Goal: Task Accomplishment & Management: Use online tool/utility

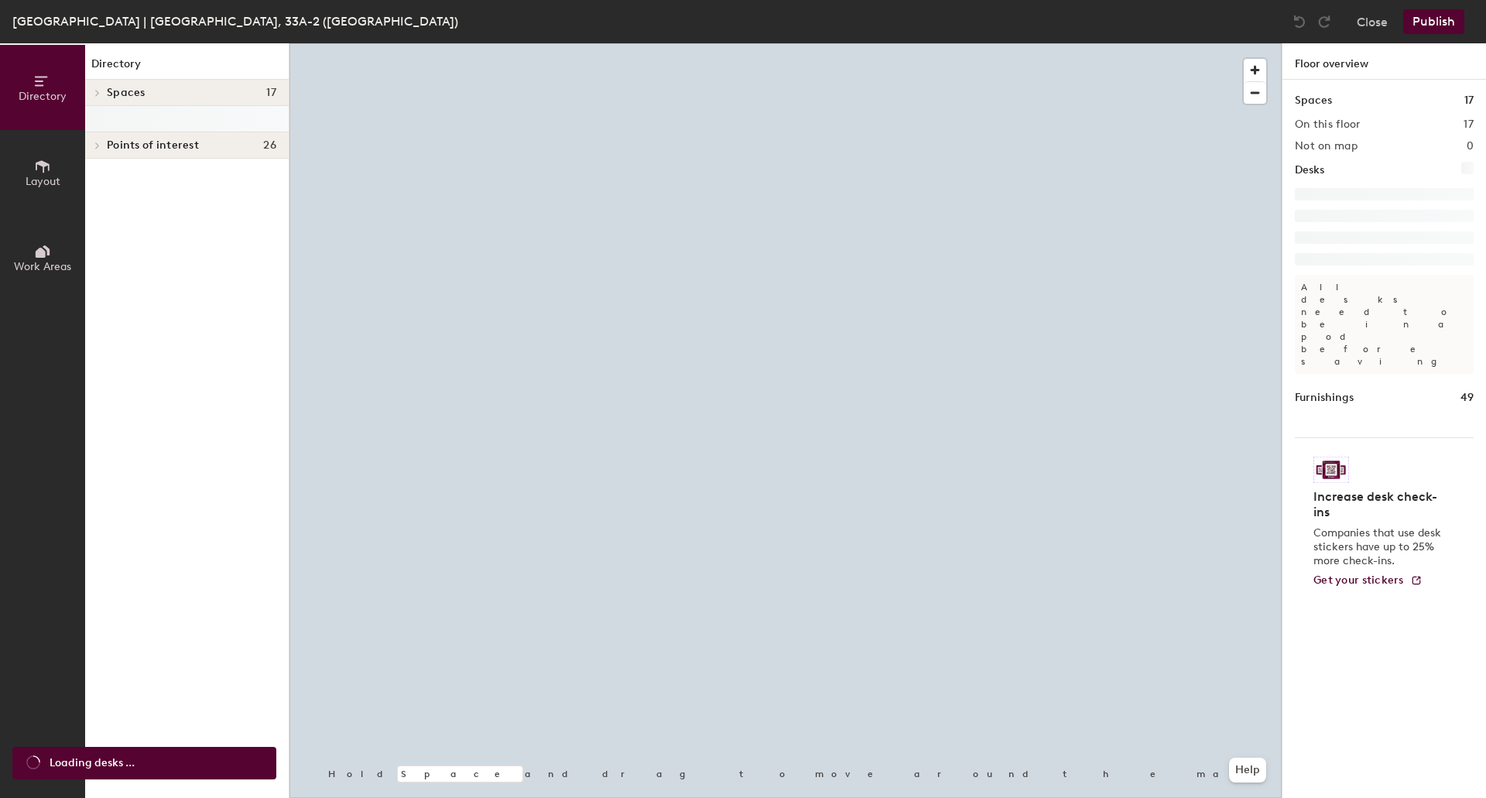
click at [1222, 43] on div at bounding box center [785, 43] width 992 height 0
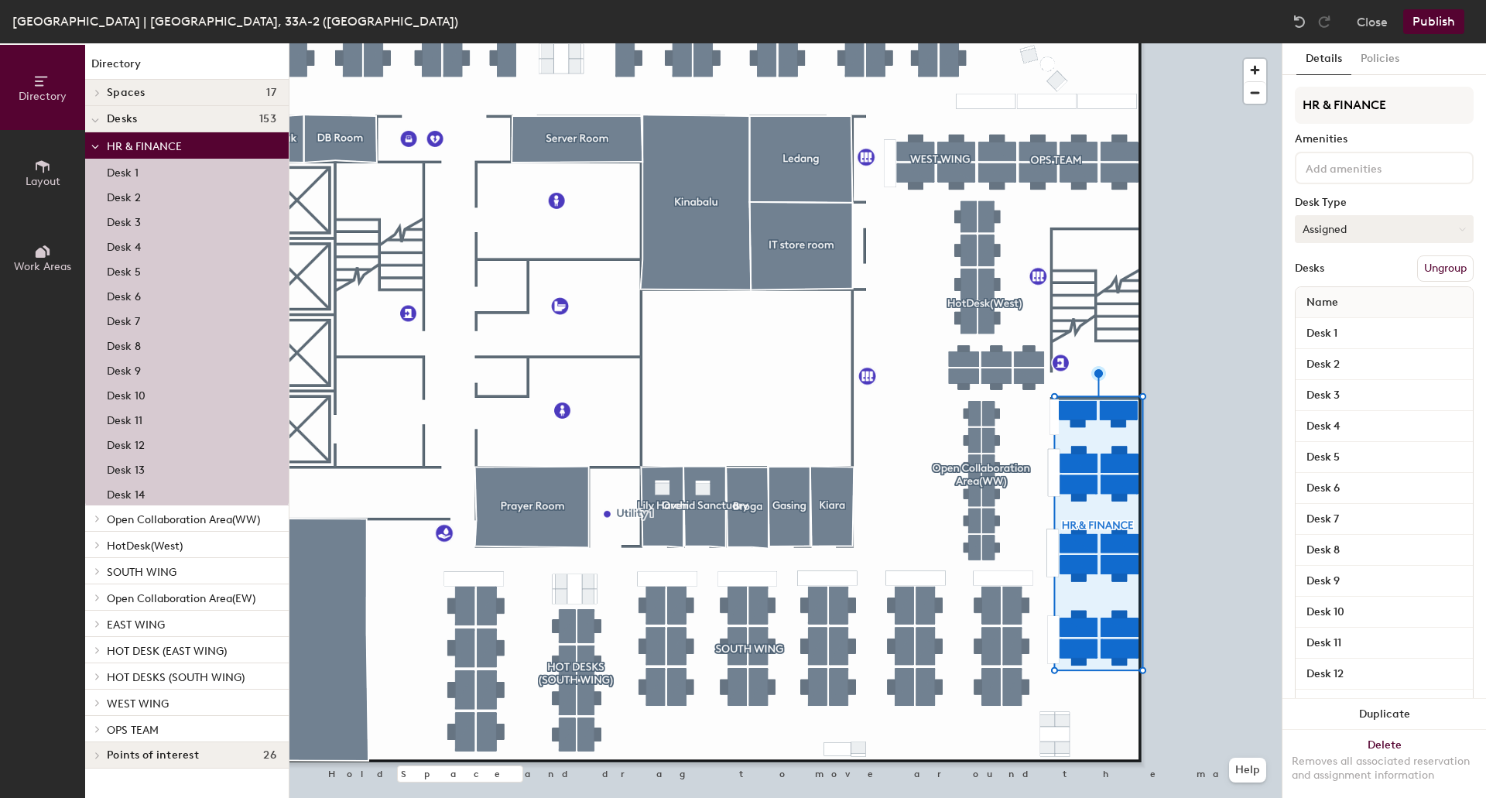
click at [1402, 231] on button "Assigned" at bounding box center [1384, 229] width 179 height 28
click at [1370, 323] on div "Hoteled" at bounding box center [1372, 323] width 155 height 23
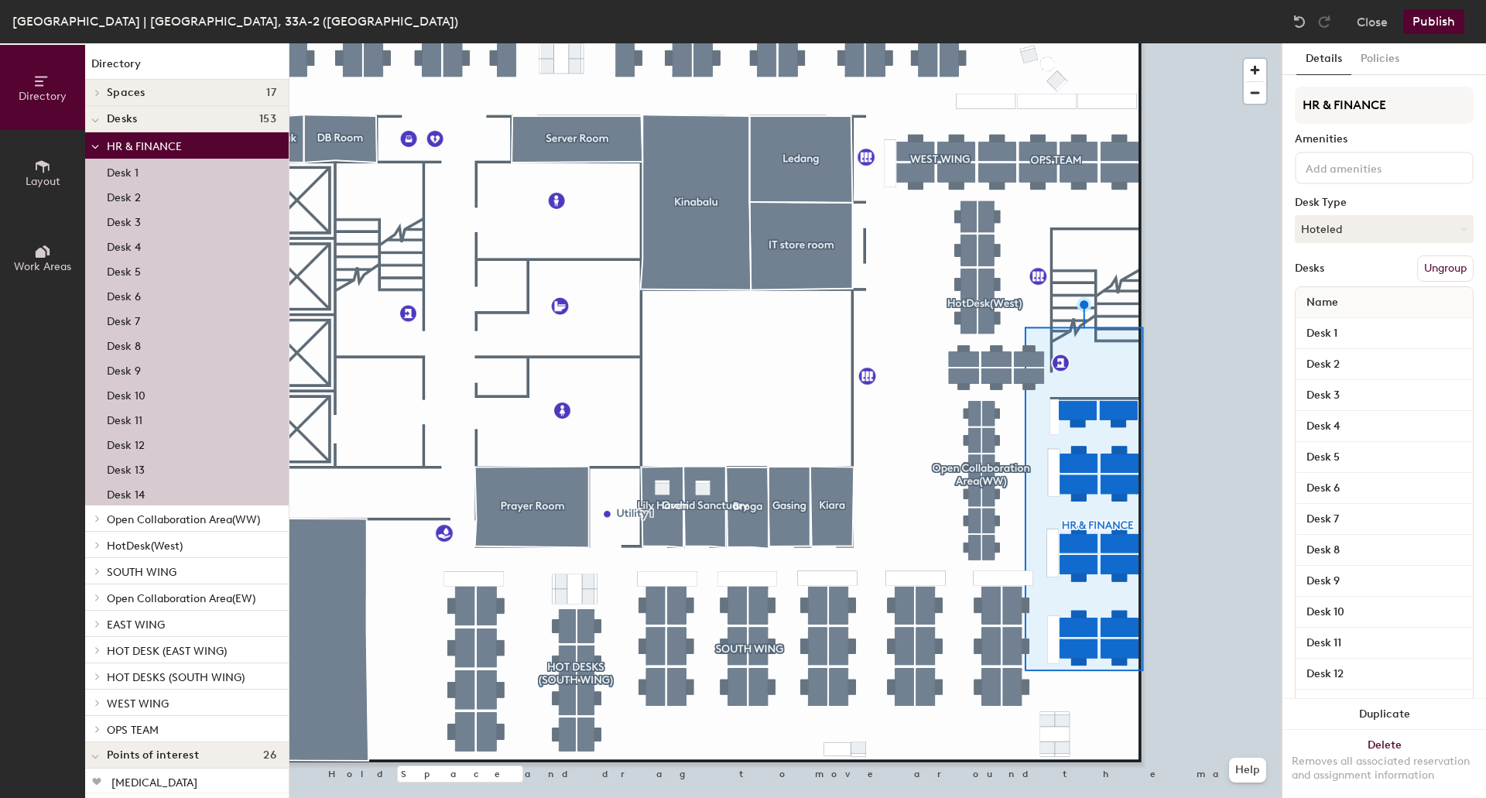
click at [1452, 25] on button "Publish" at bounding box center [1433, 21] width 61 height 25
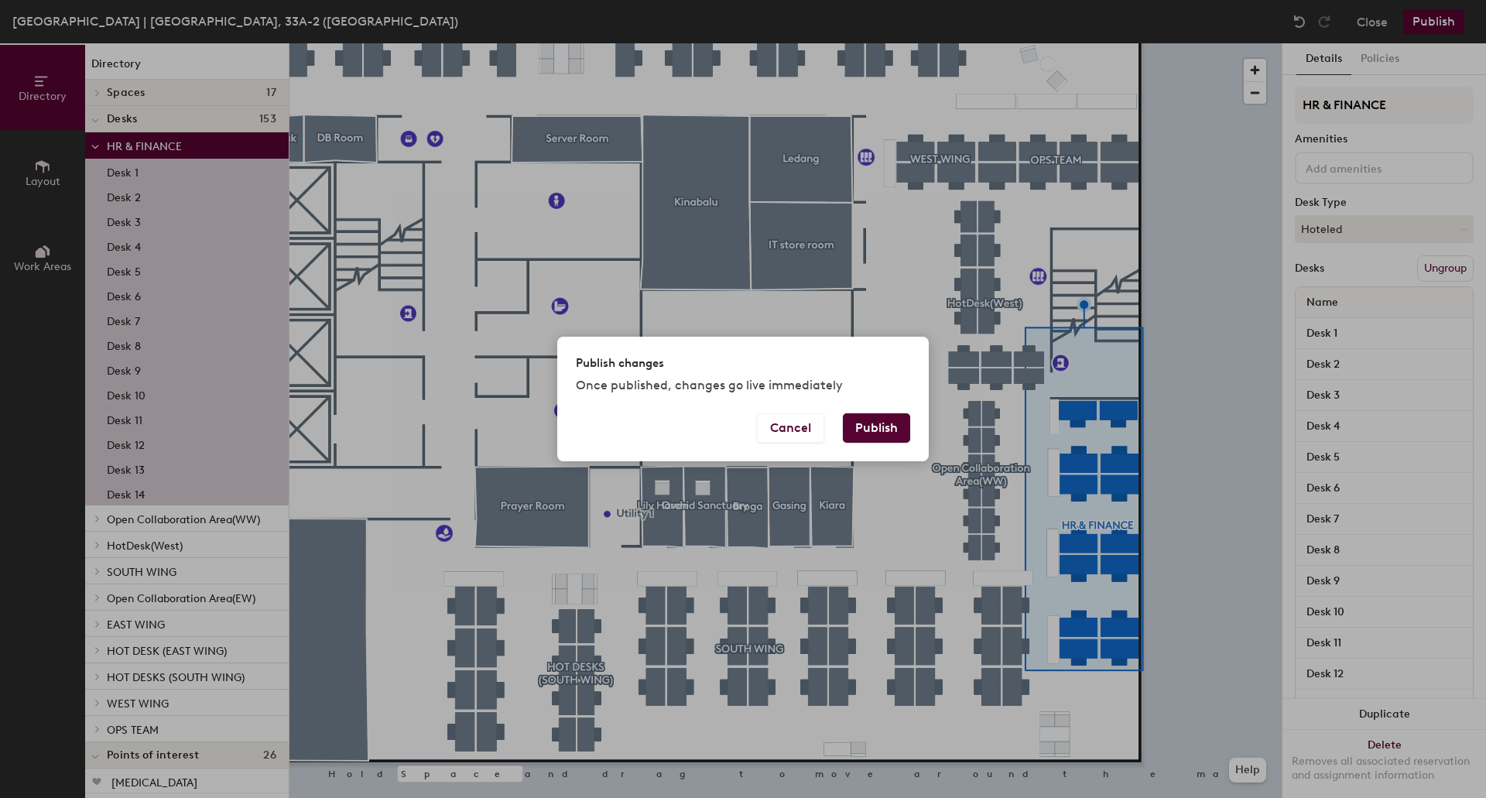
click at [858, 425] on button "Publish" at bounding box center [876, 427] width 67 height 29
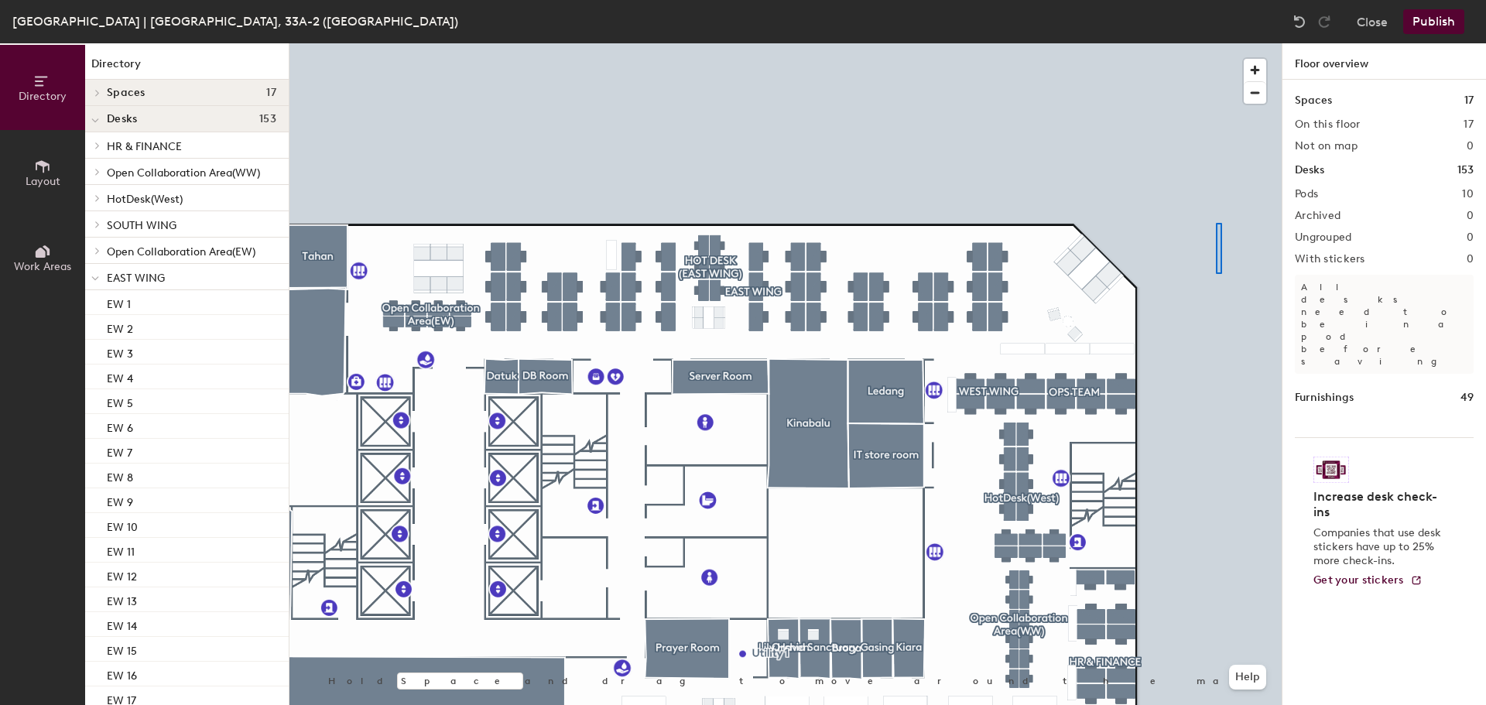
click at [1216, 43] on div at bounding box center [785, 43] width 992 height 0
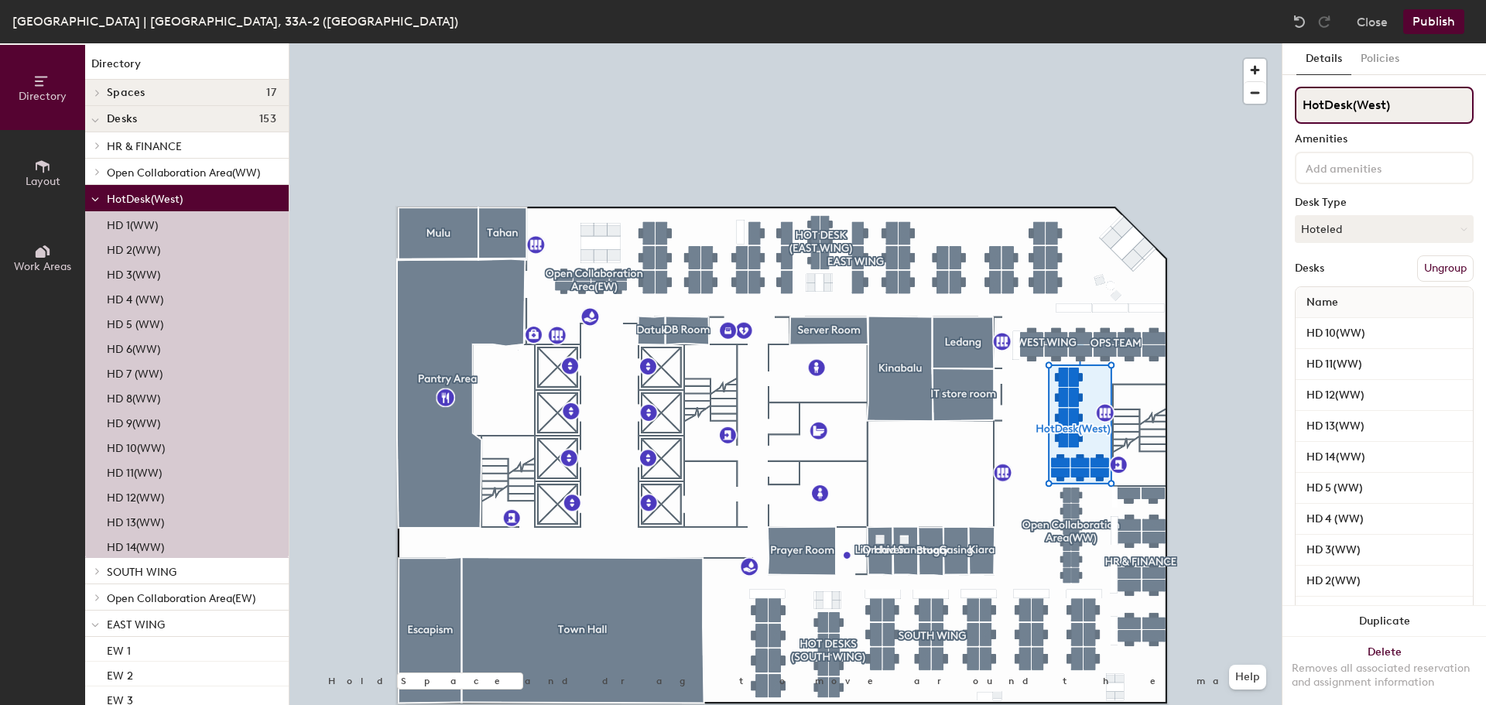
click at [1347, 111] on input "HotDesk(West)" at bounding box center [1384, 105] width 179 height 37
click at [1387, 104] on input "HotDesk(West)" at bounding box center [1384, 105] width 179 height 37
click at [1357, 101] on input "HotDesk(NorthEast)" at bounding box center [1384, 105] width 179 height 37
type input "HotDesk (NorthEast)"
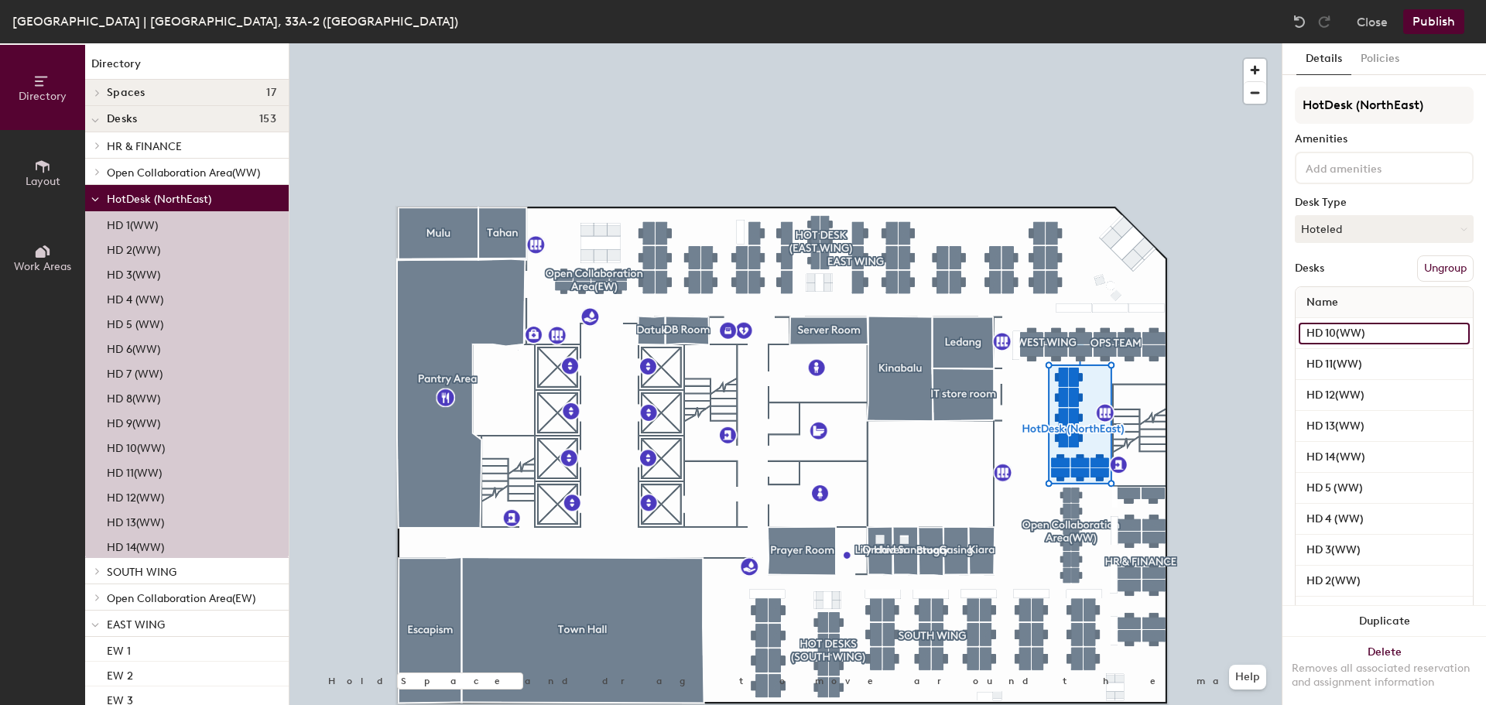
click at [1328, 336] on input "HD 10(WW)" at bounding box center [1383, 334] width 171 height 22
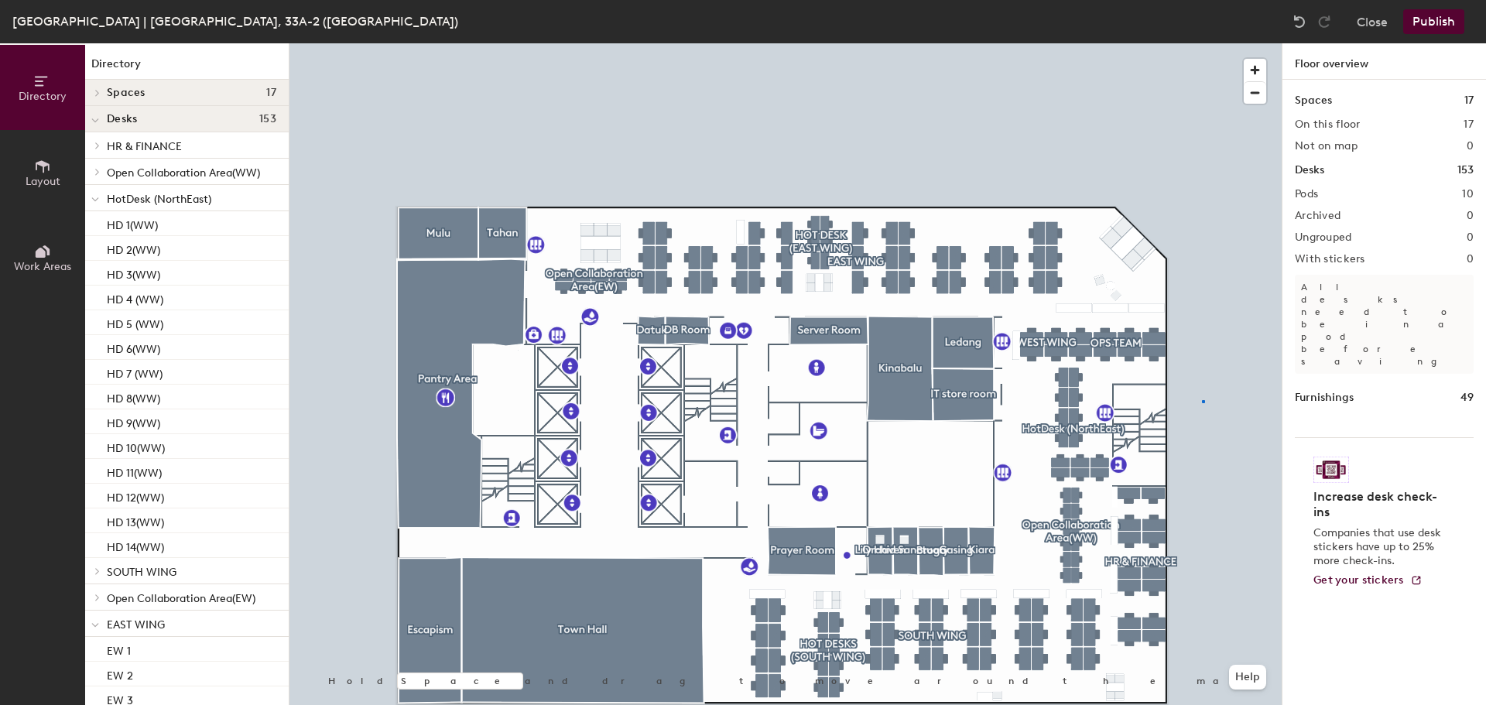
click at [1203, 43] on div at bounding box center [785, 43] width 992 height 0
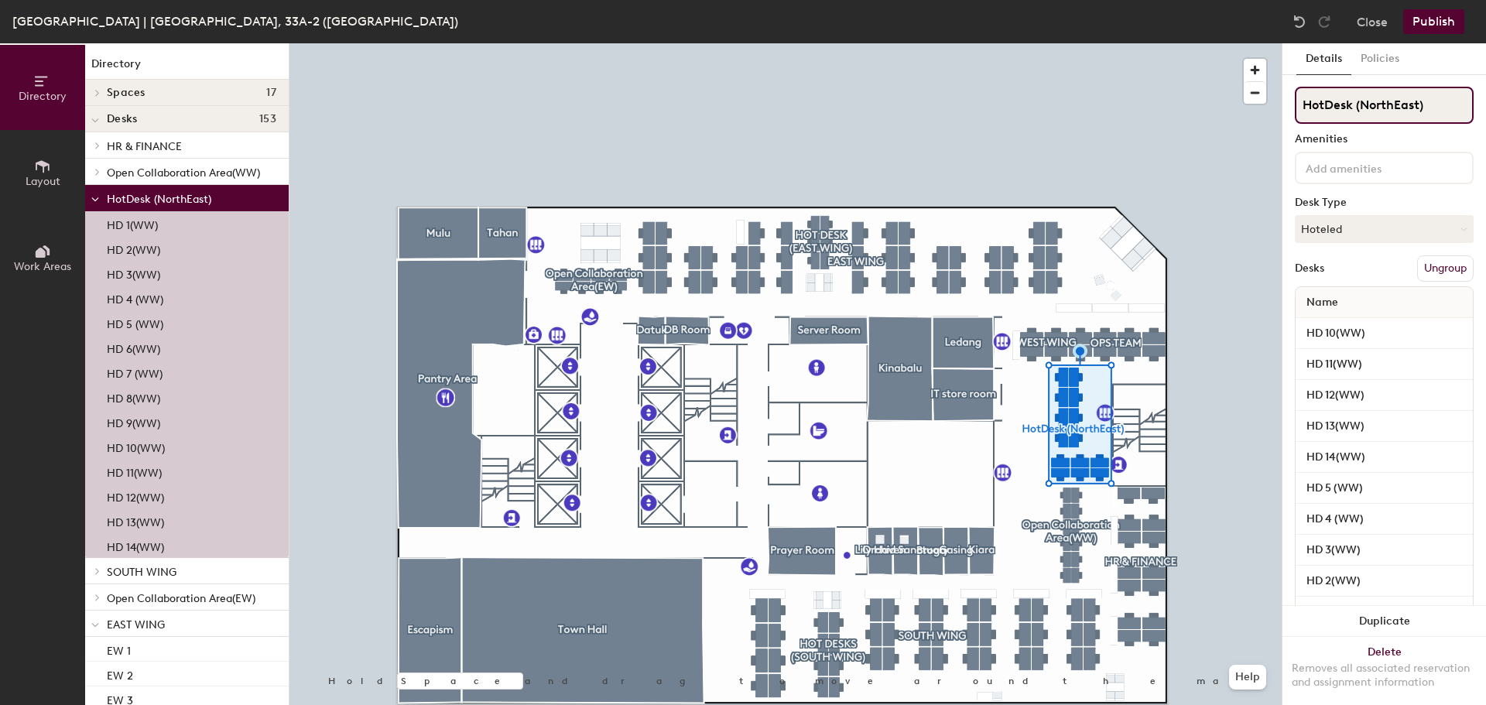
click at [1426, 94] on input "HotDesk (NorthEast)" at bounding box center [1384, 105] width 179 height 37
click at [1302, 104] on input "Hot Desk ([GEOGRAPHIC_DATA])" at bounding box center [1384, 105] width 179 height 37
click at [1361, 102] on input "Hot Desk ([GEOGRAPHIC_DATA])" at bounding box center [1384, 105] width 179 height 37
click at [1358, 105] on input "Hot Desk ([GEOGRAPHIC_DATA])" at bounding box center [1384, 105] width 179 height 37
type input "Hot Desk ([GEOGRAPHIC_DATA])"
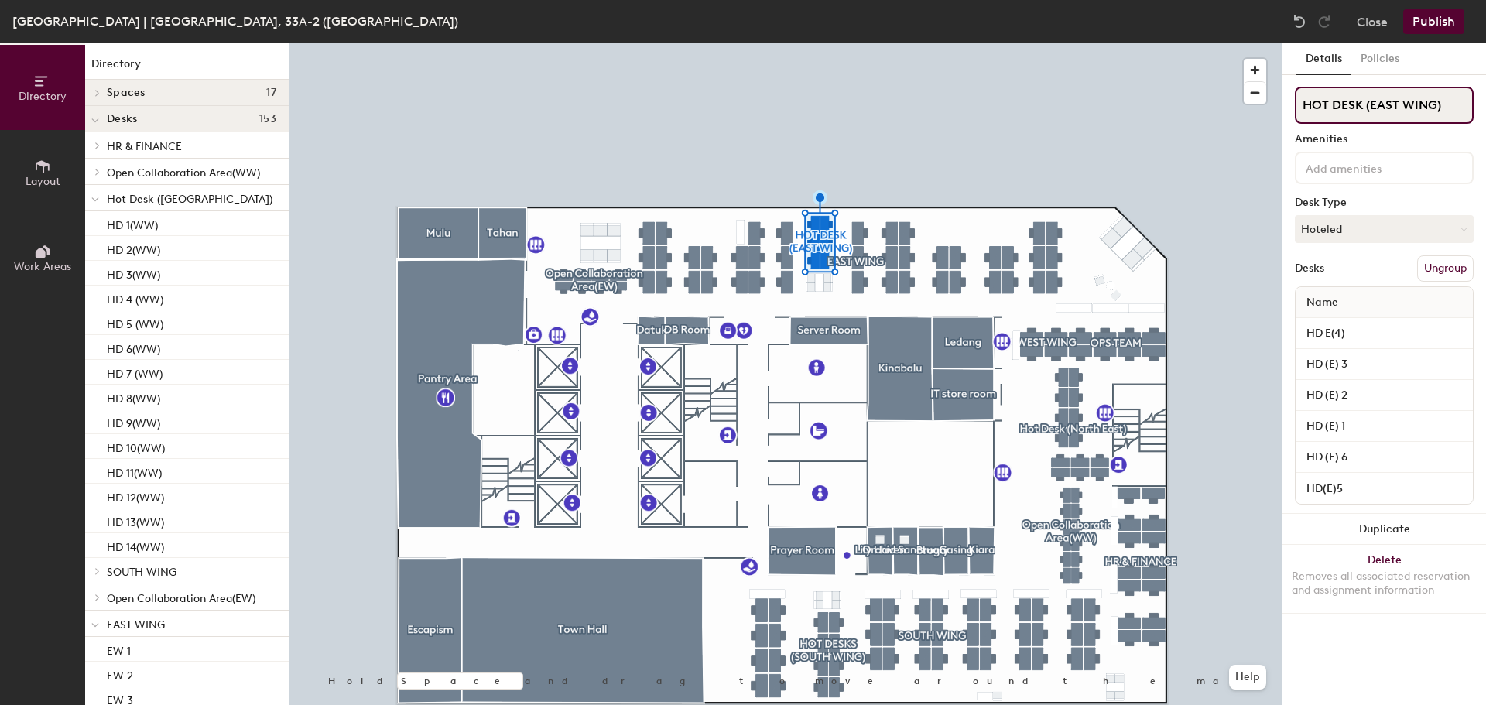
click at [1401, 105] on input "HOT DESK (EAST WING)" at bounding box center [1384, 105] width 179 height 37
type input "HOT DESK ([GEOGRAPHIC_DATA])"
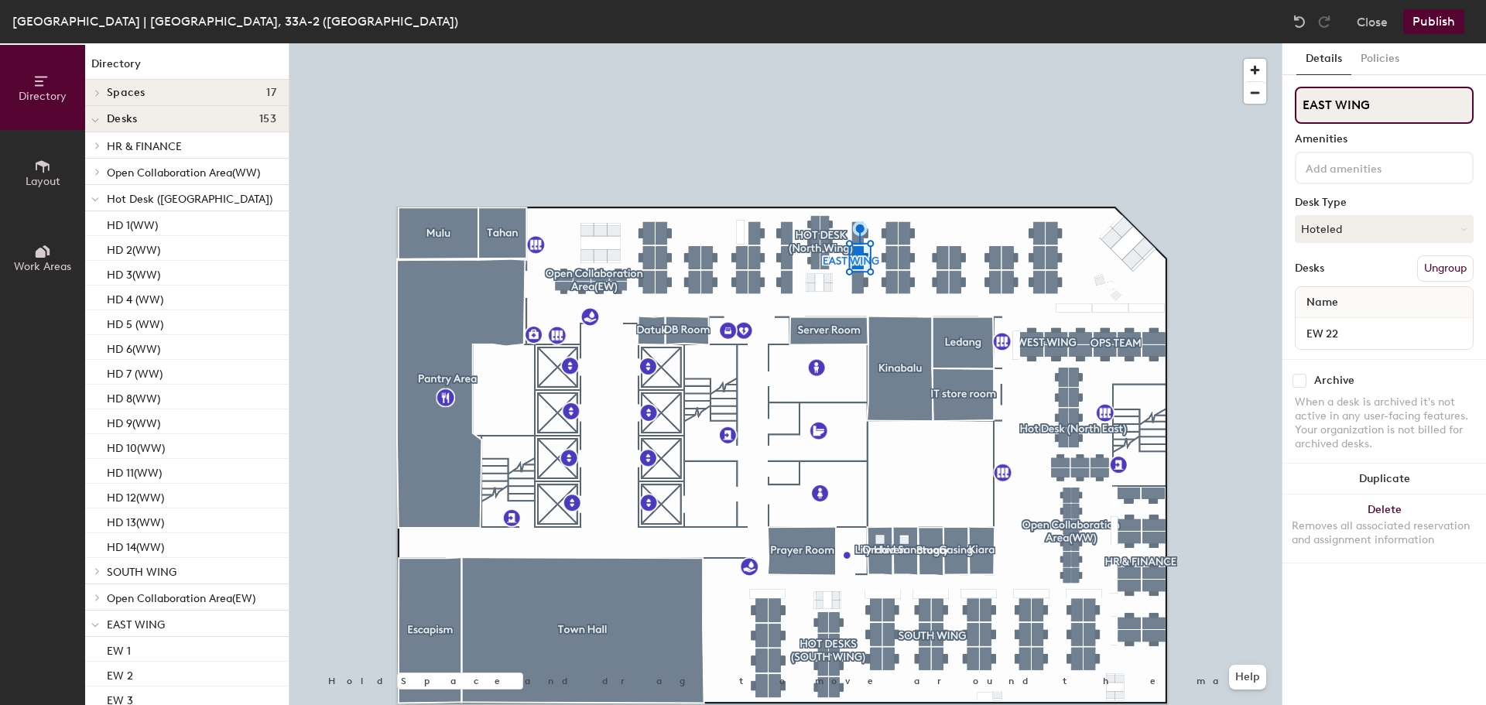
drag, startPoint x: 1432, startPoint y: 101, endPoint x: 1294, endPoint y: 101, distance: 138.5
click at [1294, 101] on div "Details Policies EAST WING Amenities Desk Type Hoteled Desks Ungroup Name EW 22…" at bounding box center [1384, 374] width 204 height 662
type input "NORTH WING"
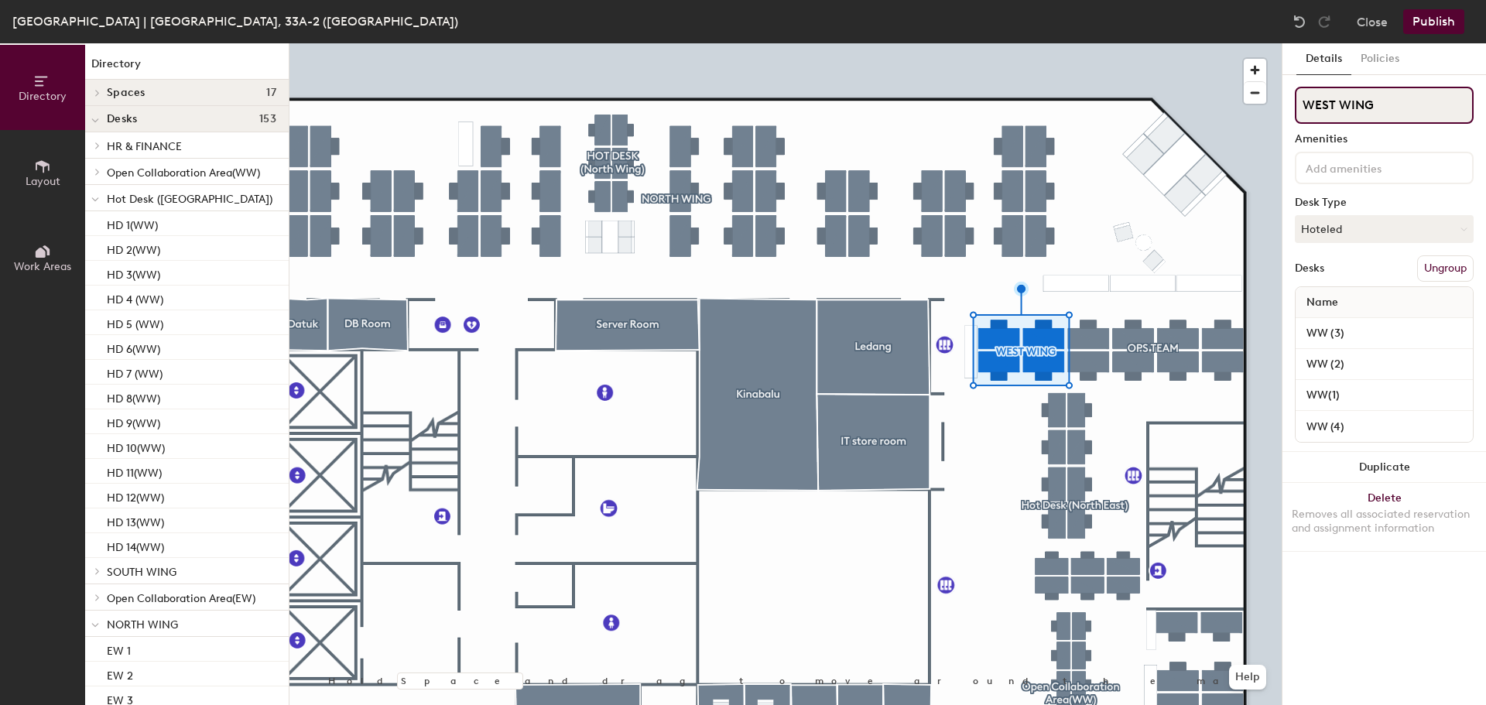
click at [1254, 107] on div "Directory Layout Work Areas Directory Spaces 17 Broga Datuk DB Room Escapism Ga…" at bounding box center [743, 374] width 1486 height 662
type input "NORTH WING"
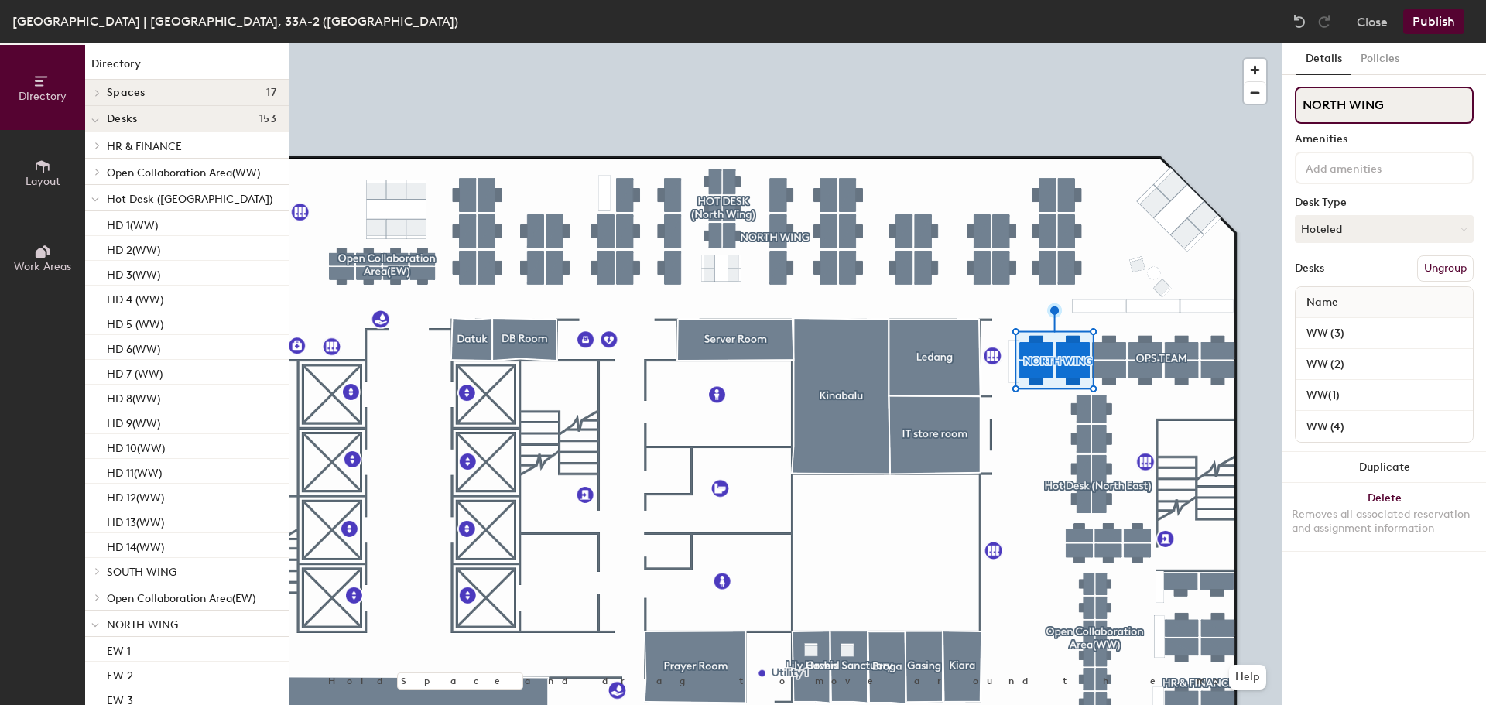
click at [1203, 95] on div "Directory Layout Work Areas Directory Spaces 17 Broga Datuk DB Room Escapism Ga…" at bounding box center [743, 374] width 1486 height 662
type input "North Wing"
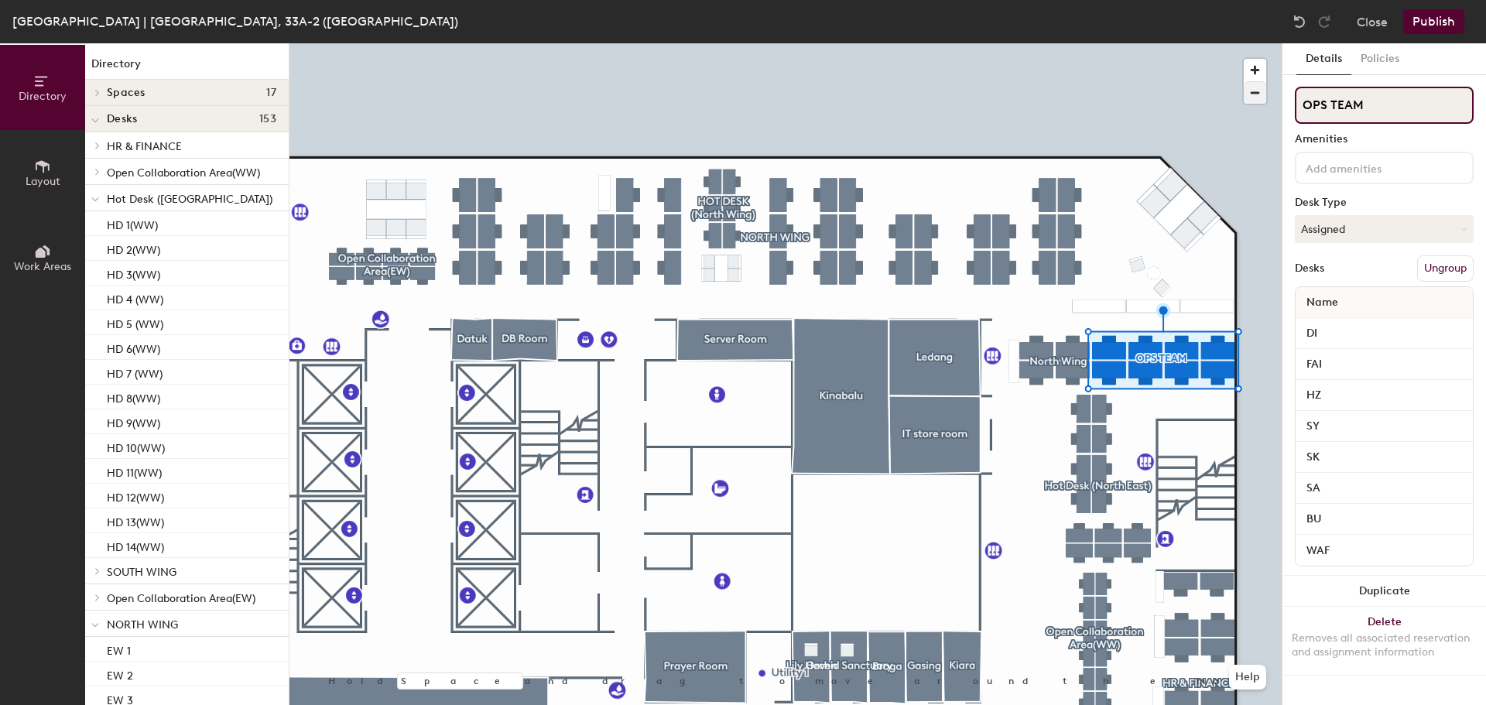
drag, startPoint x: 1459, startPoint y: 104, endPoint x: 1247, endPoint y: 101, distance: 212.8
click at [1247, 101] on div "Directory Layout Work Areas Directory Spaces 17 Broga Datuk DB Room Escapism Ga…" at bounding box center [743, 374] width 1486 height 662
type input "OPS Team"
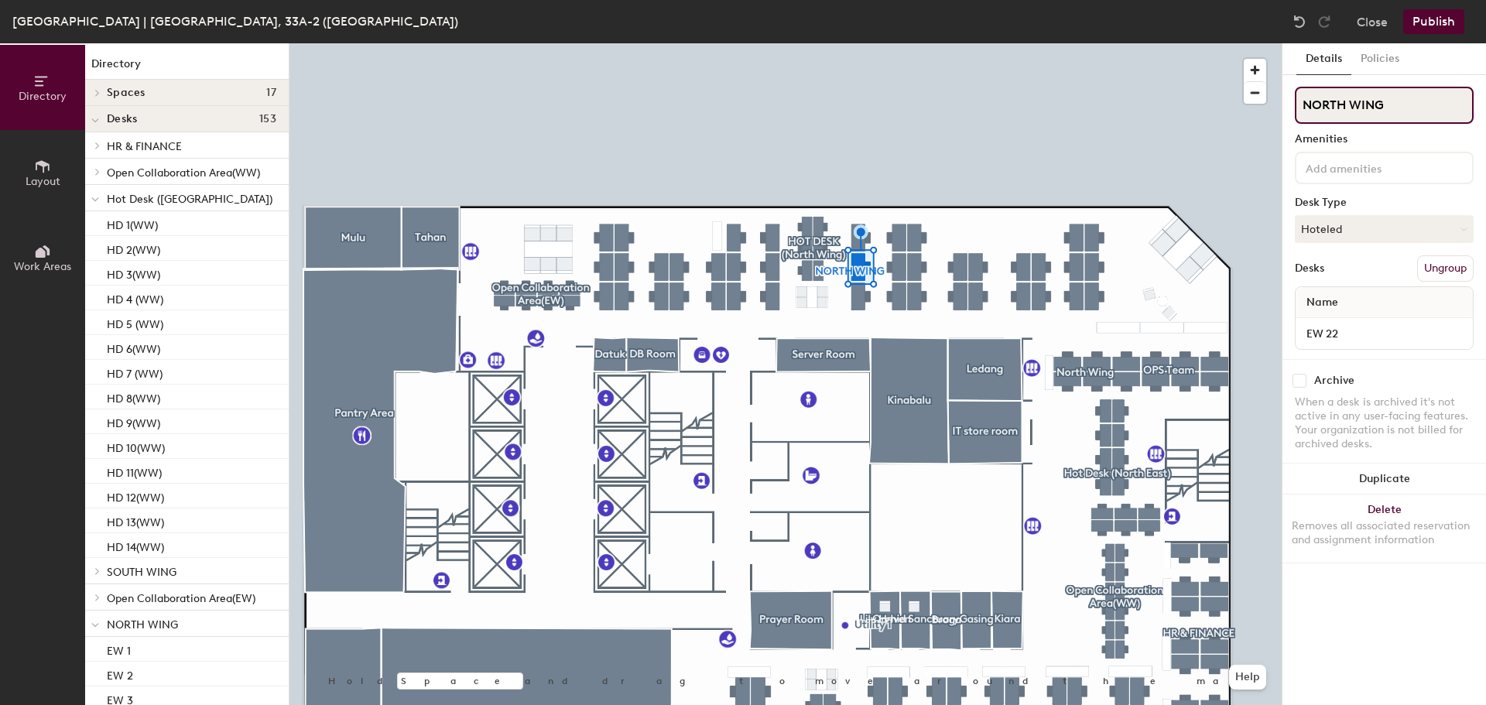
click at [1428, 94] on input "NORTH WING" at bounding box center [1384, 105] width 179 height 37
type input "North Wing"
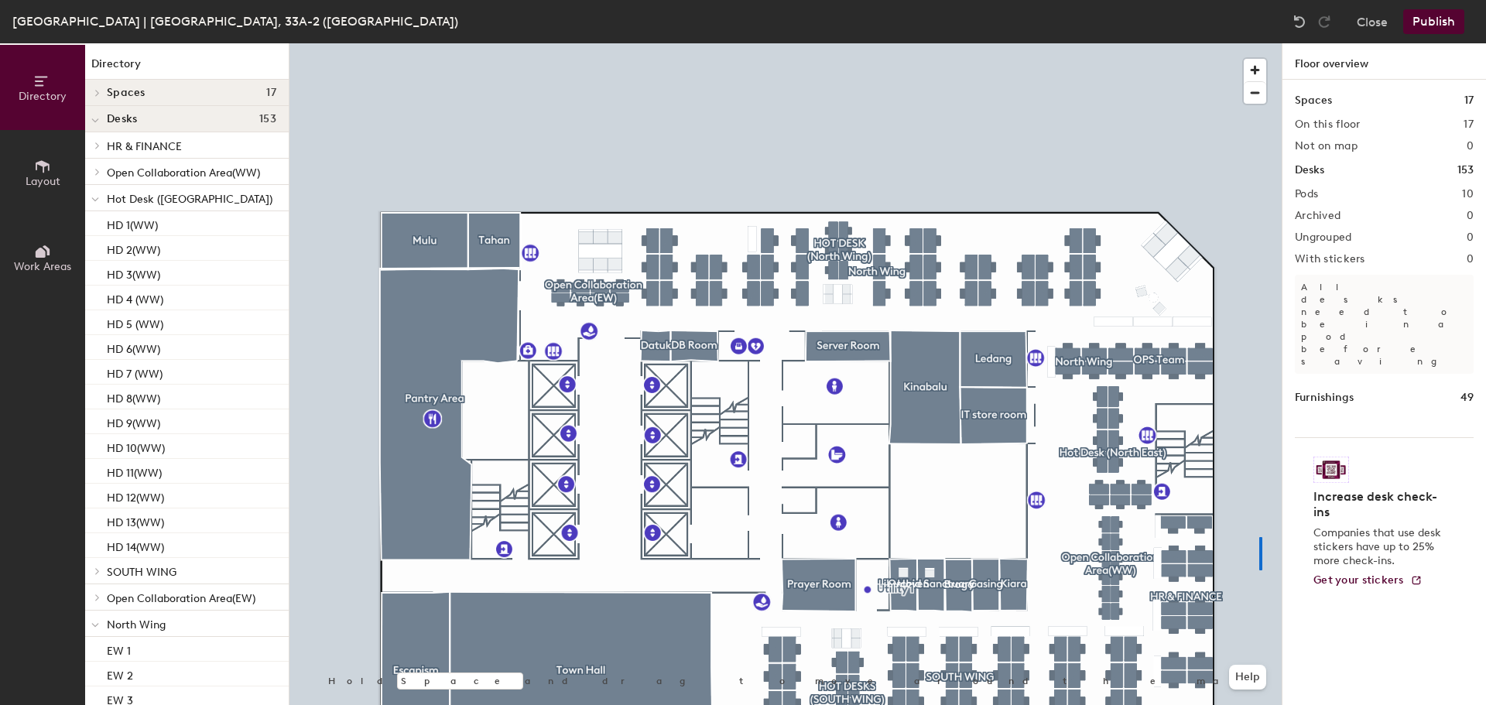
click at [1259, 43] on div at bounding box center [785, 43] width 992 height 0
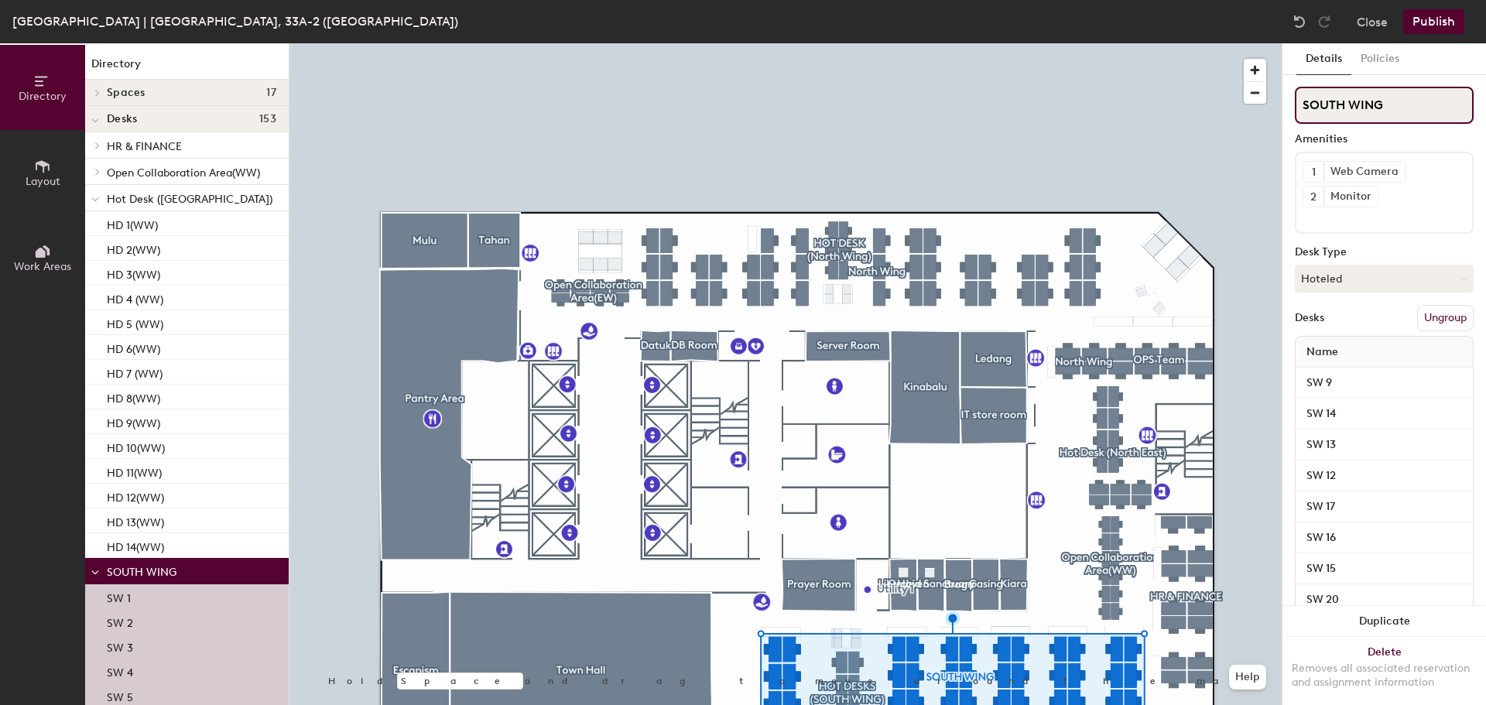
click at [1395, 101] on input "SOUTH WING" at bounding box center [1384, 105] width 179 height 37
click at [1197, 95] on div "Directory Layout Work Areas Directory Spaces 17 Broga Datuk DB Room Escapism Ga…" at bounding box center [743, 374] width 1486 height 662
type input "South Wing"
click at [1451, 21] on button "Publish" at bounding box center [1433, 21] width 61 height 25
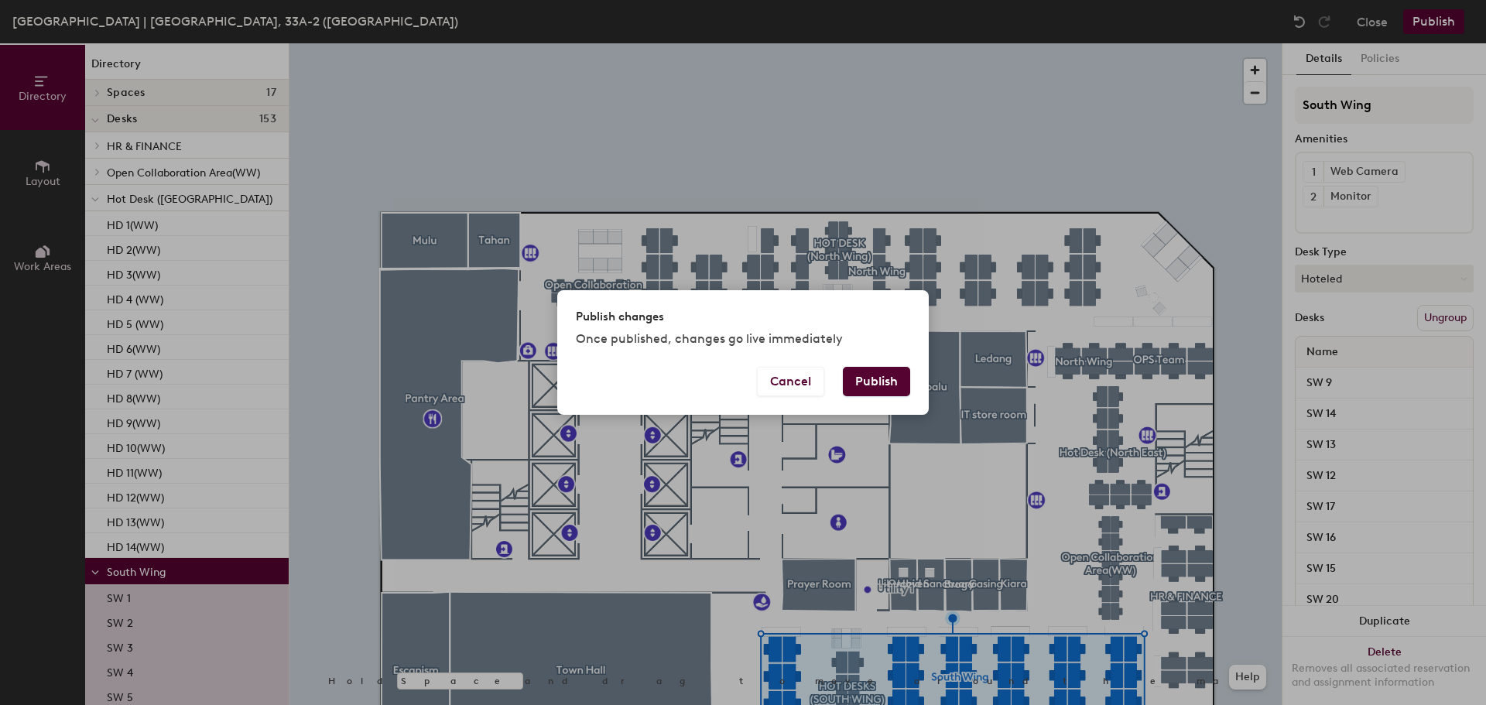
click at [864, 381] on button "Publish" at bounding box center [876, 381] width 67 height 29
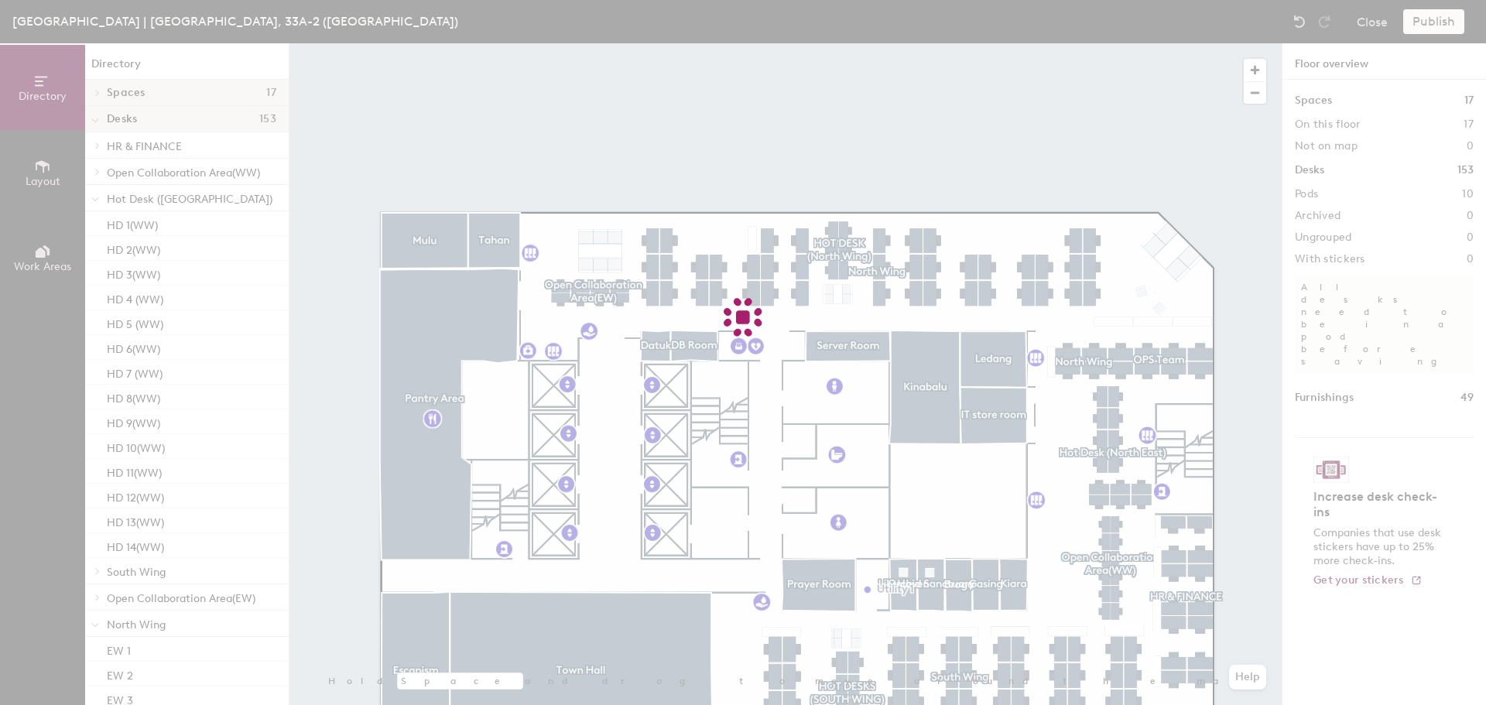
click at [591, 294] on div at bounding box center [743, 352] width 1486 height 705
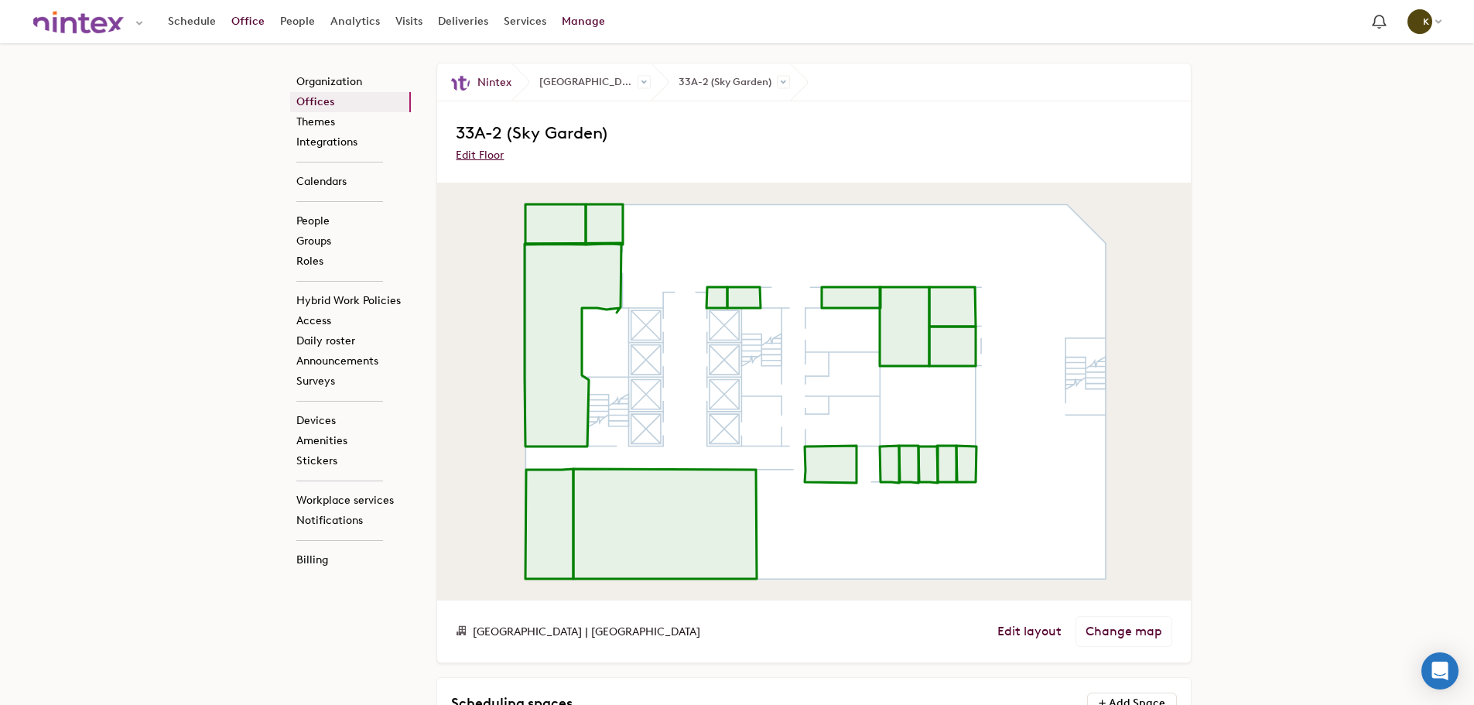
drag, startPoint x: 0, startPoint y: 0, endPoint x: 244, endPoint y: 25, distance: 245.0
click at [244, 25] on link "Office" at bounding box center [248, 22] width 49 height 28
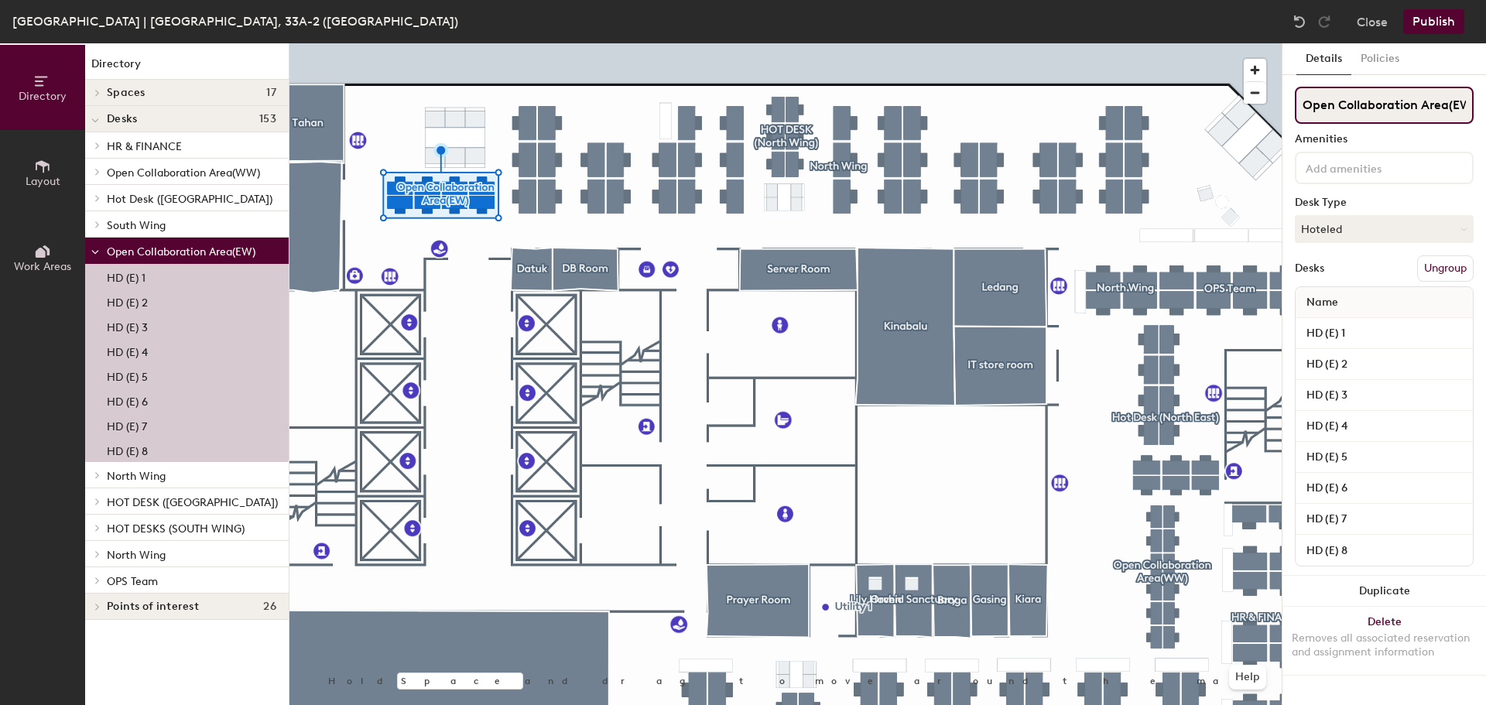
click at [1464, 108] on input "Open Collaboration Area(EW)" at bounding box center [1384, 105] width 179 height 37
drag, startPoint x: 1459, startPoint y: 108, endPoint x: 1485, endPoint y: 115, distance: 26.5
click at [1485, 115] on div "Details Policies Open Collaboration Area(NW) Amenities Desk Type Hoteled Desks …" at bounding box center [1384, 374] width 204 height 662
click at [1466, 106] on input "Open Collaboration Area(NW)" at bounding box center [1384, 105] width 179 height 37
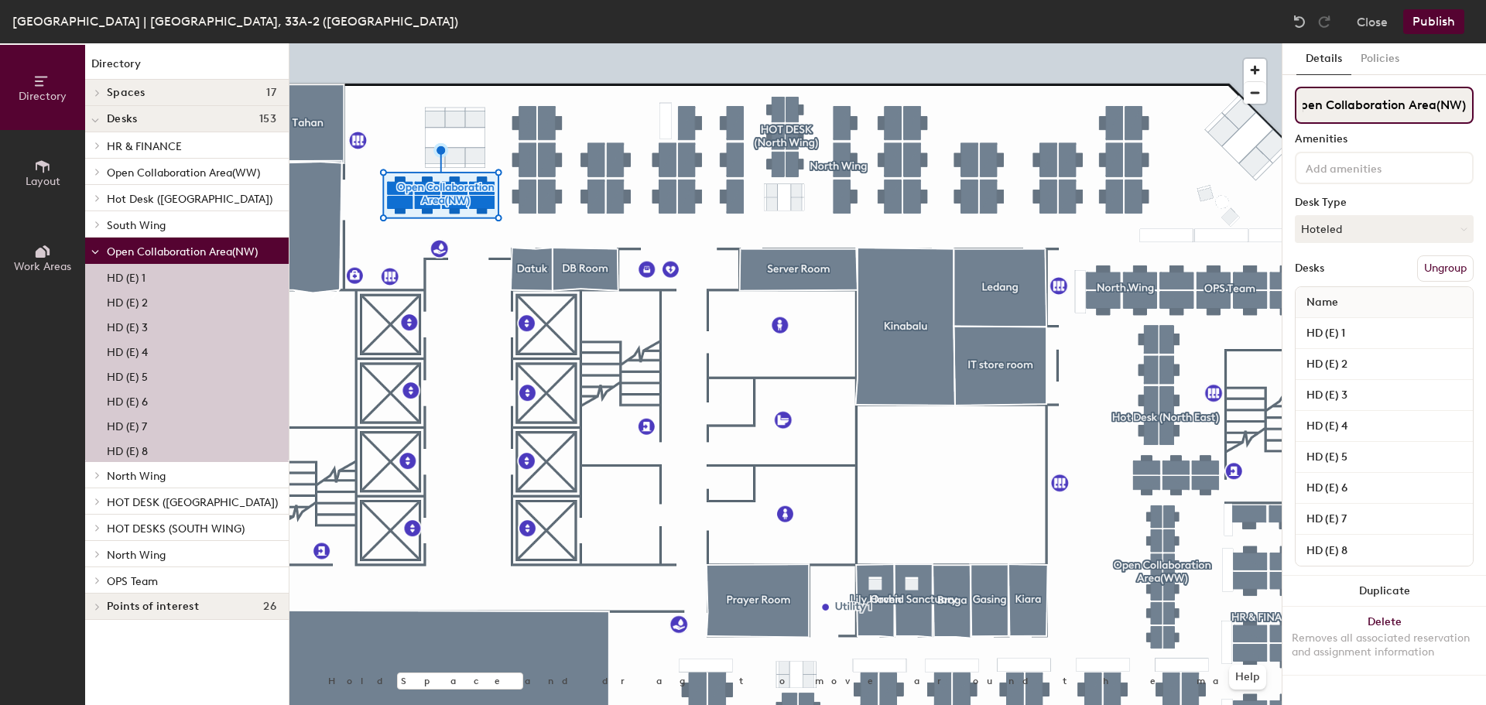
click at [1447, 104] on input "Open Collaboration Area(NW)" at bounding box center [1384, 105] width 179 height 37
type input "Open Collaboration Area(WW)"
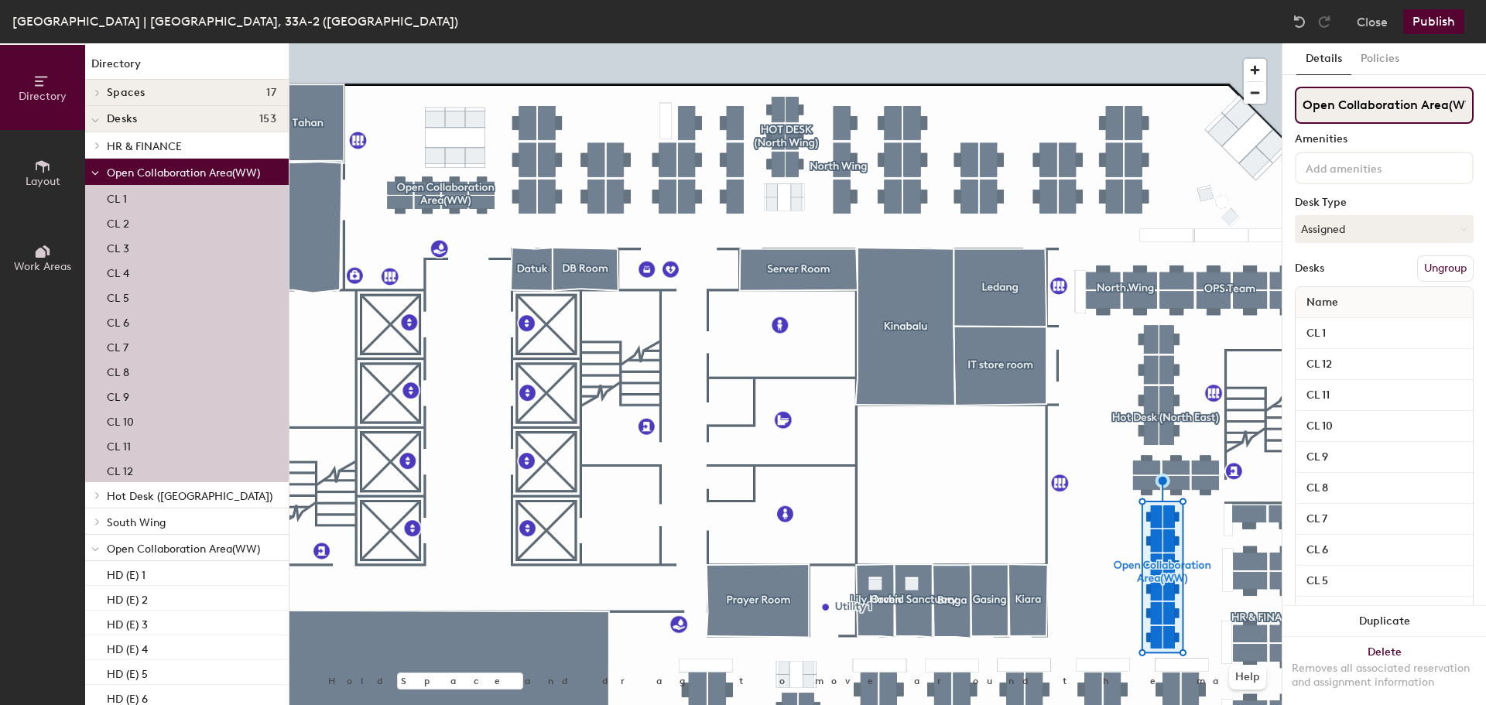
click at [1445, 101] on input "Open Collaboration Area(WW)" at bounding box center [1384, 105] width 179 height 37
drag, startPoint x: 1451, startPoint y: 104, endPoint x: 1485, endPoint y: 108, distance: 34.3
click at [1485, 108] on div "Details Policies Open Collaboration Area(WW) Amenities Desk Type Assigned Desks…" at bounding box center [1384, 374] width 204 height 662
drag, startPoint x: 1431, startPoint y: 104, endPoint x: 1443, endPoint y: 101, distance: 12.8
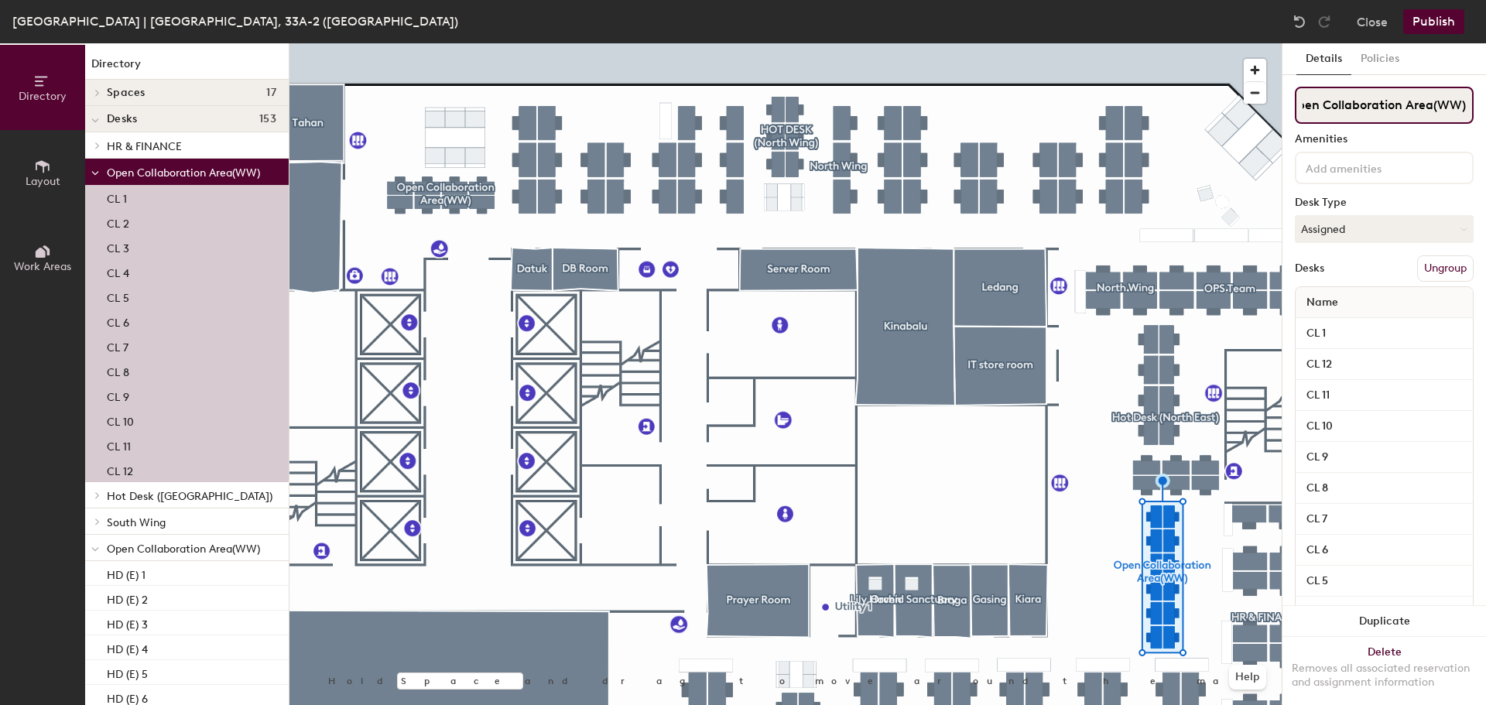
click at [1431, 103] on input "Open Collaboration Area(WW)" at bounding box center [1384, 105] width 179 height 37
click at [1443, 104] on input "Open Collaboration Area(WW)" at bounding box center [1384, 105] width 179 height 37
click at [1438, 108] on input "Open Collaboration Area(WW)" at bounding box center [1384, 105] width 179 height 37
type input "Open Collaboration Area(EW)"
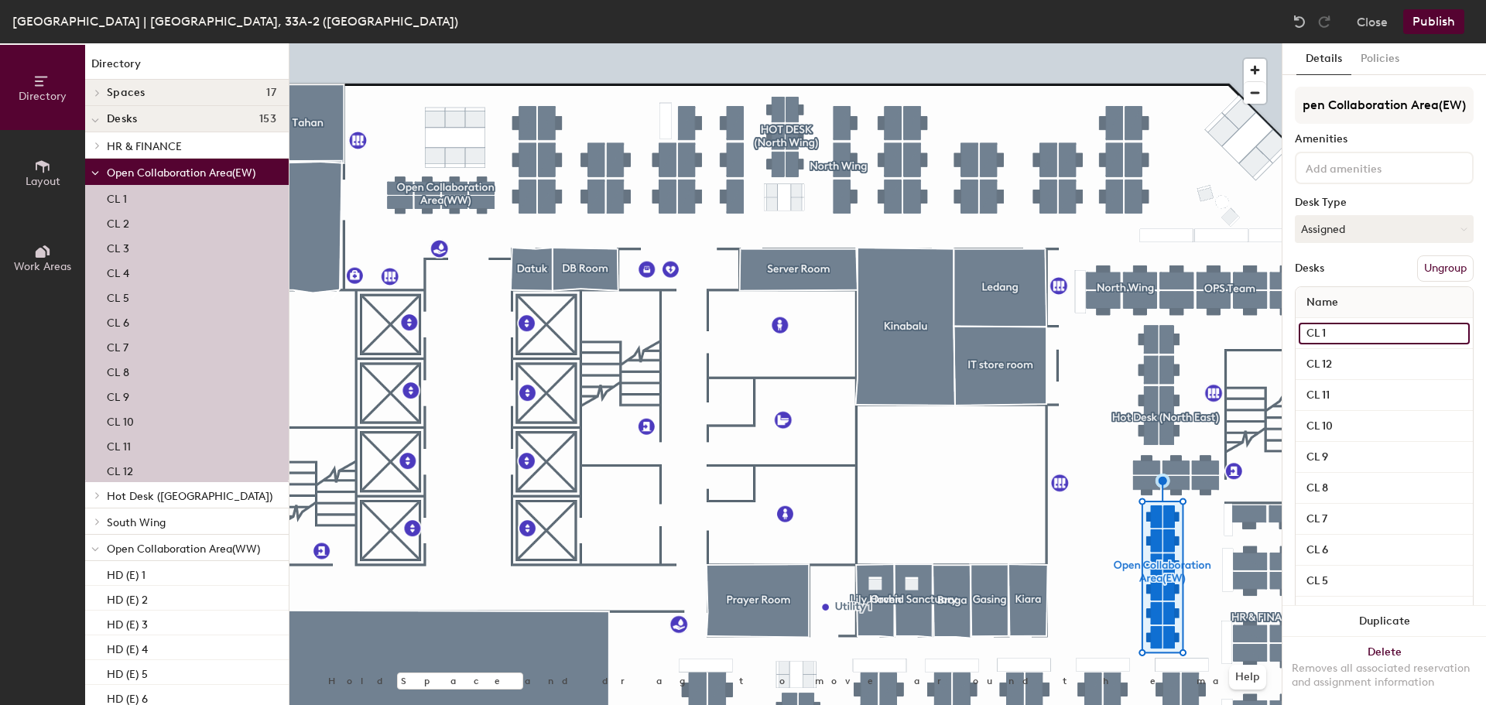
scroll to position [0, 0]
click at [1319, 335] on input "CL 1" at bounding box center [1383, 334] width 171 height 22
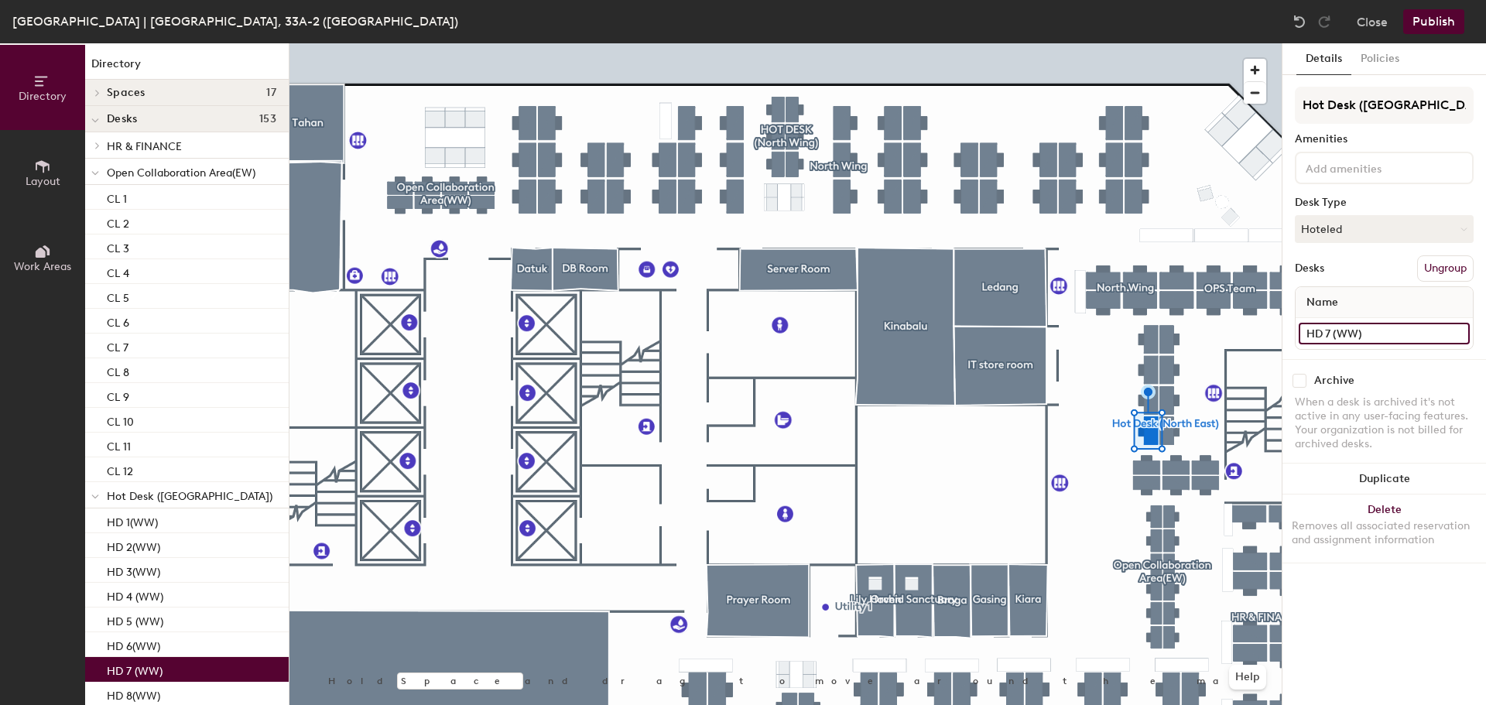
click at [1348, 331] on input "HD 7 (WW)" at bounding box center [1383, 334] width 171 height 22
click at [1350, 331] on input "HD 7 (WW)" at bounding box center [1383, 334] width 171 height 22
type input "HD 7 (NE)"
click at [1364, 327] on input "HD 14(WW)" at bounding box center [1383, 334] width 171 height 22
click at [1363, 332] on input "HD 14(WW)" at bounding box center [1383, 334] width 171 height 22
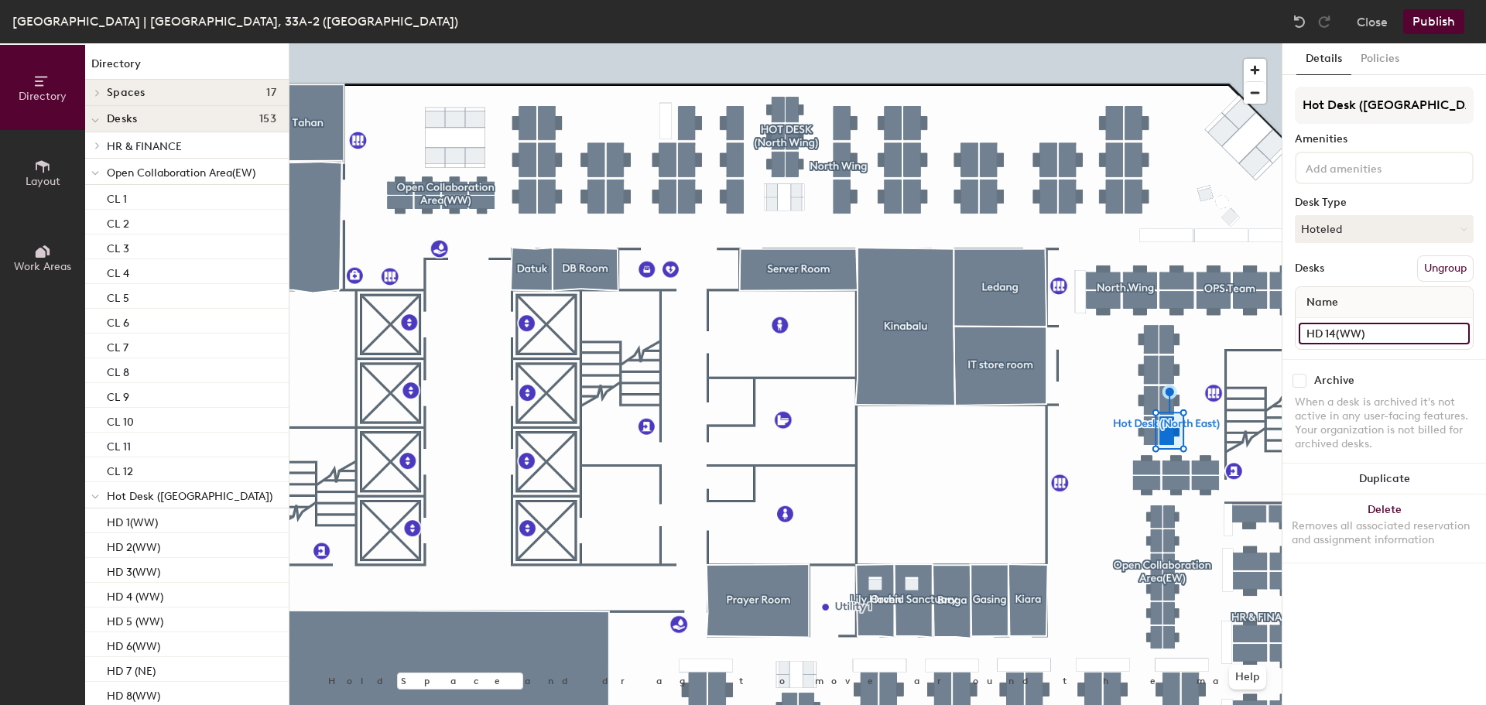
click at [1359, 332] on input "HD 14(WW)" at bounding box center [1383, 334] width 171 height 22
click at [1359, 334] on input "HD 14(WW)" at bounding box center [1383, 334] width 171 height 22
type input "HD 14(NE)"
click at [1352, 329] on input "HD 8(WW)" at bounding box center [1383, 334] width 171 height 22
click at [1353, 331] on input "HD 8(WW)" at bounding box center [1383, 334] width 171 height 22
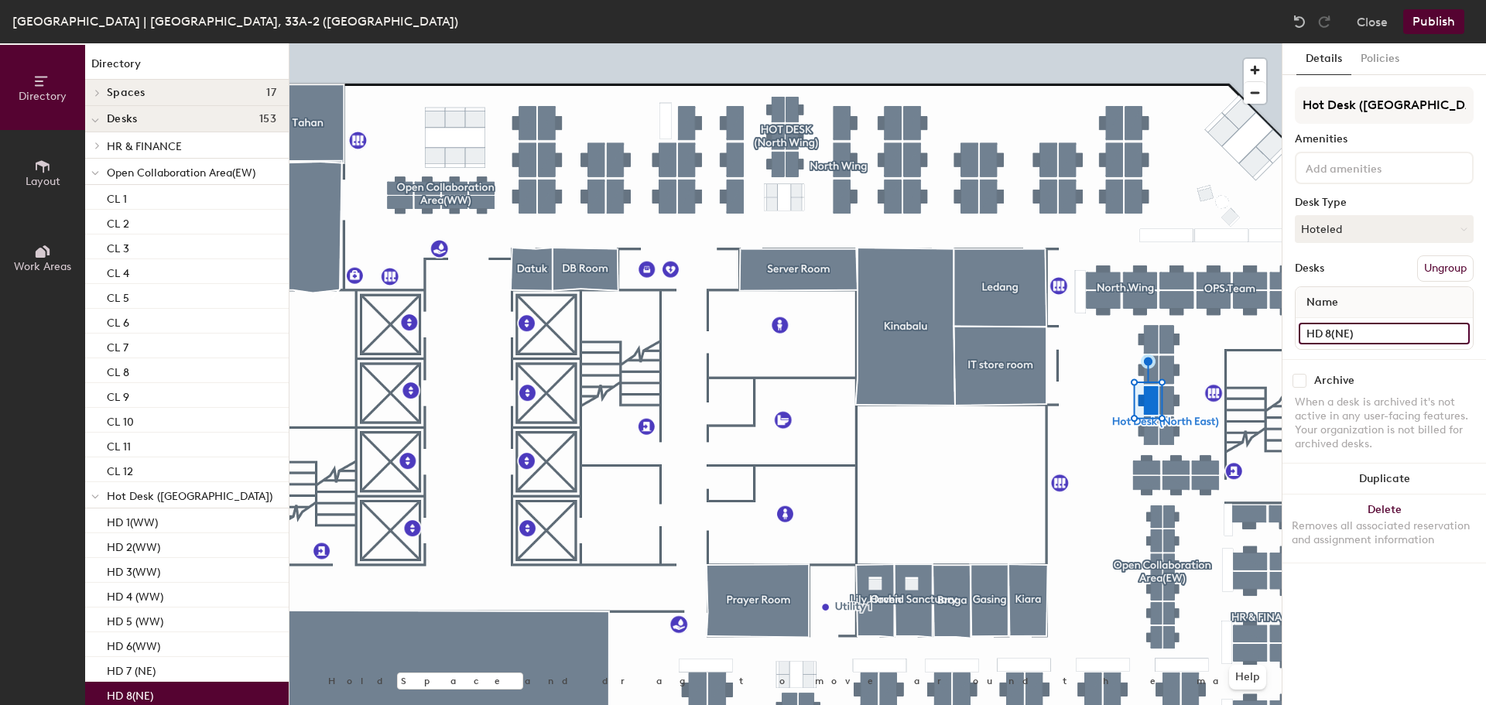
type input "HD 8(NE)"
click at [1342, 327] on input "HD 13(WW)" at bounding box center [1383, 334] width 171 height 22
drag, startPoint x: 1356, startPoint y: 329, endPoint x: 1363, endPoint y: 330, distance: 7.9
click at [1356, 330] on input "HD 13(WW)" at bounding box center [1383, 334] width 171 height 22
click at [1359, 337] on input "HD 13(WW)" at bounding box center [1383, 334] width 171 height 22
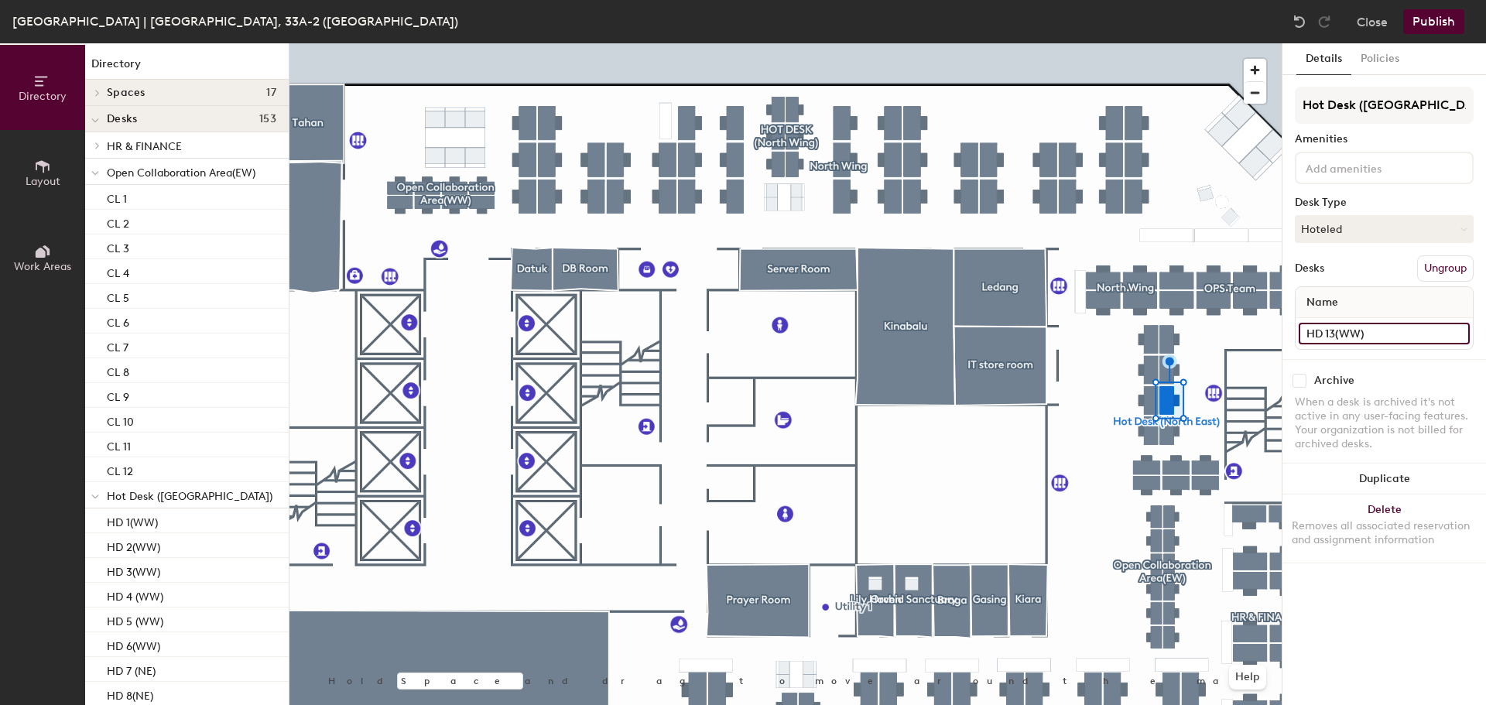
click at [1353, 327] on input "HD 13(WW)" at bounding box center [1383, 334] width 171 height 22
click at [1360, 327] on input "HD 13(WW)" at bounding box center [1383, 334] width 171 height 22
click at [1370, 327] on input "HD 13(WW)" at bounding box center [1383, 334] width 171 height 22
click at [1360, 337] on input "HD 13(WW)" at bounding box center [1383, 334] width 171 height 22
type input "HD 13([GEOGRAPHIC_DATA])"
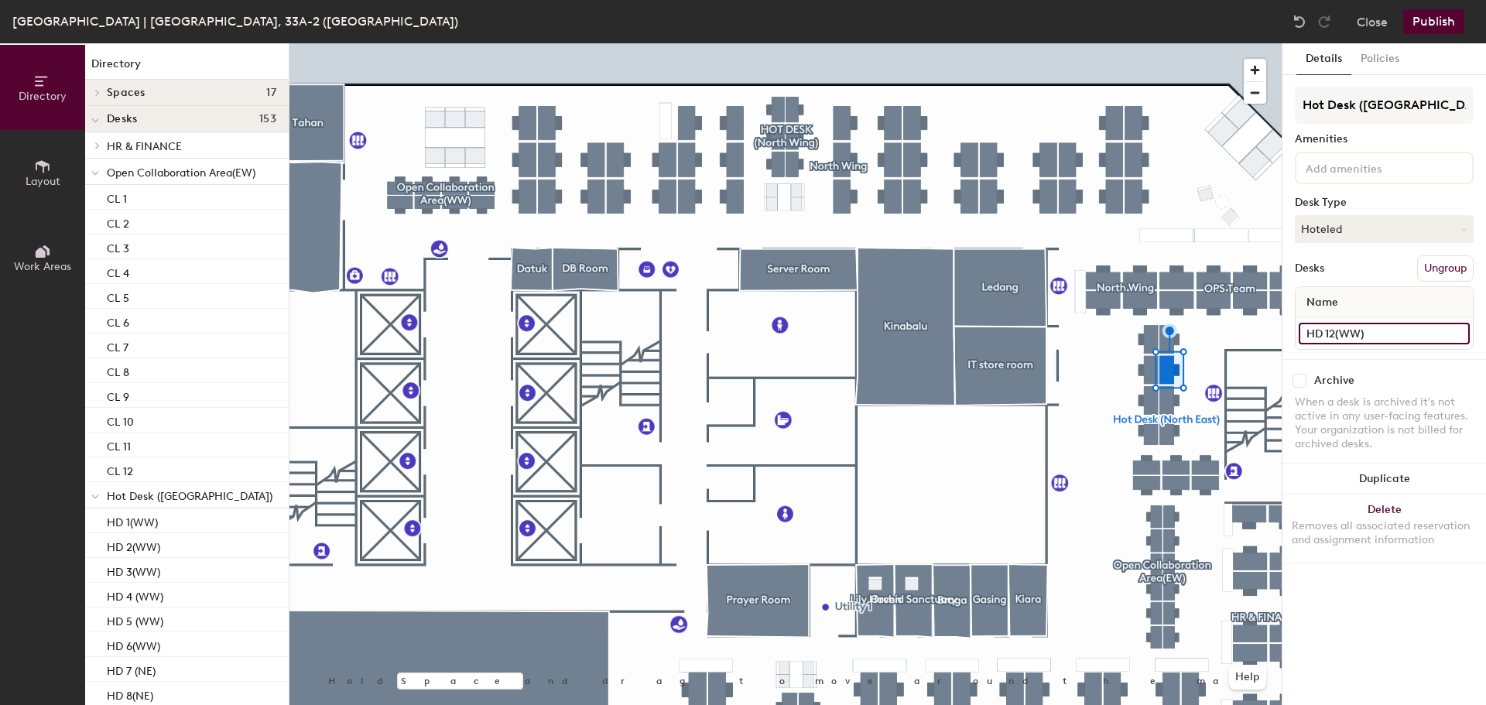
click at [1357, 326] on input "HD 12(WW)" at bounding box center [1383, 334] width 171 height 22
click at [1354, 330] on input "HD 12(WW)" at bounding box center [1383, 334] width 171 height 22
click at [1360, 330] on input "HD 12(WW)" at bounding box center [1383, 334] width 171 height 22
type input "HD 12(NE)"
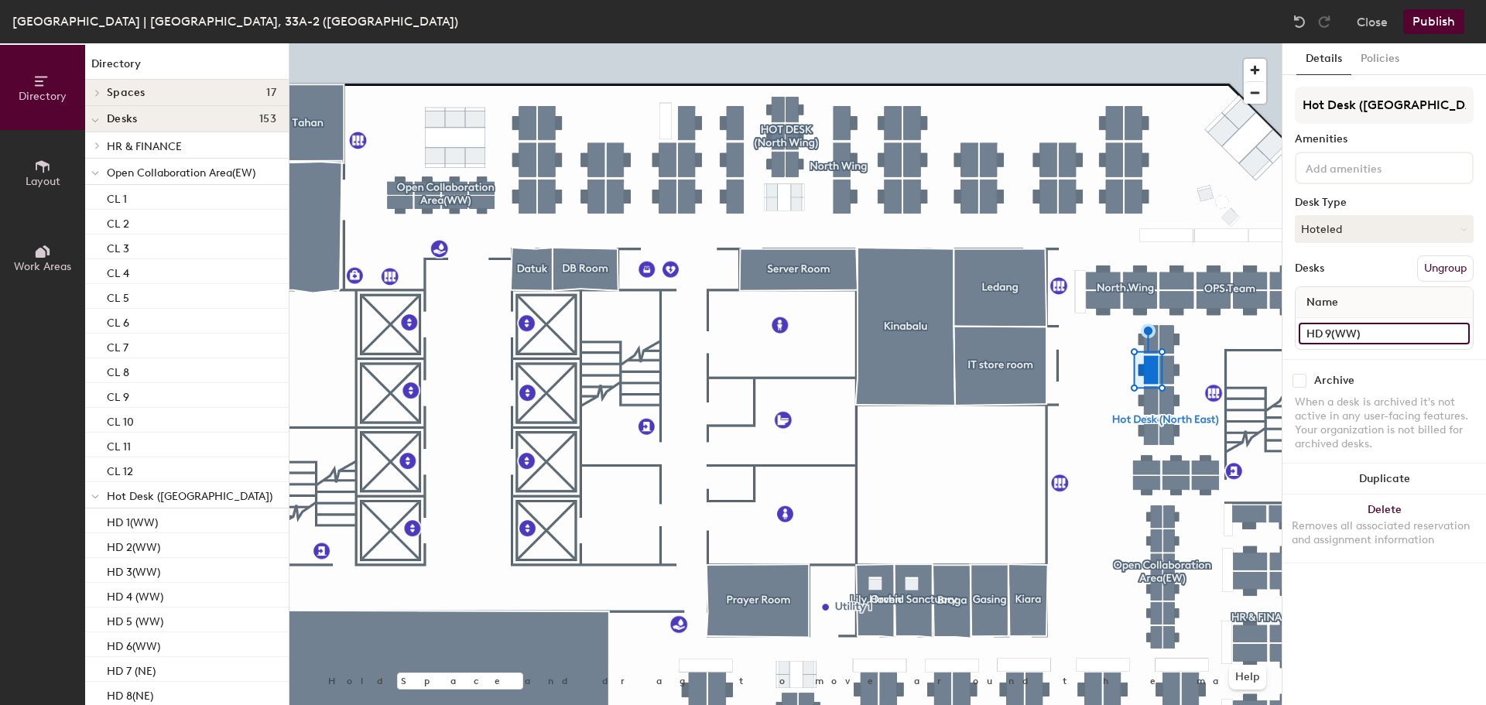
click at [1346, 331] on input "HD 9(WW)" at bounding box center [1383, 334] width 171 height 22
click at [1352, 330] on input "HD 9(WW)" at bounding box center [1383, 334] width 171 height 22
type input "HD 9(NE)"
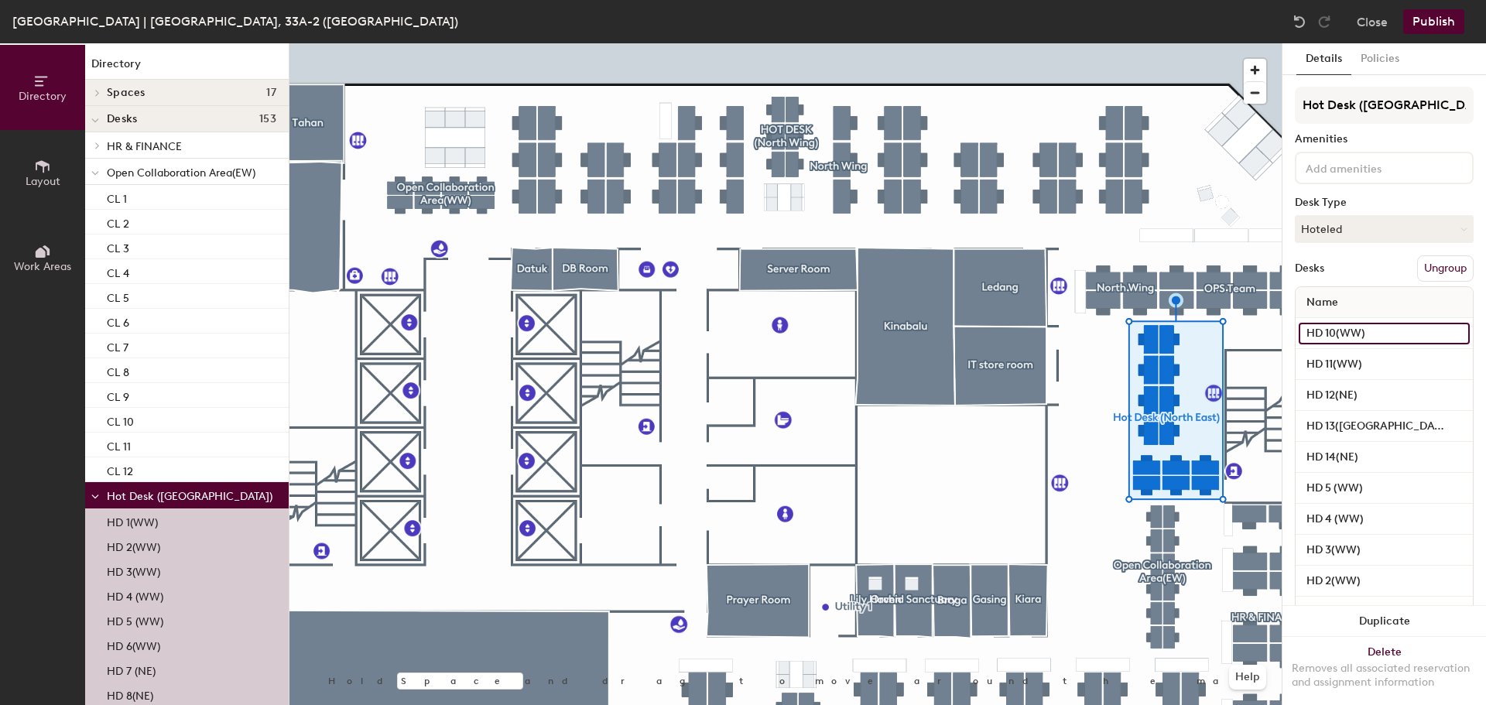
click at [1356, 330] on input "HD 10(WW)" at bounding box center [1383, 334] width 171 height 22
click at [1363, 330] on input "HD 10(WW)" at bounding box center [1383, 334] width 171 height 22
click at [1360, 333] on input "HD 10(WW)" at bounding box center [1383, 334] width 171 height 22
click at [1353, 333] on input "HD 10(WW)" at bounding box center [1383, 334] width 171 height 22
type input "HD 10(NE)"
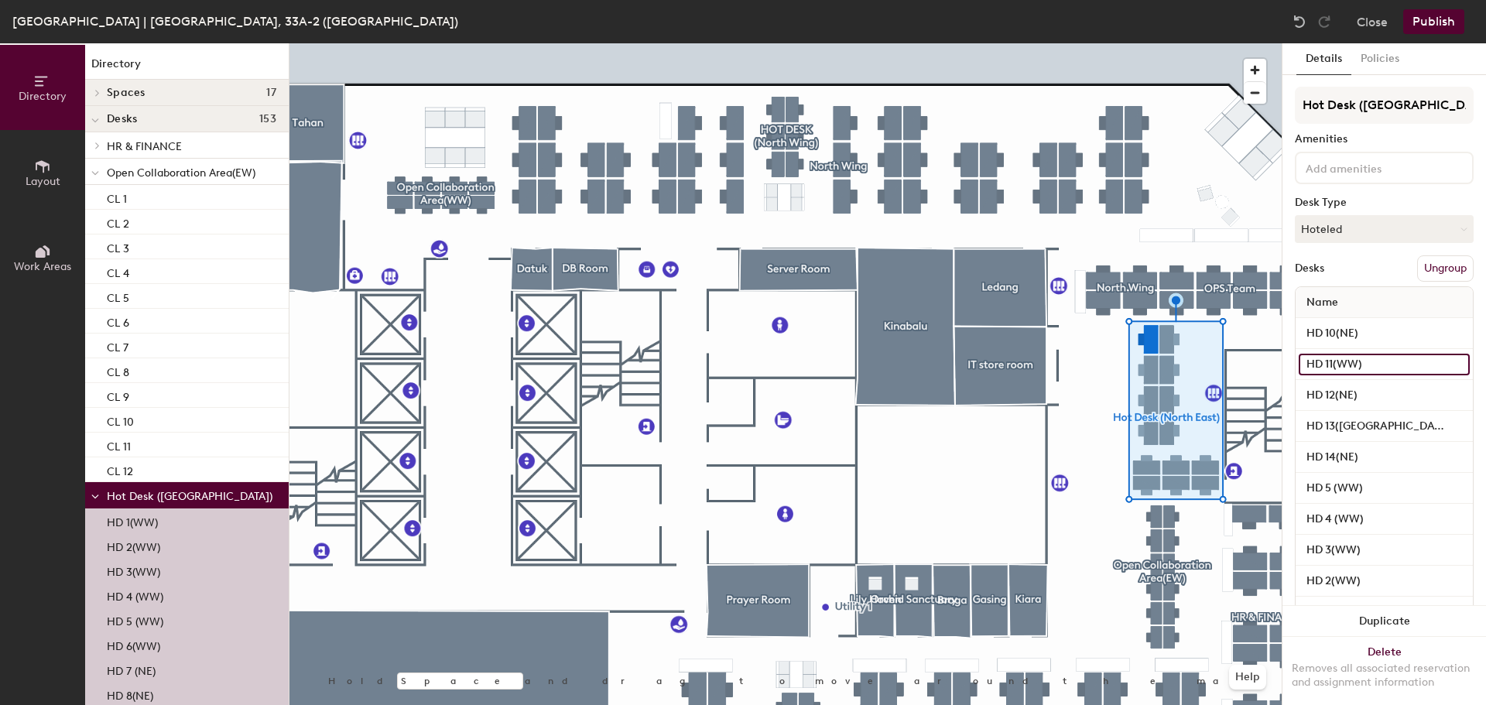
click at [1356, 359] on input "HD 11(WW)" at bounding box center [1383, 365] width 171 height 22
click at [1356, 360] on input "HD 11(WW)" at bounding box center [1383, 365] width 171 height 22
type input "HD 11(NE)"
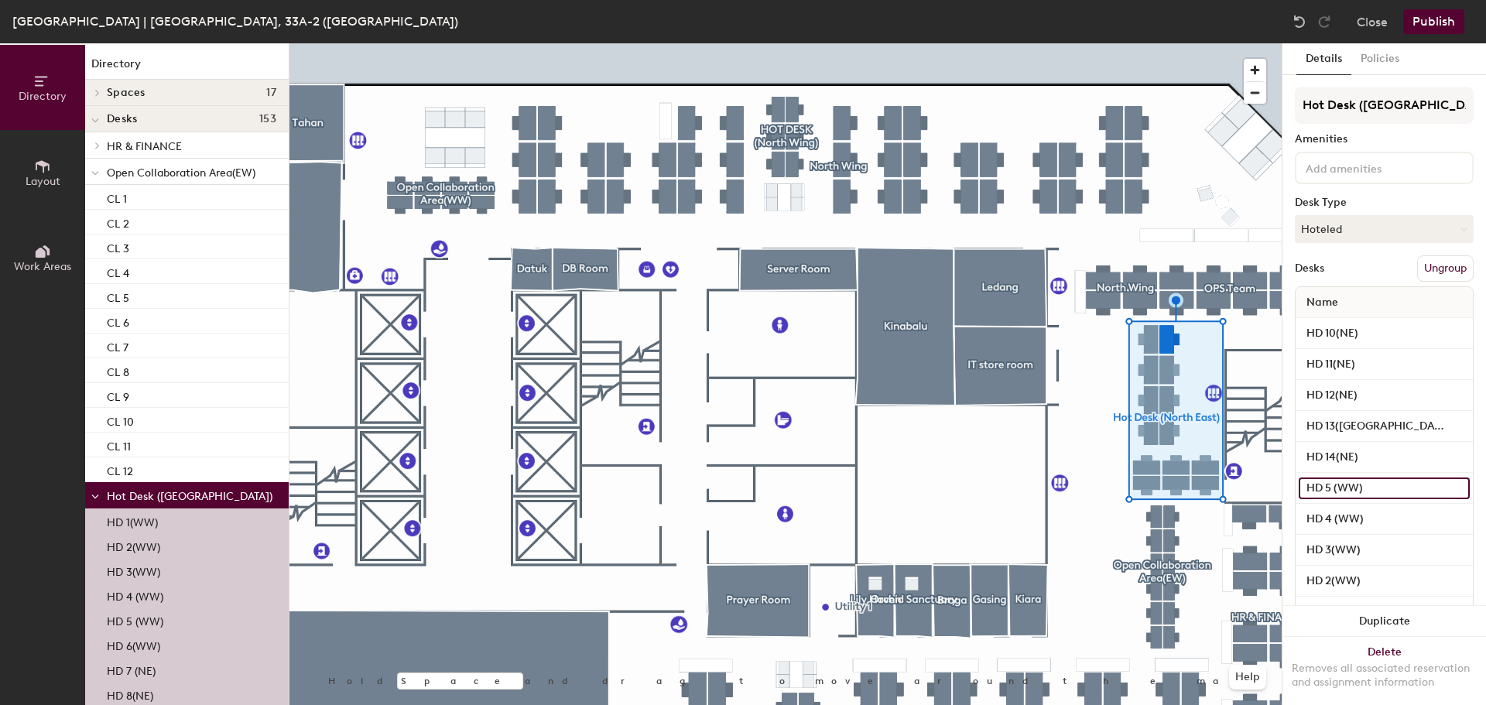
click at [1351, 484] on input "HD 5 (WW)" at bounding box center [1383, 488] width 171 height 22
click at [1356, 484] on input "HD 5 (WW)" at bounding box center [1383, 488] width 171 height 22
click at [1359, 484] on input "HD 5 (WW)" at bounding box center [1383, 488] width 171 height 22
type input "HD 5 (NE)"
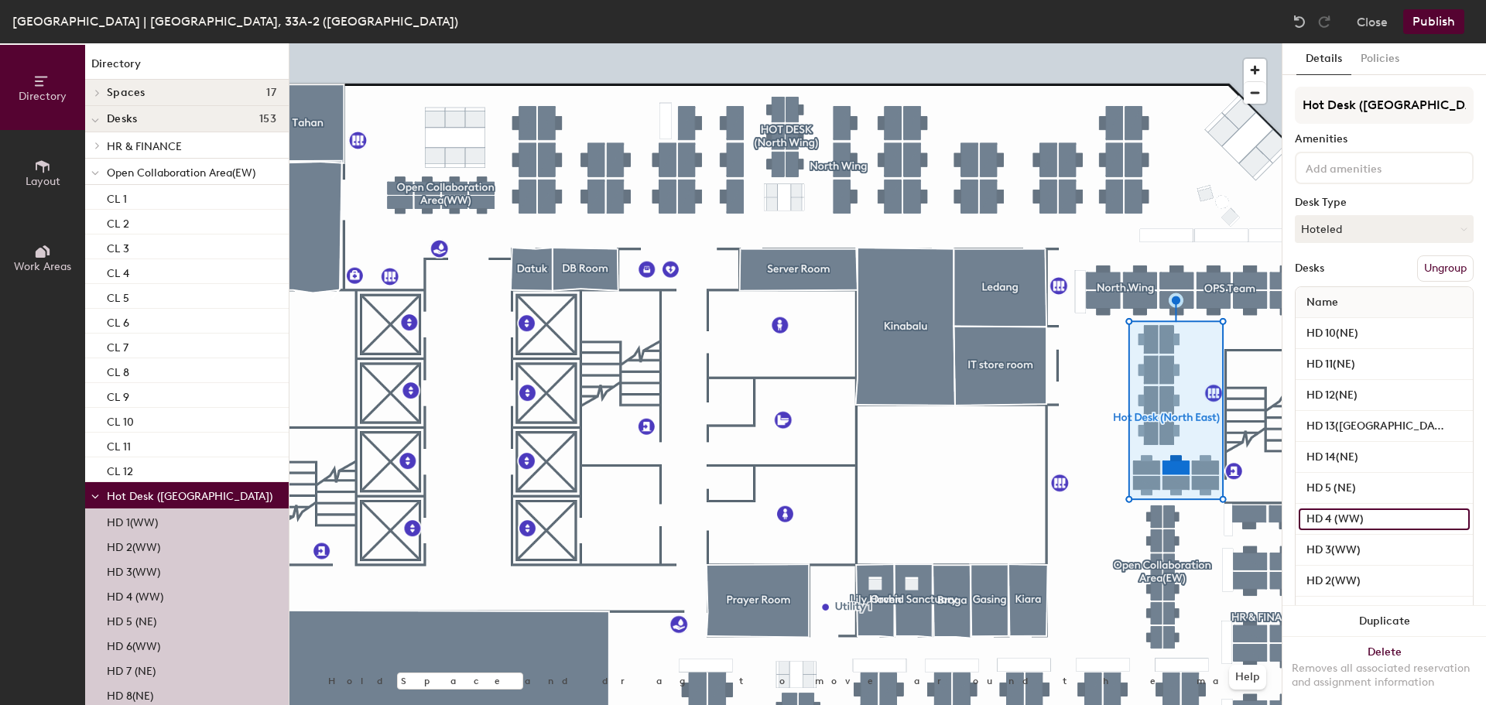
click at [1353, 521] on input "HD 4 (WW)" at bounding box center [1383, 519] width 171 height 22
click at [1358, 516] on input "HD 4 (WW)" at bounding box center [1383, 519] width 171 height 22
type input "HD 4 (NE)"
click at [1350, 547] on input "HD 3(WW)" at bounding box center [1383, 550] width 171 height 22
click at [1352, 546] on input "HD 3(WW)" at bounding box center [1383, 550] width 171 height 22
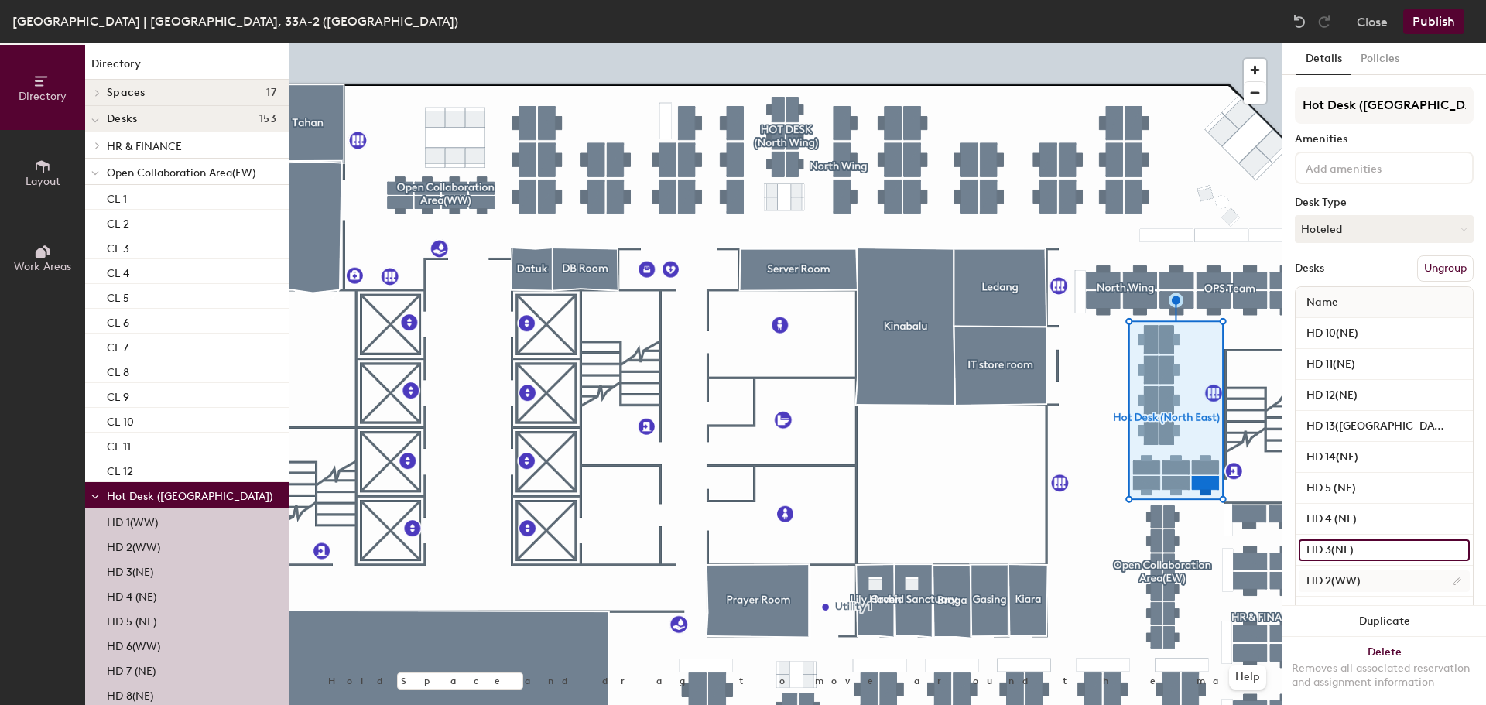
type input "HD 3(NE)"
click at [1350, 580] on input "HD 2(WW)" at bounding box center [1383, 581] width 171 height 22
click at [1352, 577] on input "HD 2(WW)" at bounding box center [1383, 581] width 171 height 22
click at [1359, 577] on input "HD 2(WW)" at bounding box center [1383, 581] width 171 height 22
click at [1356, 581] on input "HD 2(WW)" at bounding box center [1383, 581] width 171 height 22
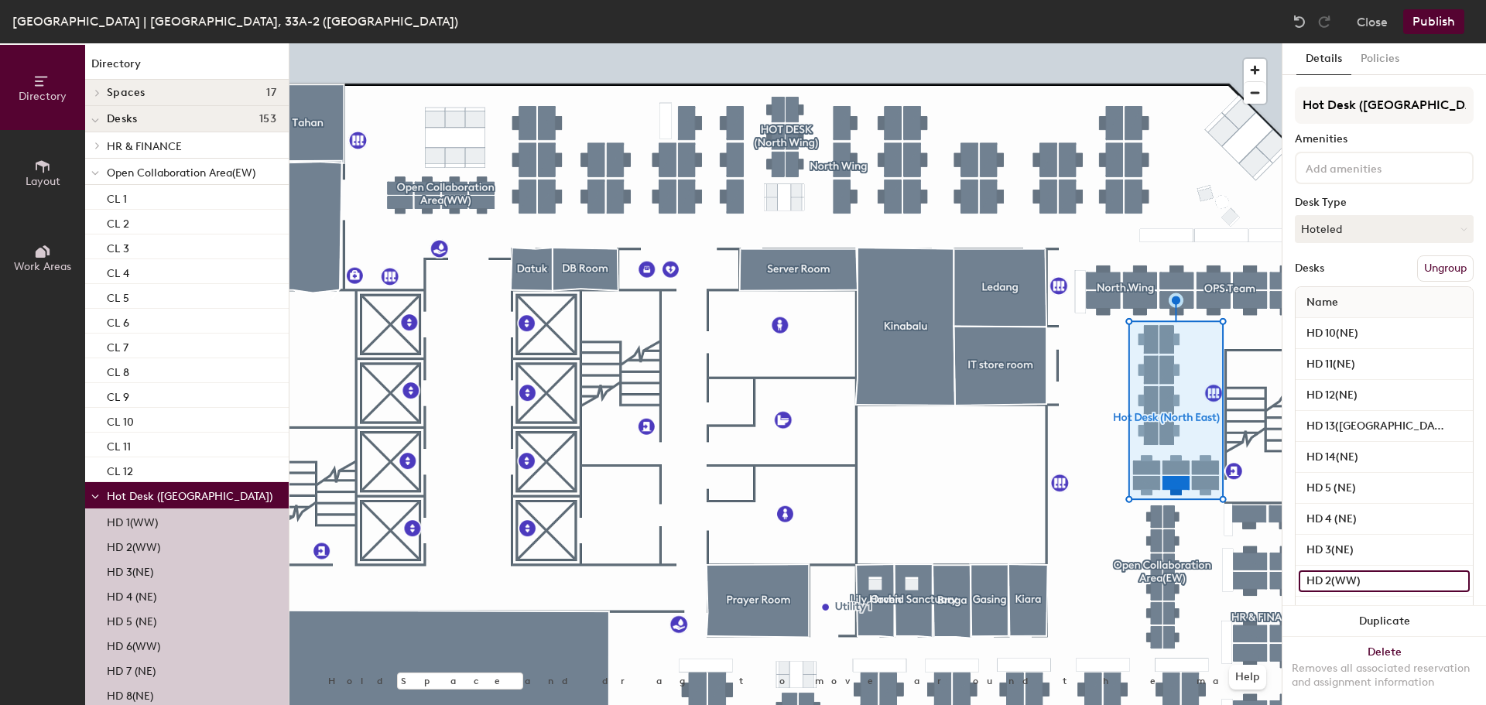
click at [1356, 581] on input "HD 2(WW)" at bounding box center [1383, 581] width 171 height 22
click at [1333, 580] on input "HD 2(WW)" at bounding box center [1383, 581] width 171 height 22
click at [1351, 580] on input "HD 2(WW)" at bounding box center [1383, 581] width 171 height 22
click at [1356, 580] on input "HD 2(WW)" at bounding box center [1383, 581] width 171 height 22
click at [1357, 580] on input "HD 2(WW)" at bounding box center [1383, 581] width 171 height 22
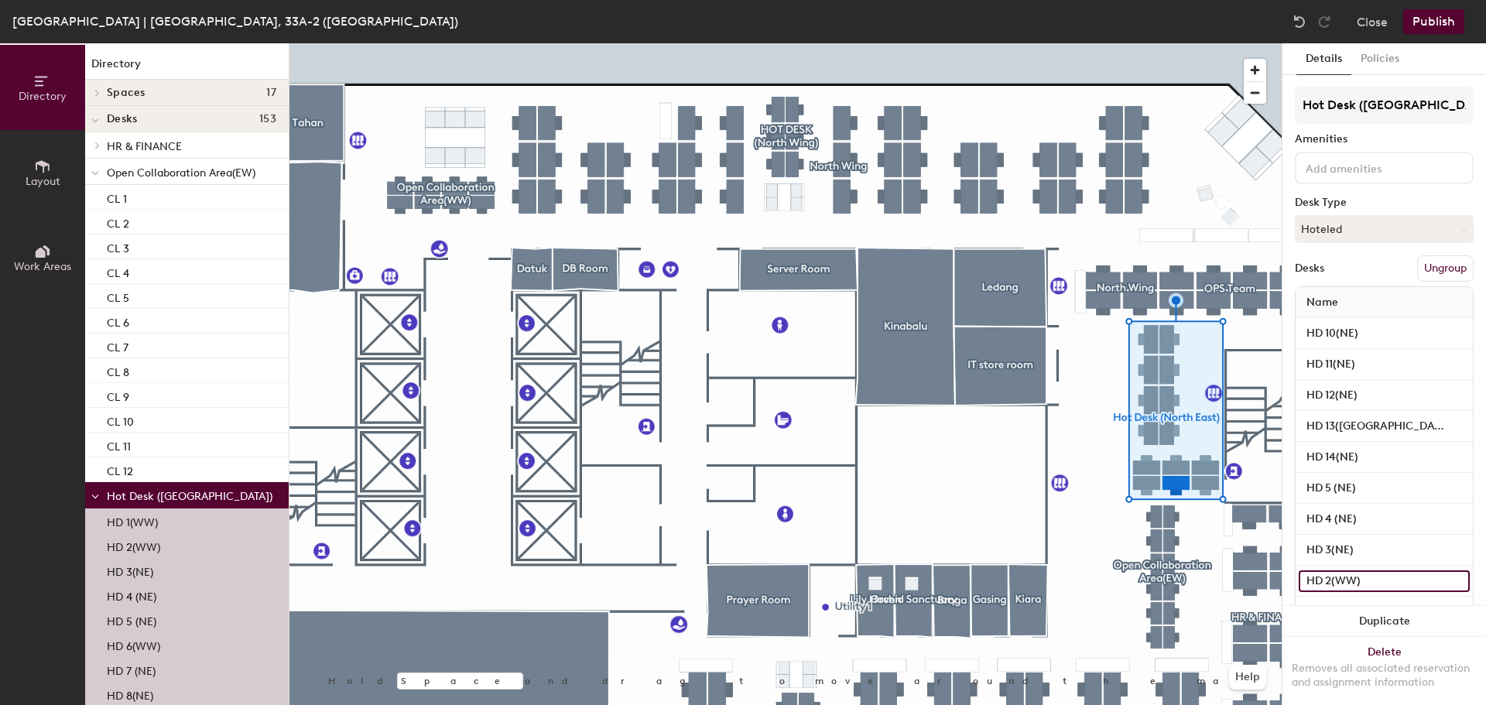
click at [1353, 582] on input "HD 2(WW)" at bounding box center [1383, 581] width 171 height 22
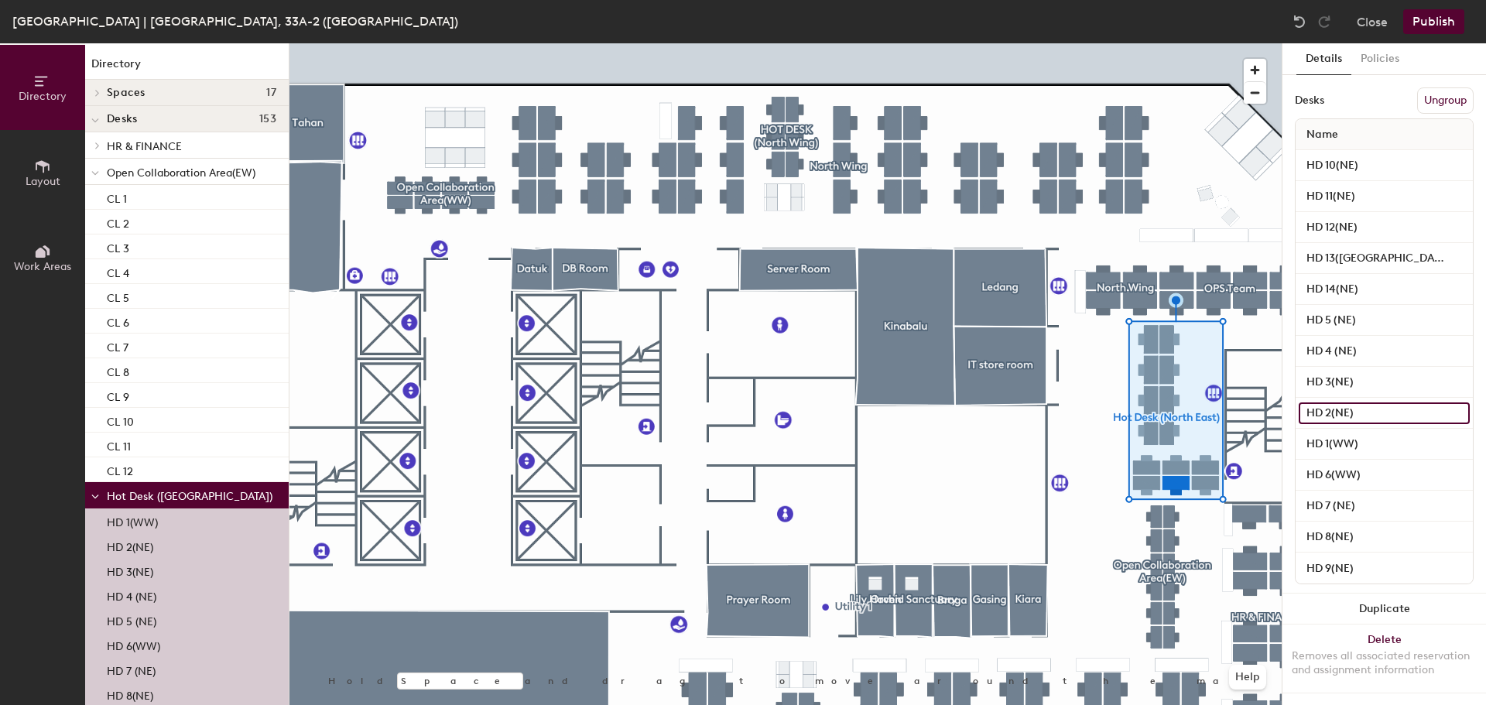
scroll to position [182, 0]
type input "HD 2(NE)"
click at [1341, 436] on input "HD 1(WW)" at bounding box center [1383, 444] width 171 height 22
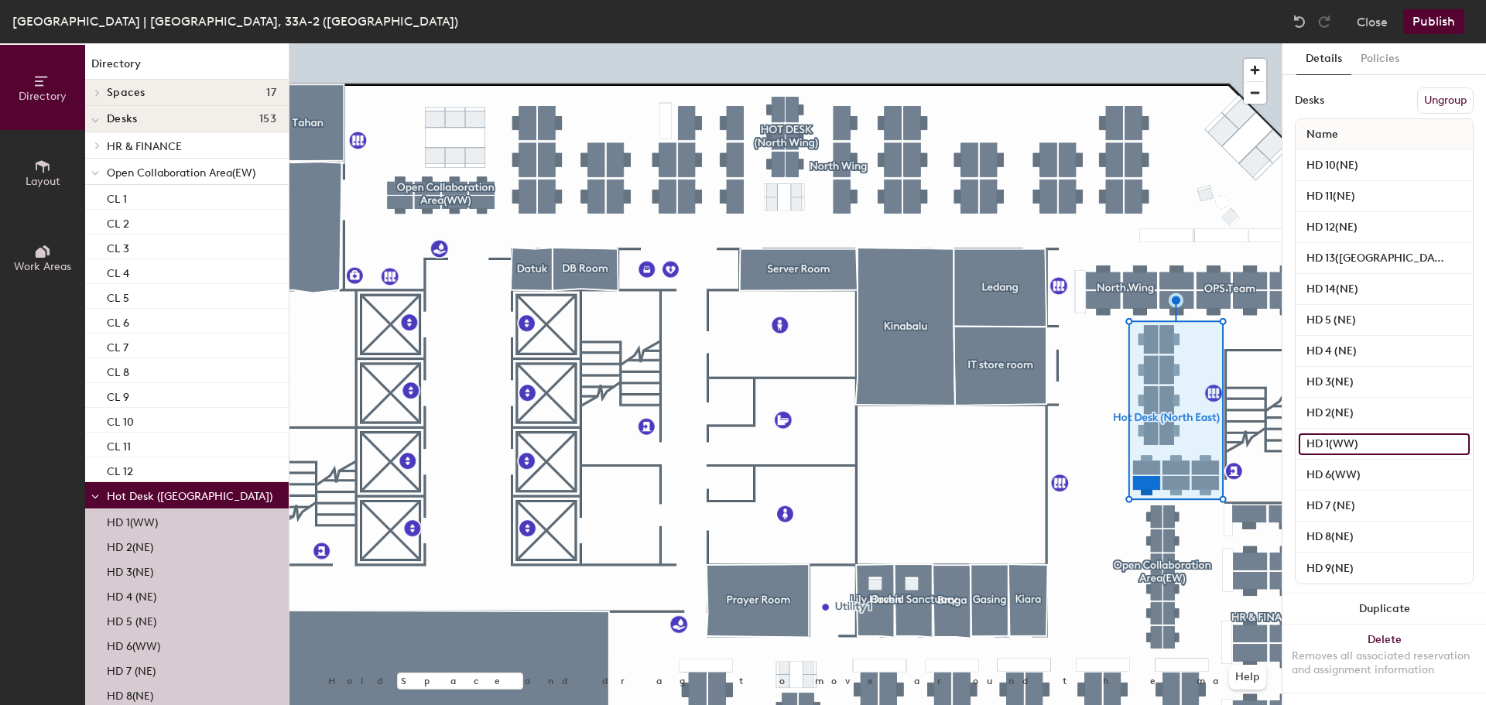
click at [1351, 433] on input "HD 1(WW)" at bounding box center [1383, 444] width 171 height 22
click at [1355, 433] on input "HD 1(WW)" at bounding box center [1383, 444] width 171 height 22
type input "HD 1(NE)"
click at [1349, 464] on input "HD 6(WW)" at bounding box center [1383, 475] width 171 height 22
click at [1356, 464] on input "HD 6(WW)" at bounding box center [1383, 475] width 171 height 22
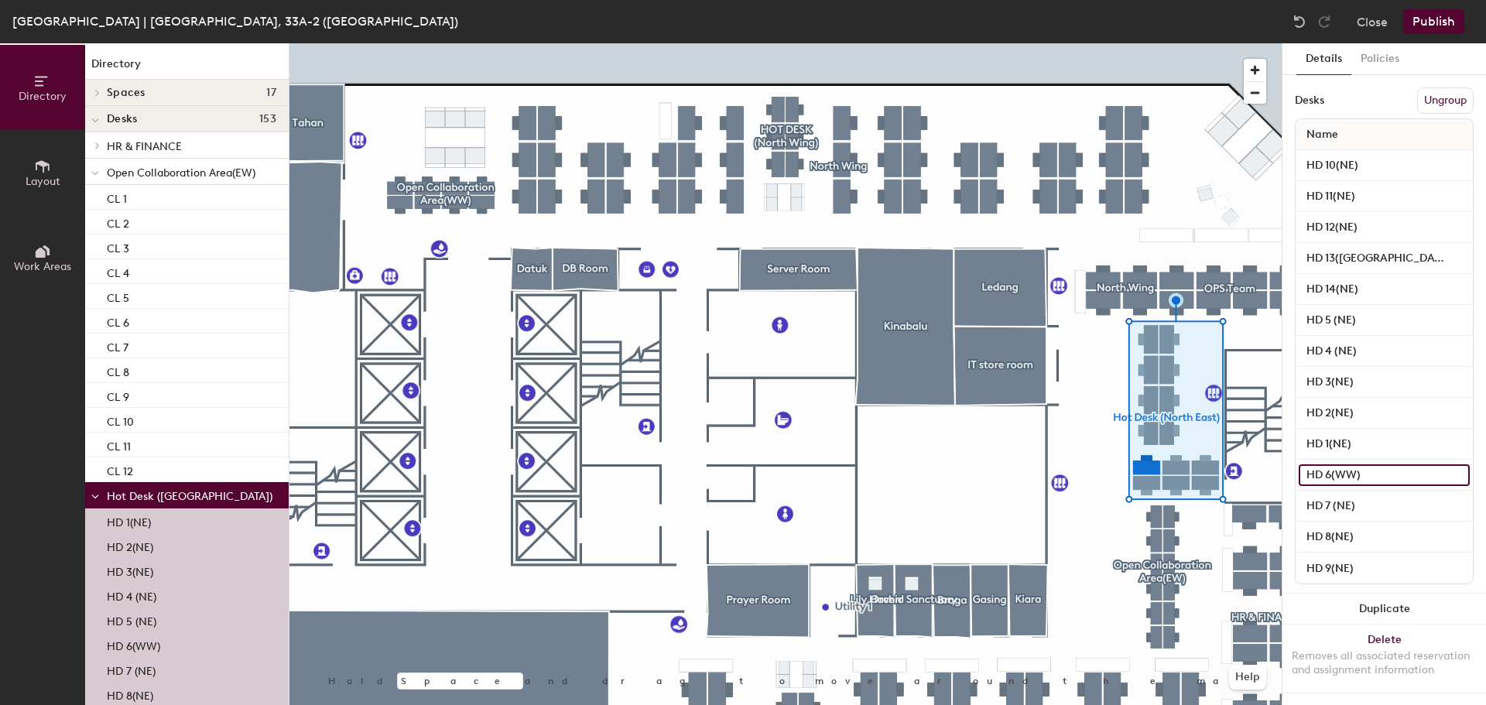
click at [1353, 465] on input "HD 6(WW)" at bounding box center [1383, 475] width 171 height 22
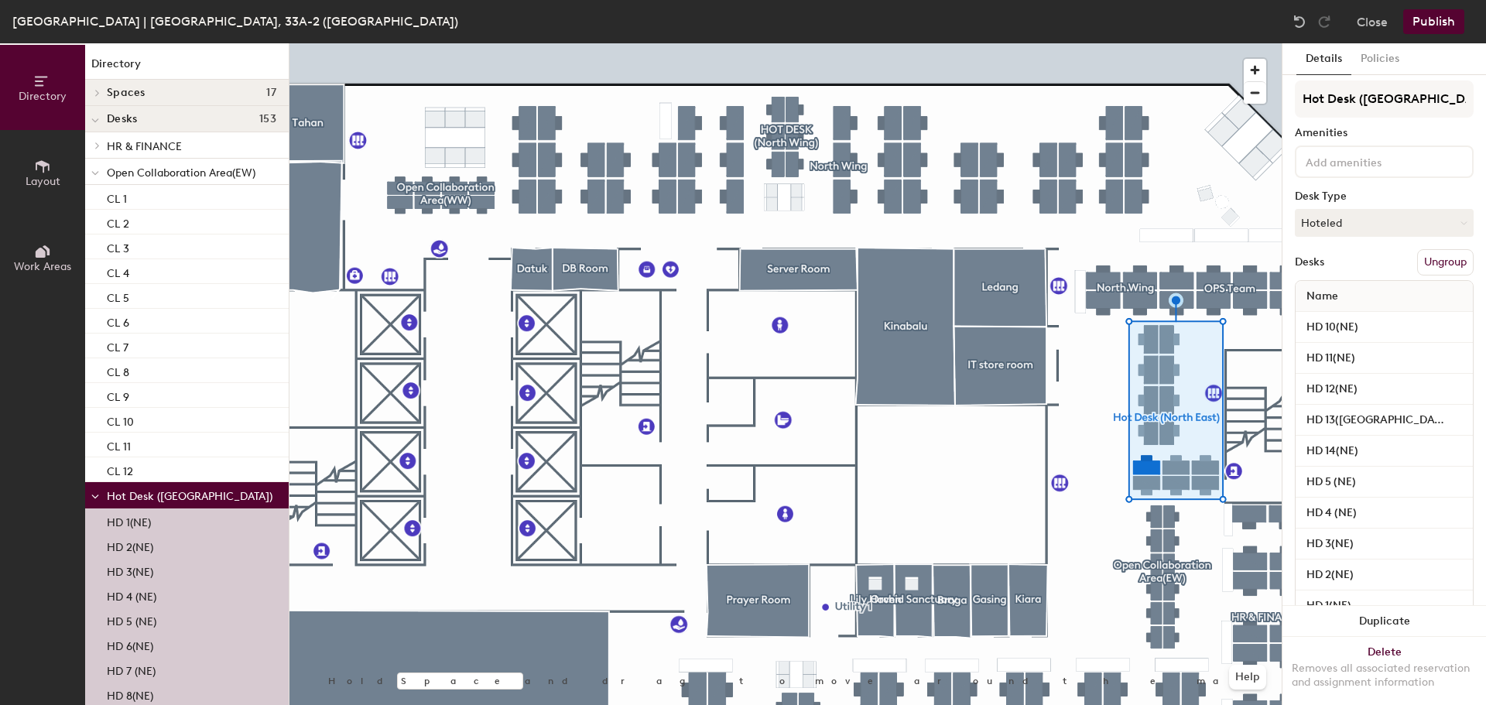
scroll to position [0, 0]
type input "HD 6(NE)"
click at [1130, 43] on div at bounding box center [785, 43] width 992 height 0
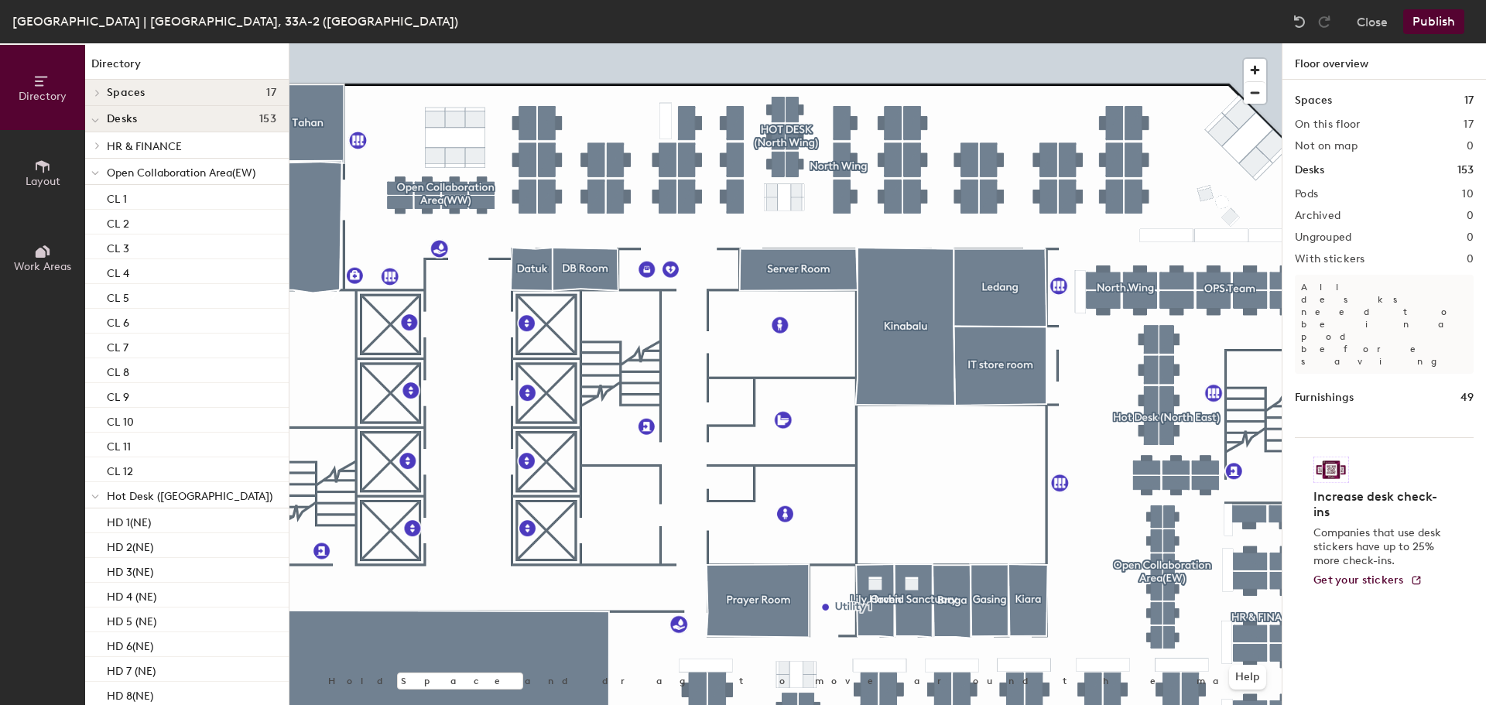
click at [830, 43] on div at bounding box center [785, 43] width 992 height 0
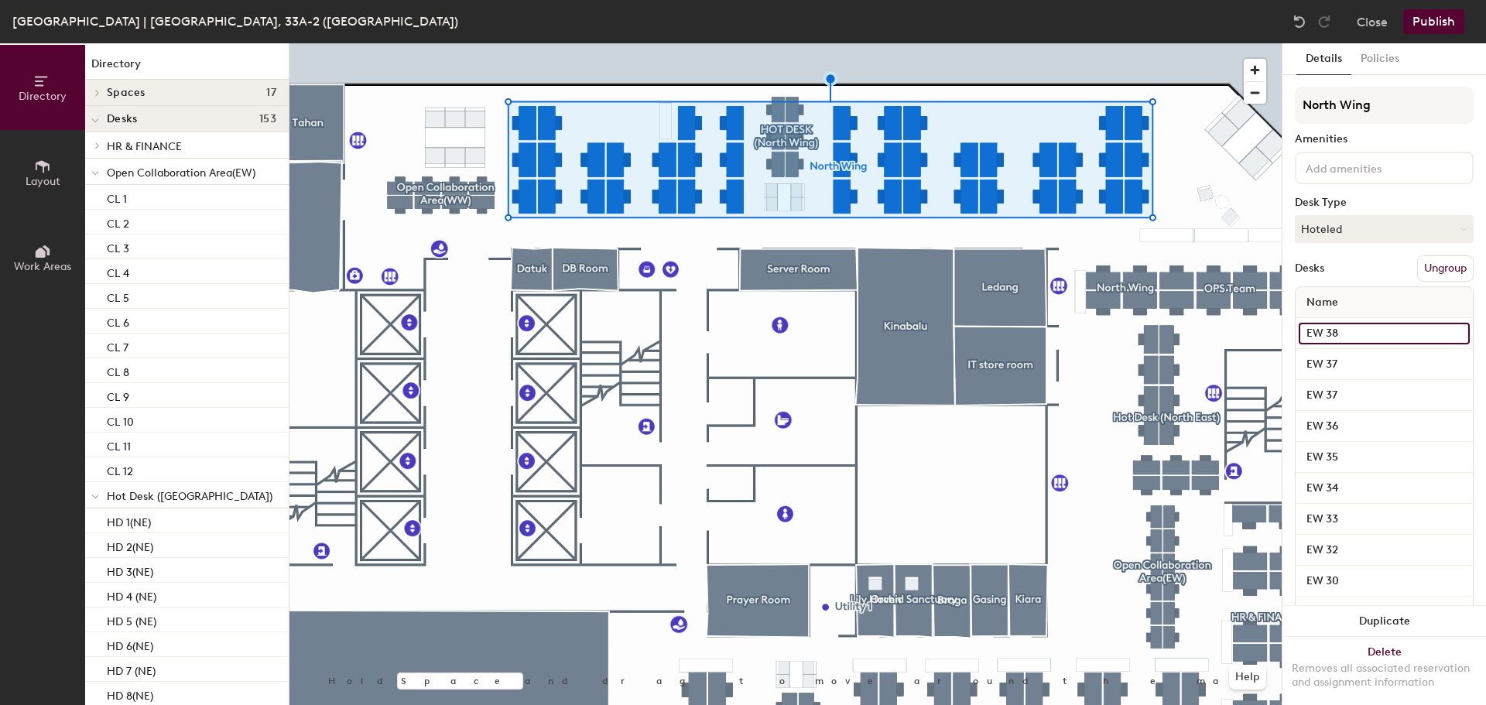
click at [1315, 334] on input "EW 38" at bounding box center [1383, 334] width 171 height 22
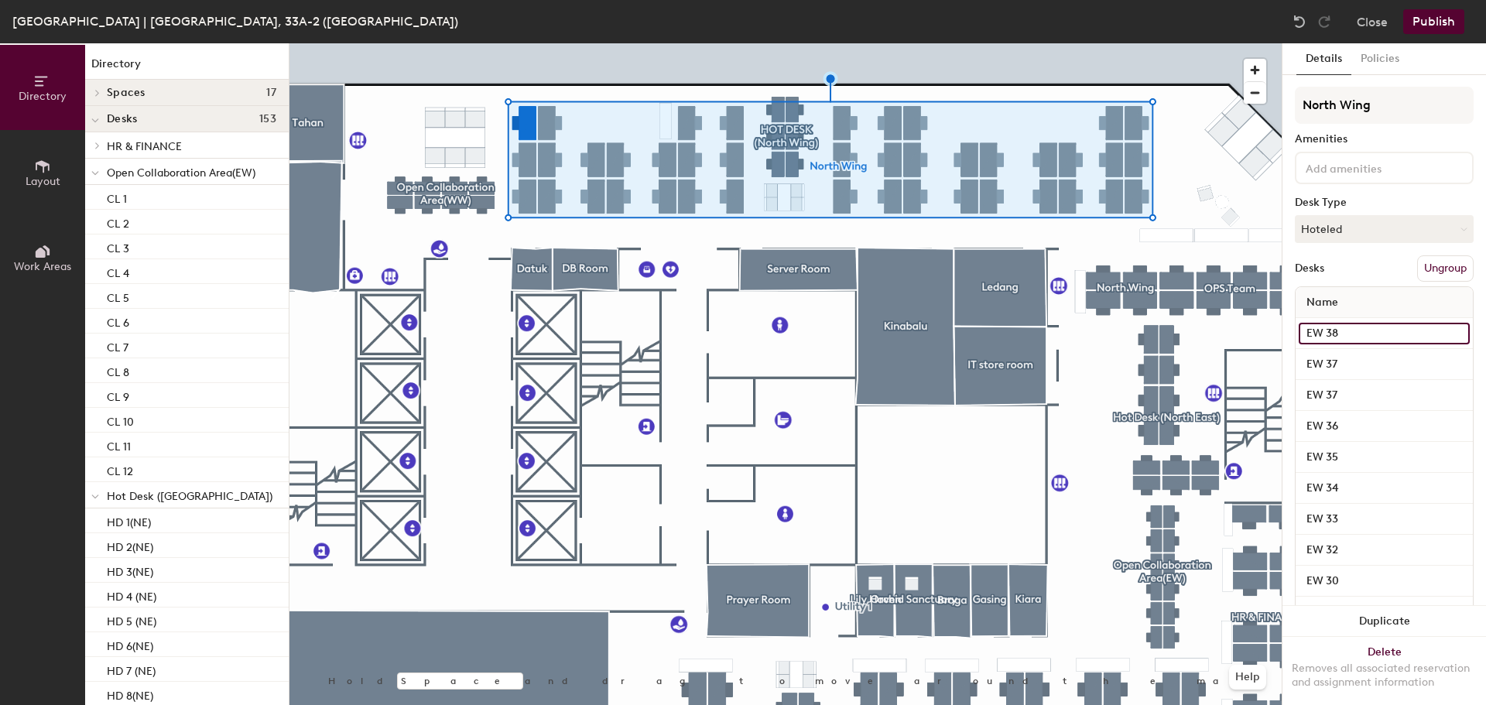
click at [1322, 333] on input "EW 38" at bounding box center [1383, 334] width 171 height 22
type input "NW 38"
click at [1322, 364] on input "EW 37" at bounding box center [1383, 365] width 171 height 22
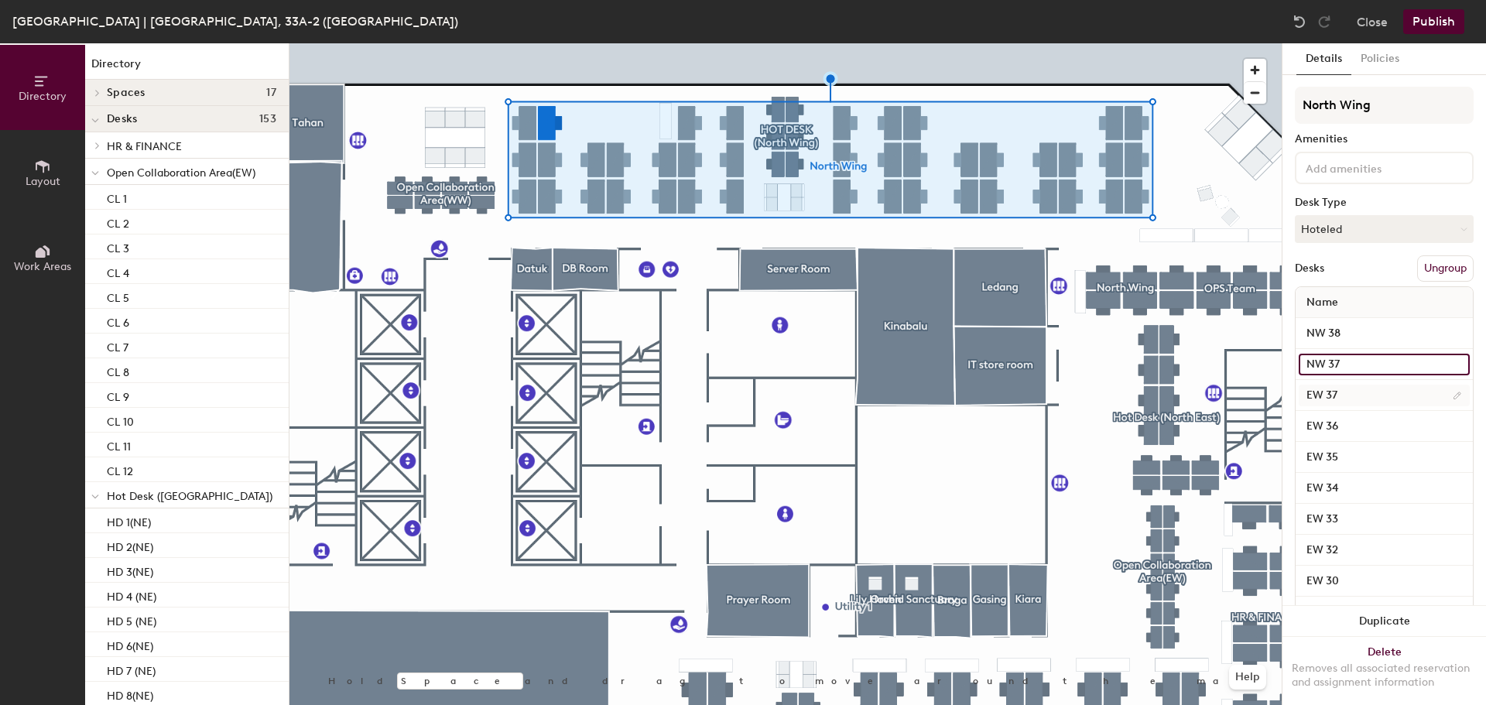
type input "NW 37"
click at [1323, 394] on input "EW 37" at bounding box center [1383, 396] width 171 height 22
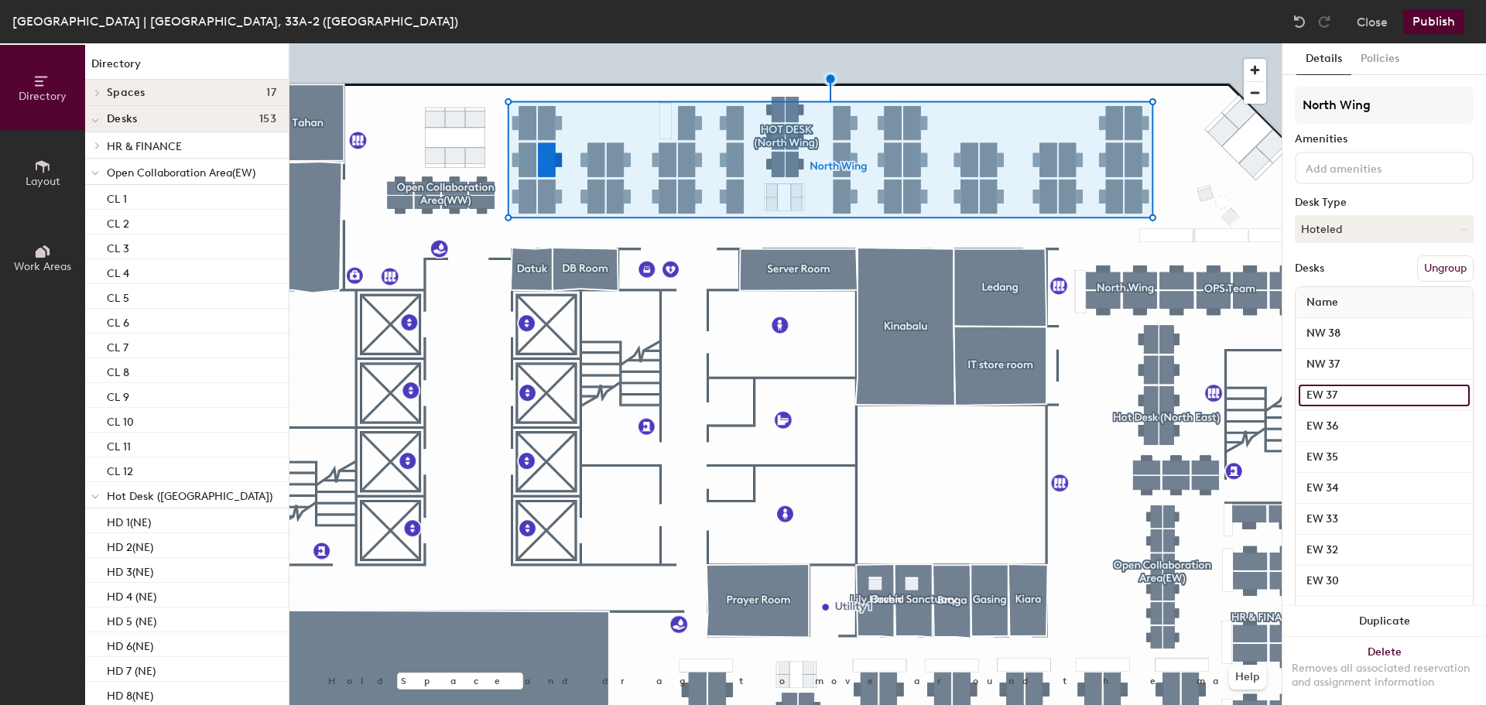
click at [1323, 394] on input "EW 37" at bounding box center [1383, 396] width 171 height 22
click at [1318, 396] on input "EW 37" at bounding box center [1383, 396] width 171 height 22
type input "NW 37"
click at [1319, 417] on input "EW 36" at bounding box center [1383, 427] width 171 height 22
click at [1321, 419] on input "EW 36" at bounding box center [1383, 427] width 171 height 22
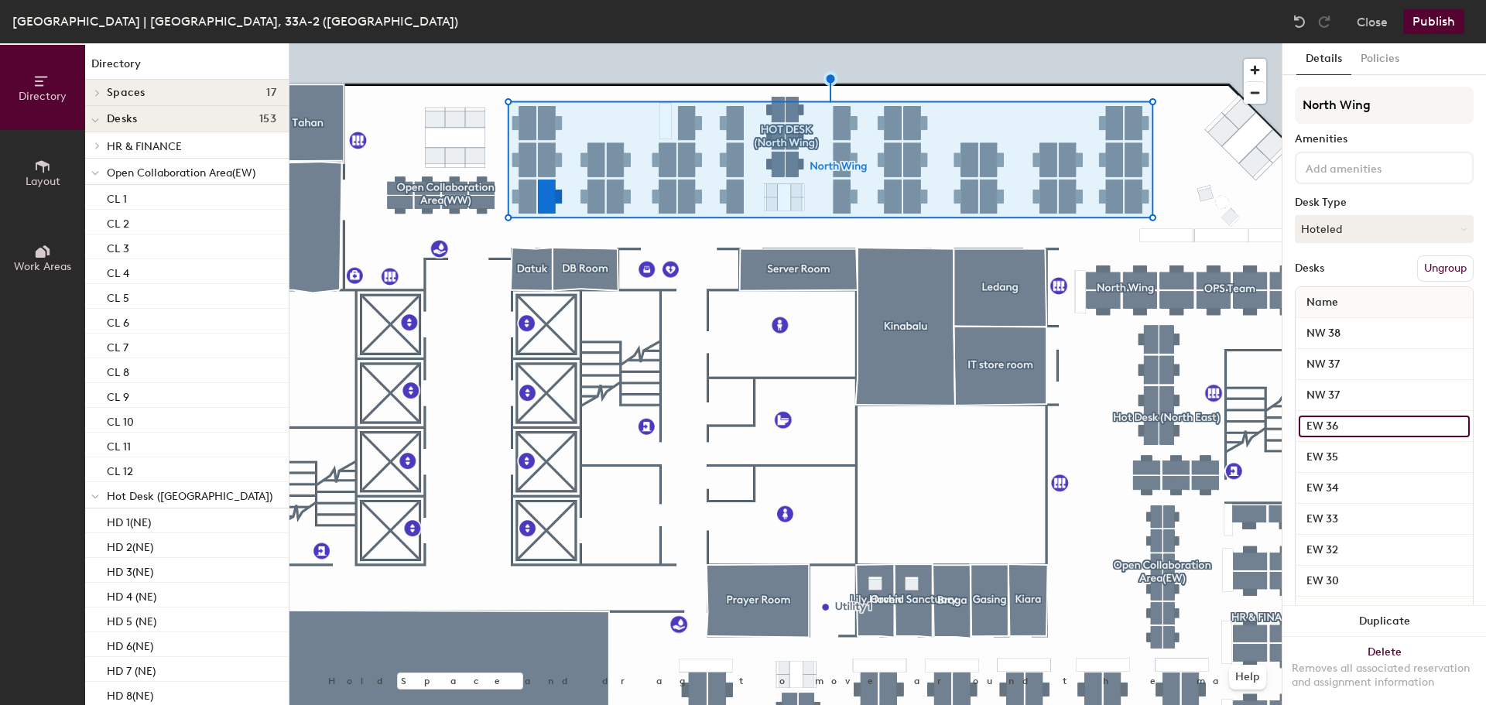
click at [1319, 426] on input "EW 36" at bounding box center [1383, 427] width 171 height 22
type input "NW 36"
click at [1321, 454] on input "EW 35" at bounding box center [1383, 457] width 171 height 22
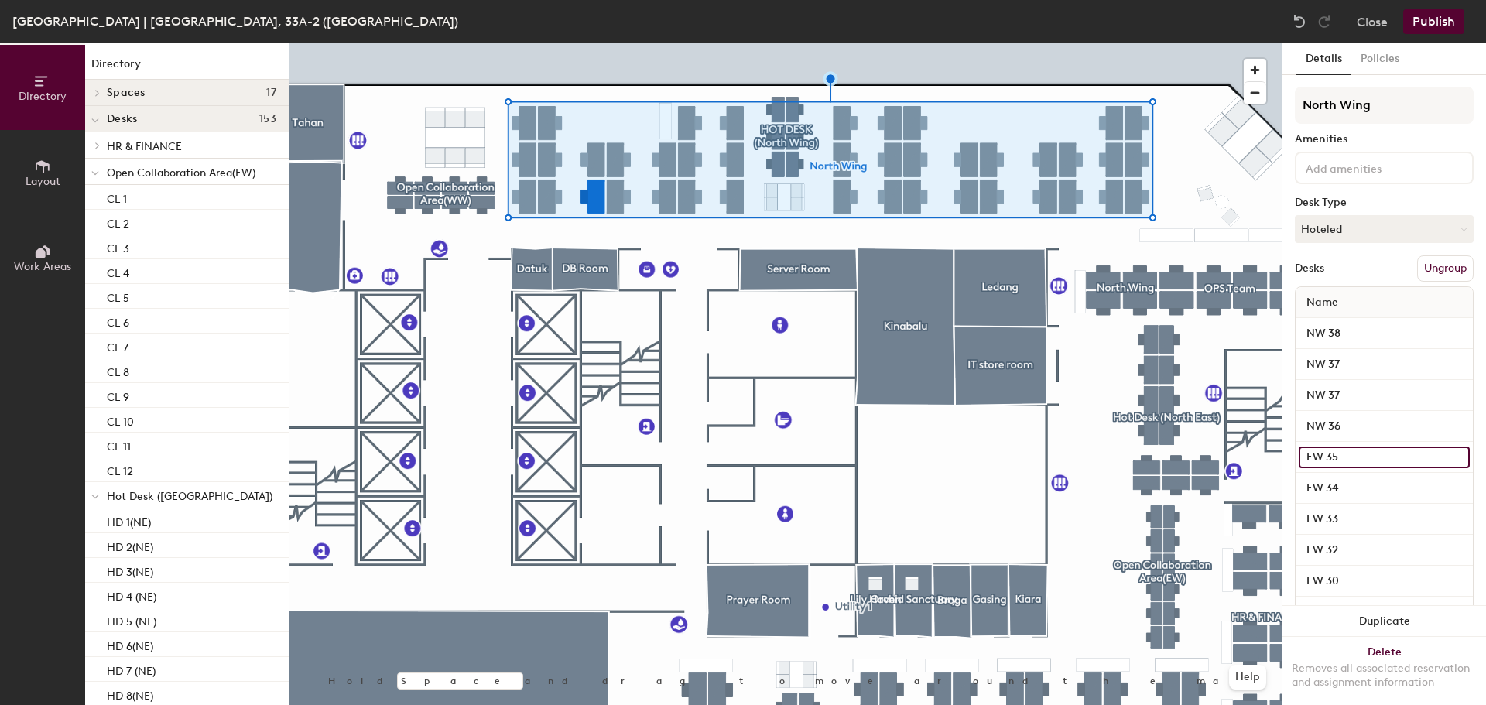
click at [1321, 454] on input "EW 35" at bounding box center [1383, 457] width 171 height 22
click at [1324, 456] on input "EW 35" at bounding box center [1383, 457] width 171 height 22
type input "NW 35"
click at [1319, 484] on input "EW 34" at bounding box center [1383, 488] width 171 height 22
click at [1322, 489] on input "EW 34" at bounding box center [1383, 488] width 171 height 22
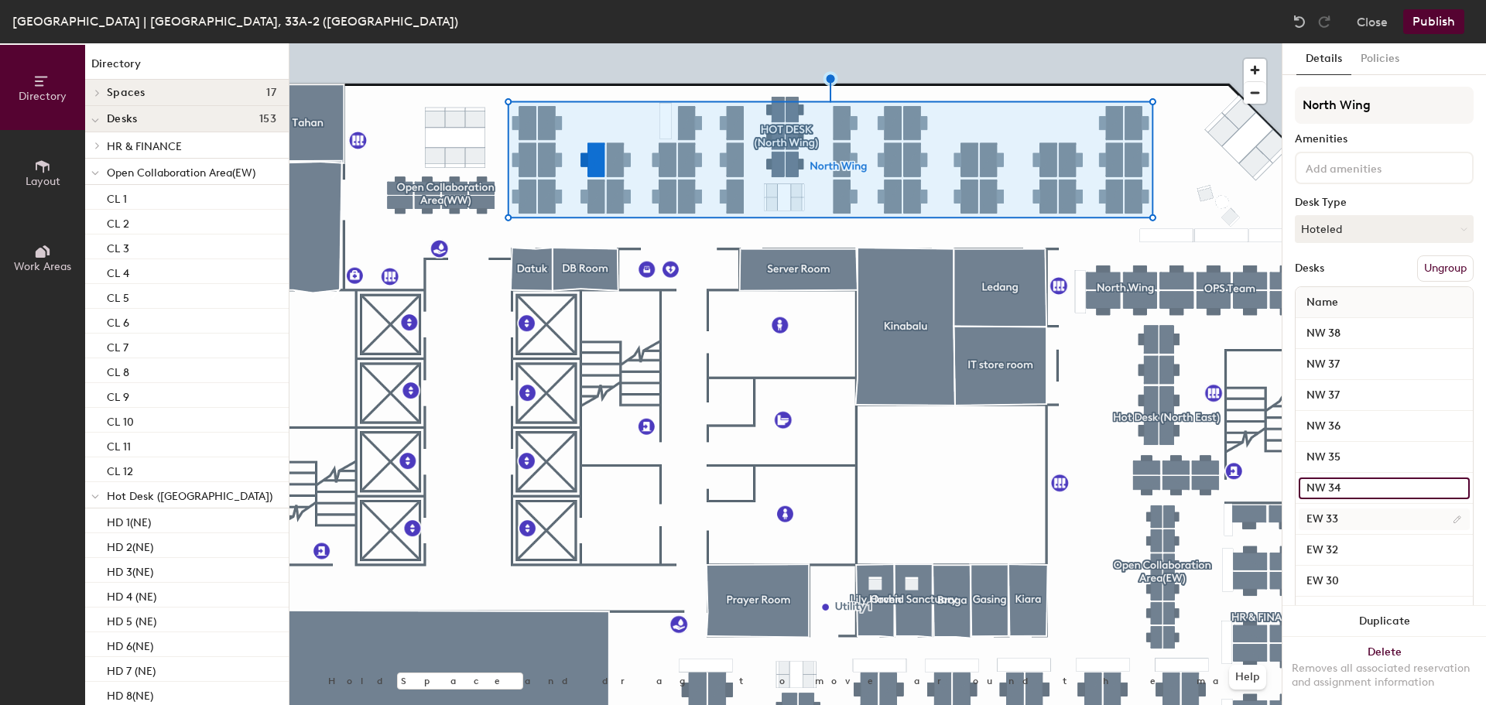
type input "NW 34"
click at [1319, 515] on input "EW 33" at bounding box center [1383, 519] width 171 height 22
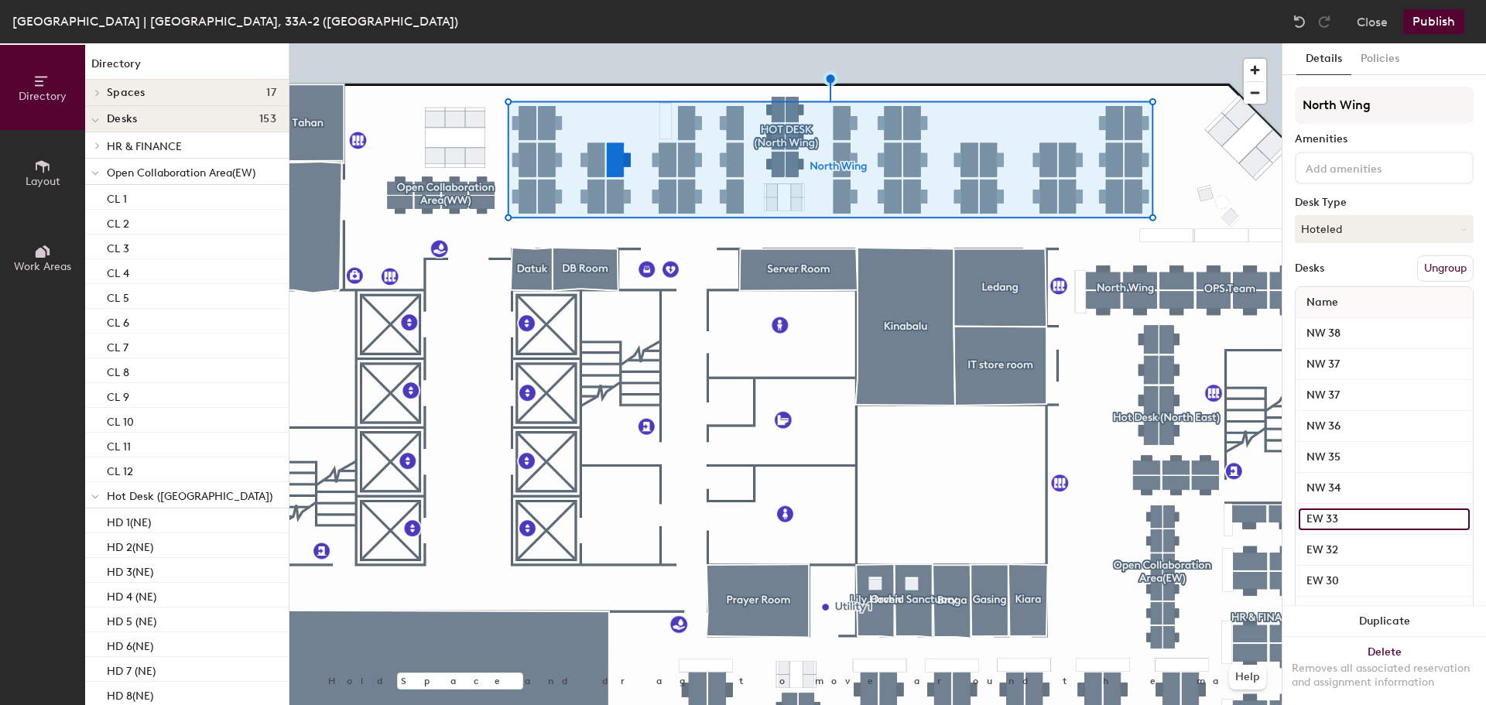
click at [1322, 518] on input "EW 33" at bounding box center [1383, 519] width 171 height 22
type input "NW 33"
click at [1323, 544] on input "EW 32" at bounding box center [1383, 550] width 171 height 22
click at [1321, 549] on input "EW 32" at bounding box center [1383, 550] width 171 height 22
type input "NW 32"
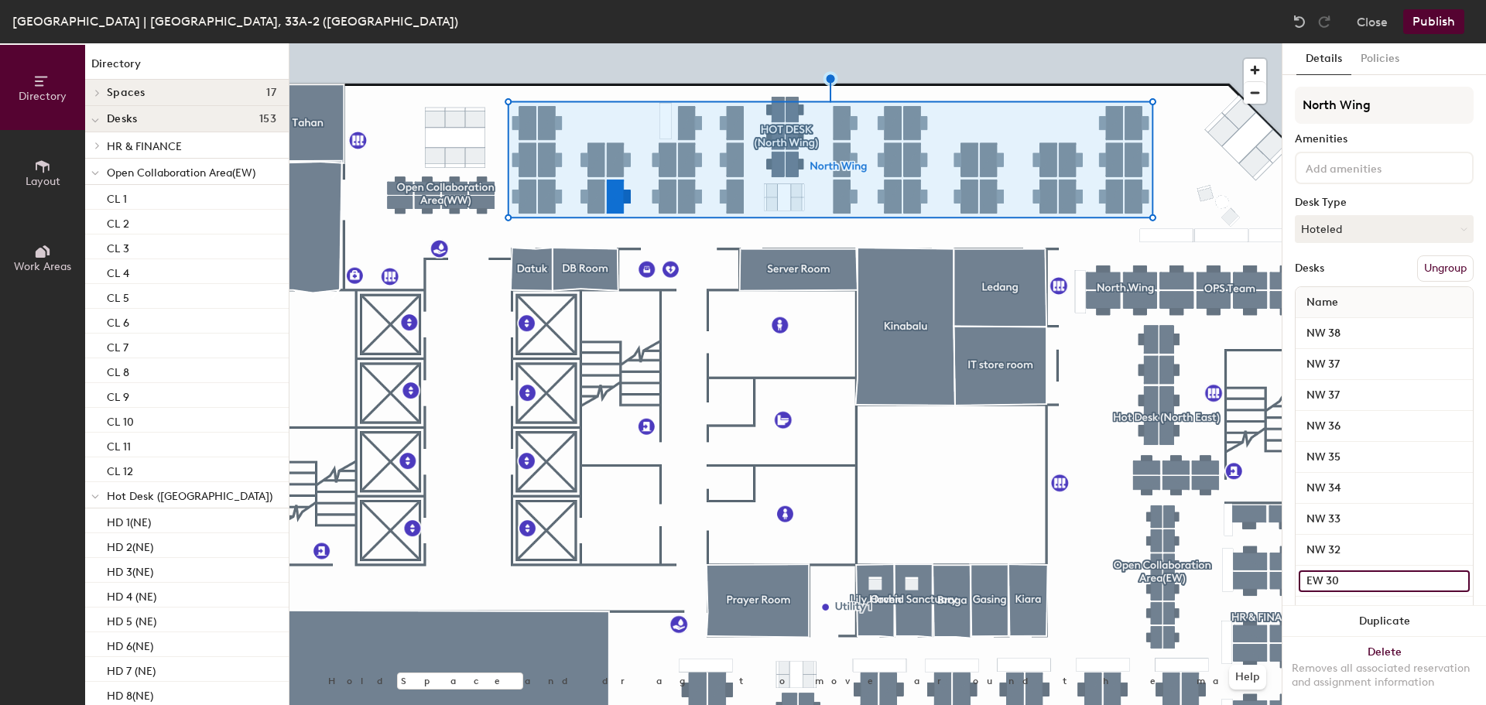
click at [1323, 576] on input "EW 30" at bounding box center [1383, 581] width 171 height 22
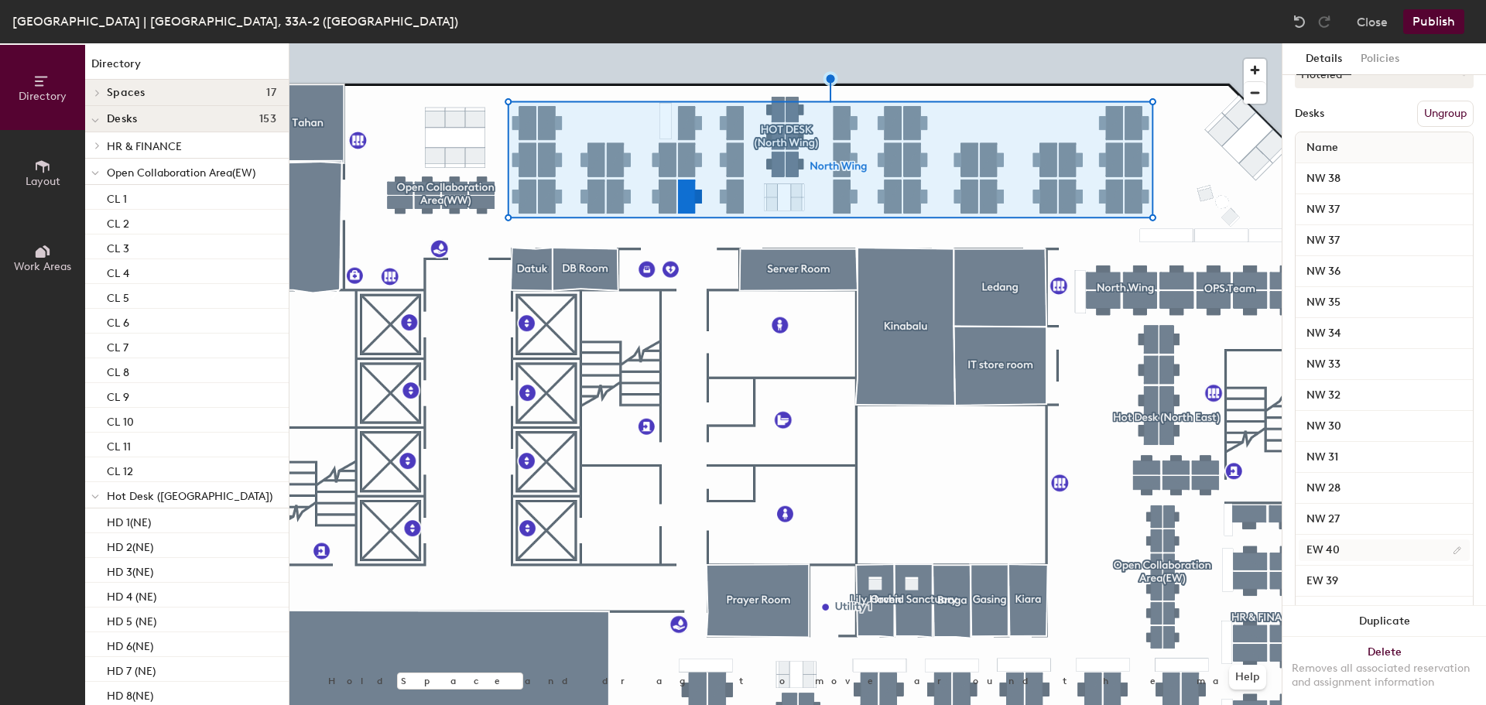
type input "NW 27"
click at [1314, 539] on input "EW 40" at bounding box center [1383, 550] width 171 height 22
click at [1321, 542] on input "EW 40" at bounding box center [1383, 550] width 171 height 22
type input "NW 40"
click at [1320, 582] on input "EW 39" at bounding box center [1383, 581] width 171 height 22
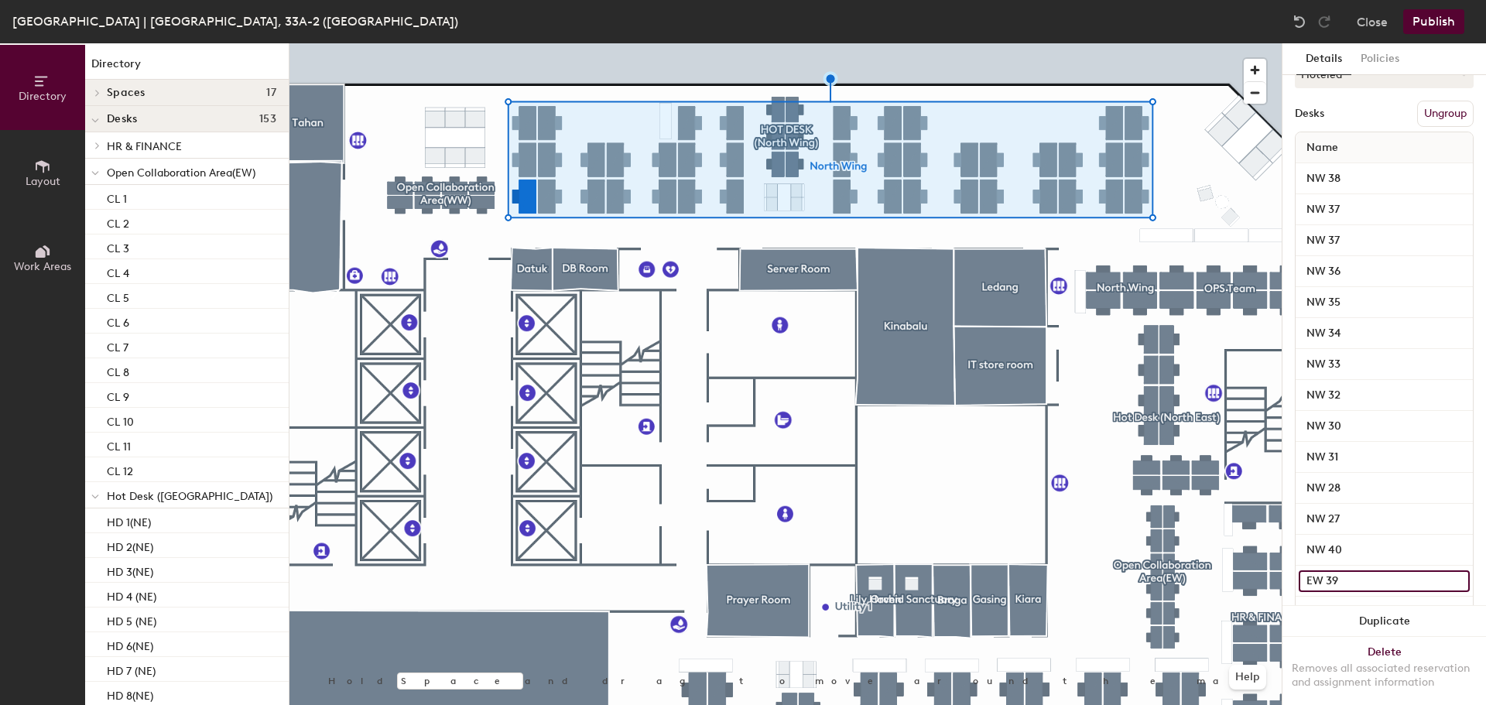
click at [1323, 579] on input "EW 39" at bounding box center [1383, 581] width 171 height 22
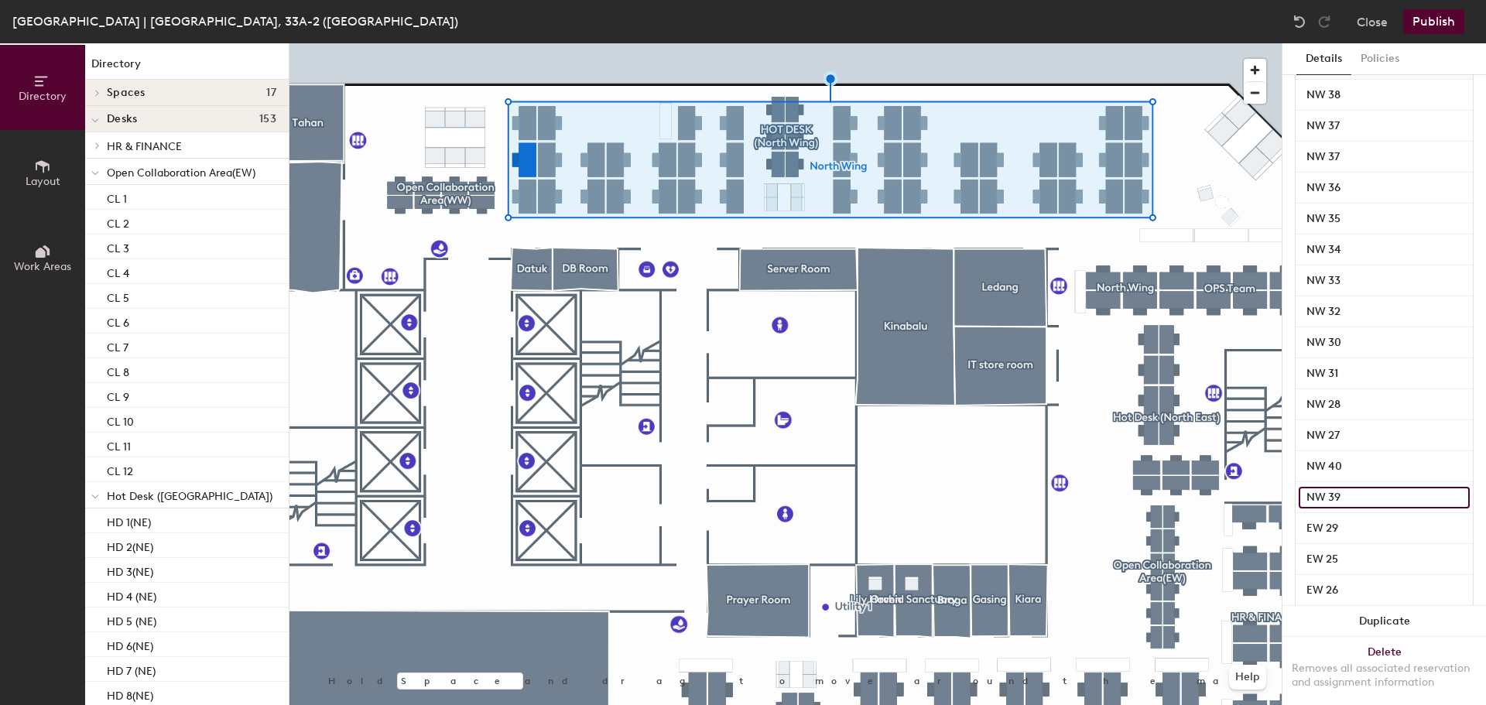
scroll to position [310, 0]
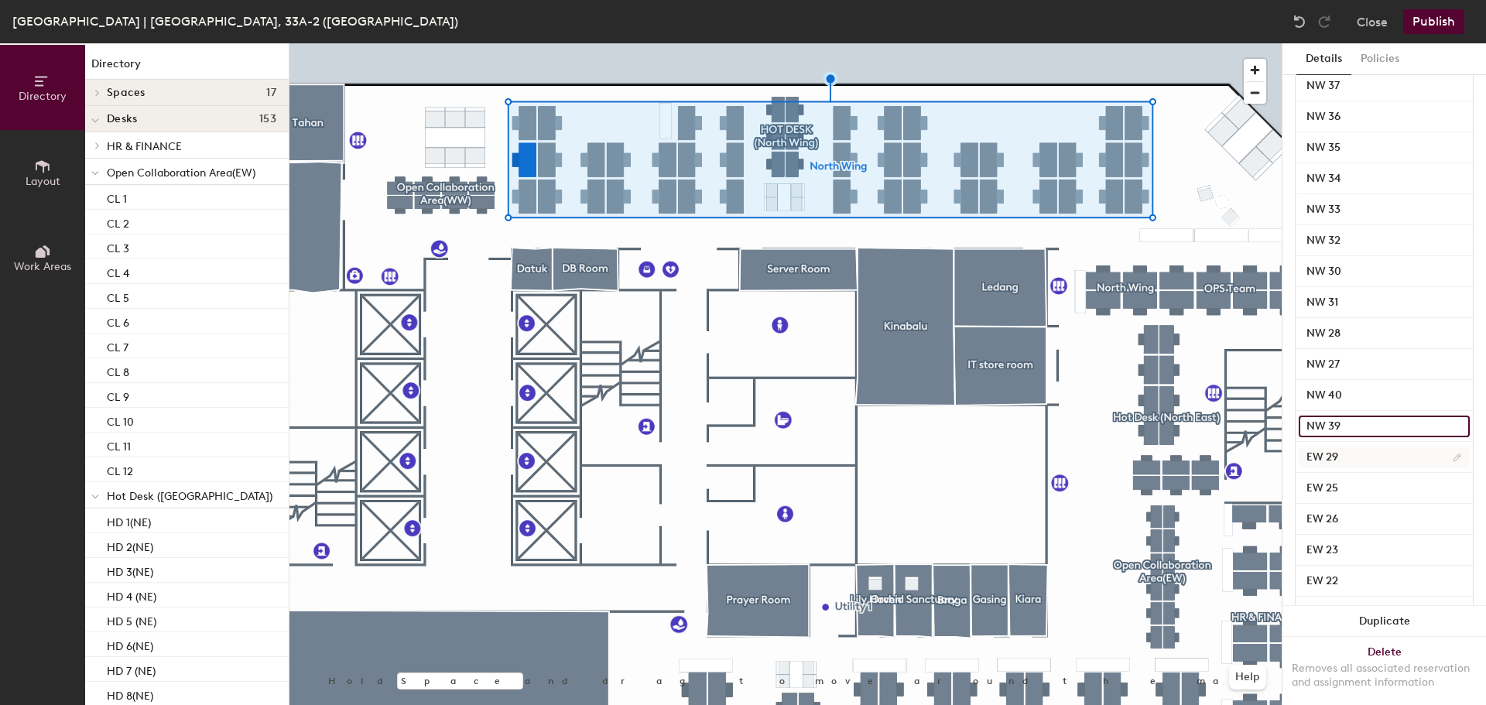
type input "NW 39"
click at [1320, 460] on input "EW 29" at bounding box center [1383, 457] width 171 height 22
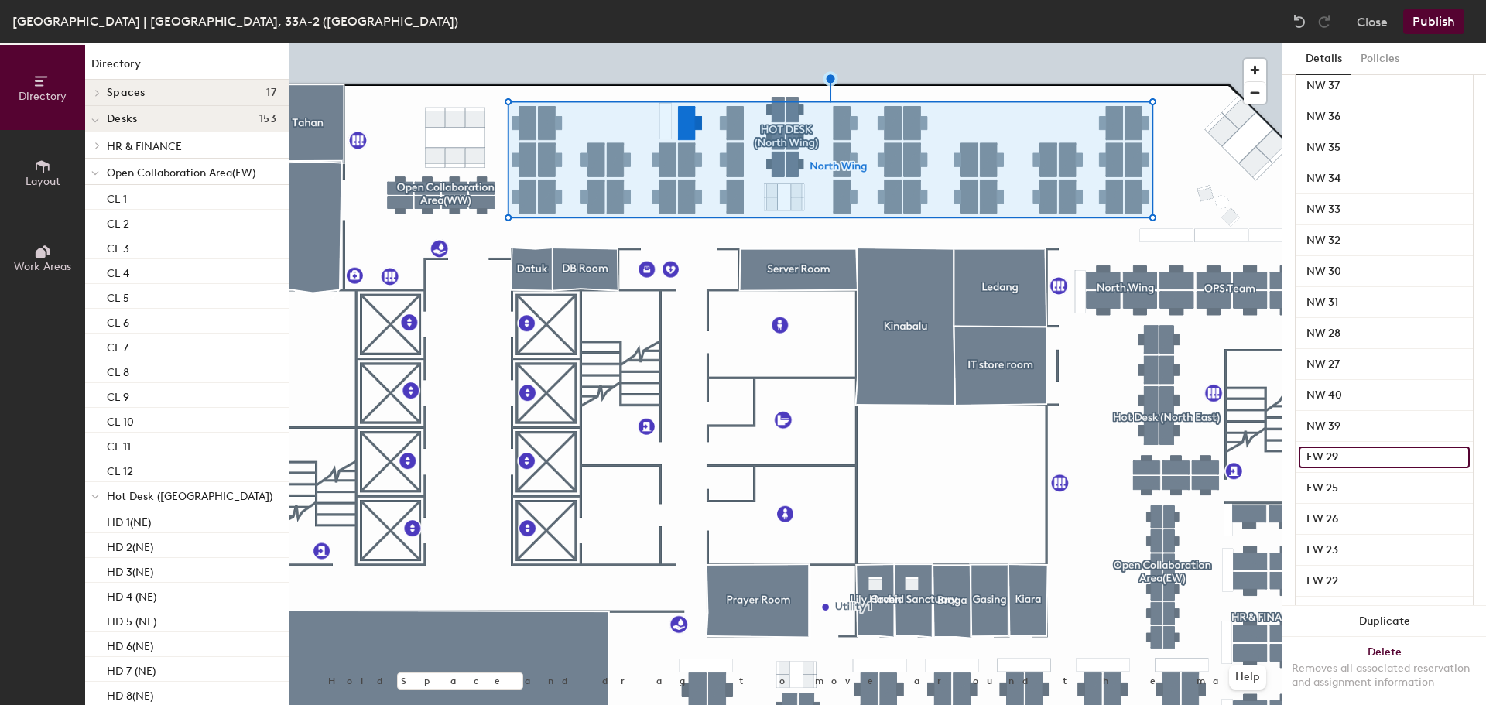
click at [1323, 453] on input "EW 29" at bounding box center [1383, 457] width 171 height 22
click at [1319, 454] on input "EW 29" at bounding box center [1383, 457] width 171 height 22
click at [1322, 457] on input "EW 29" at bounding box center [1383, 457] width 171 height 22
type input "NW 29"
click at [1317, 488] on input "EW 25" at bounding box center [1383, 488] width 171 height 22
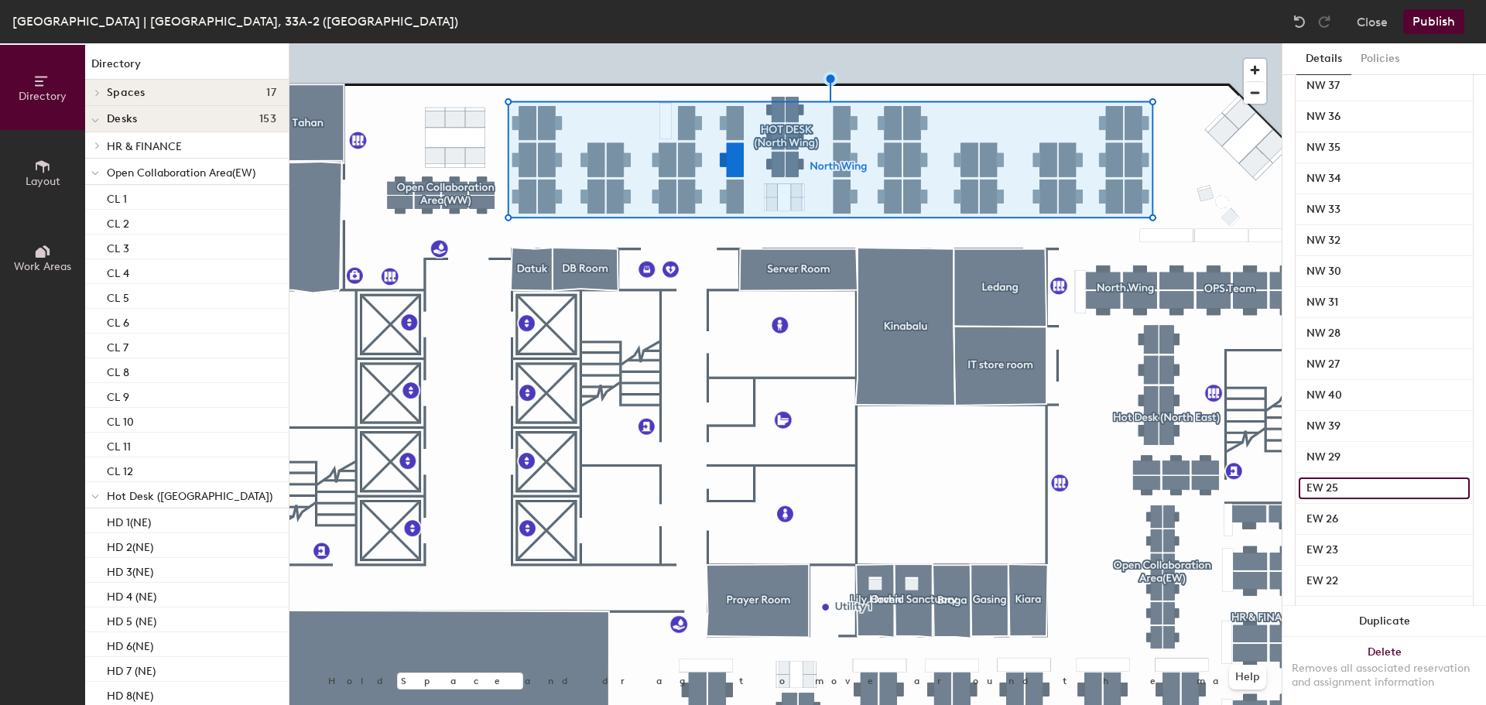
click at [1326, 488] on input "EW 25" at bounding box center [1383, 488] width 171 height 22
click at [1324, 488] on input "EW 25" at bounding box center [1383, 488] width 171 height 22
type input "NW 25"
click at [1324, 509] on input "EW 26" at bounding box center [1383, 519] width 171 height 22
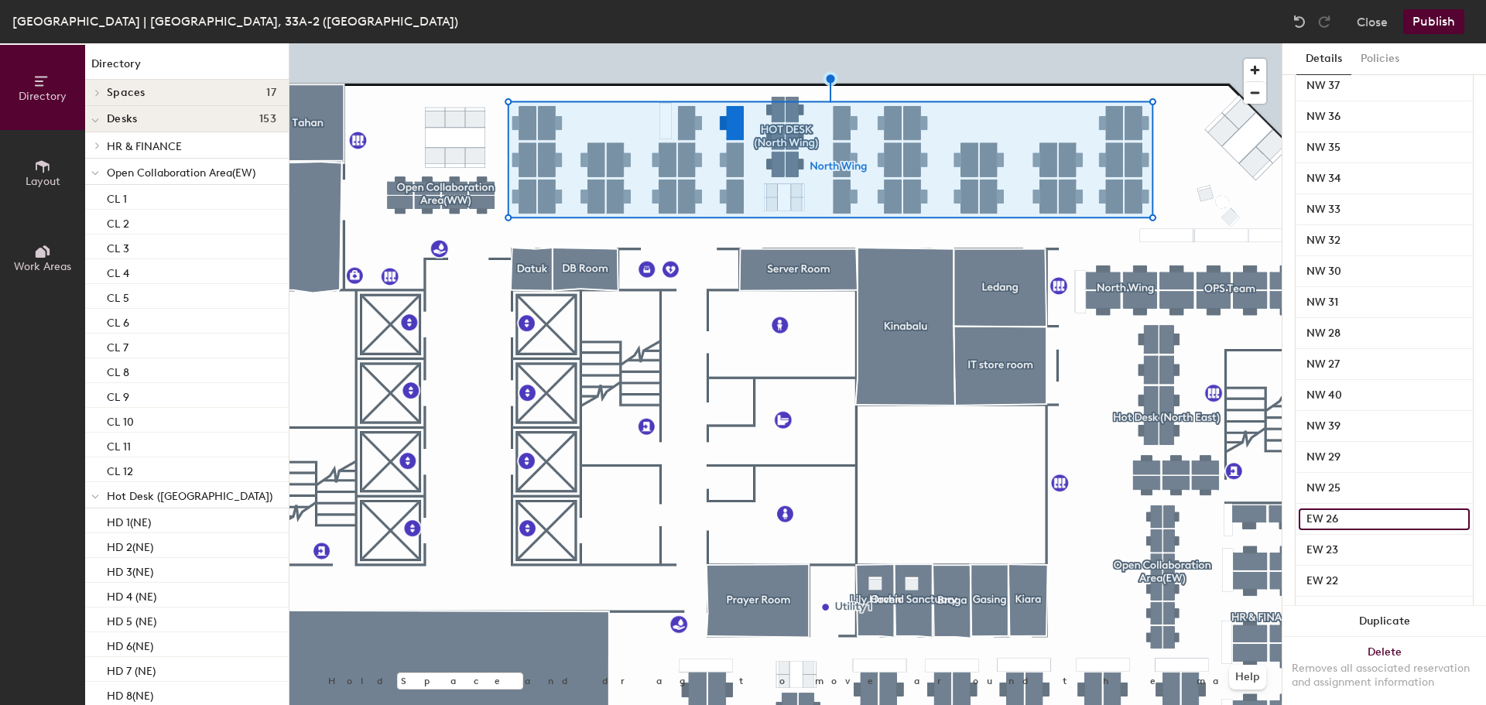
click at [1322, 512] on input "EW 26" at bounding box center [1383, 519] width 171 height 22
type input "NW 26"
click at [1319, 546] on input "EW 23" at bounding box center [1383, 550] width 171 height 22
click at [1316, 551] on input "EW 23" at bounding box center [1383, 550] width 171 height 22
click at [1322, 548] on input "EW 23" at bounding box center [1383, 550] width 171 height 22
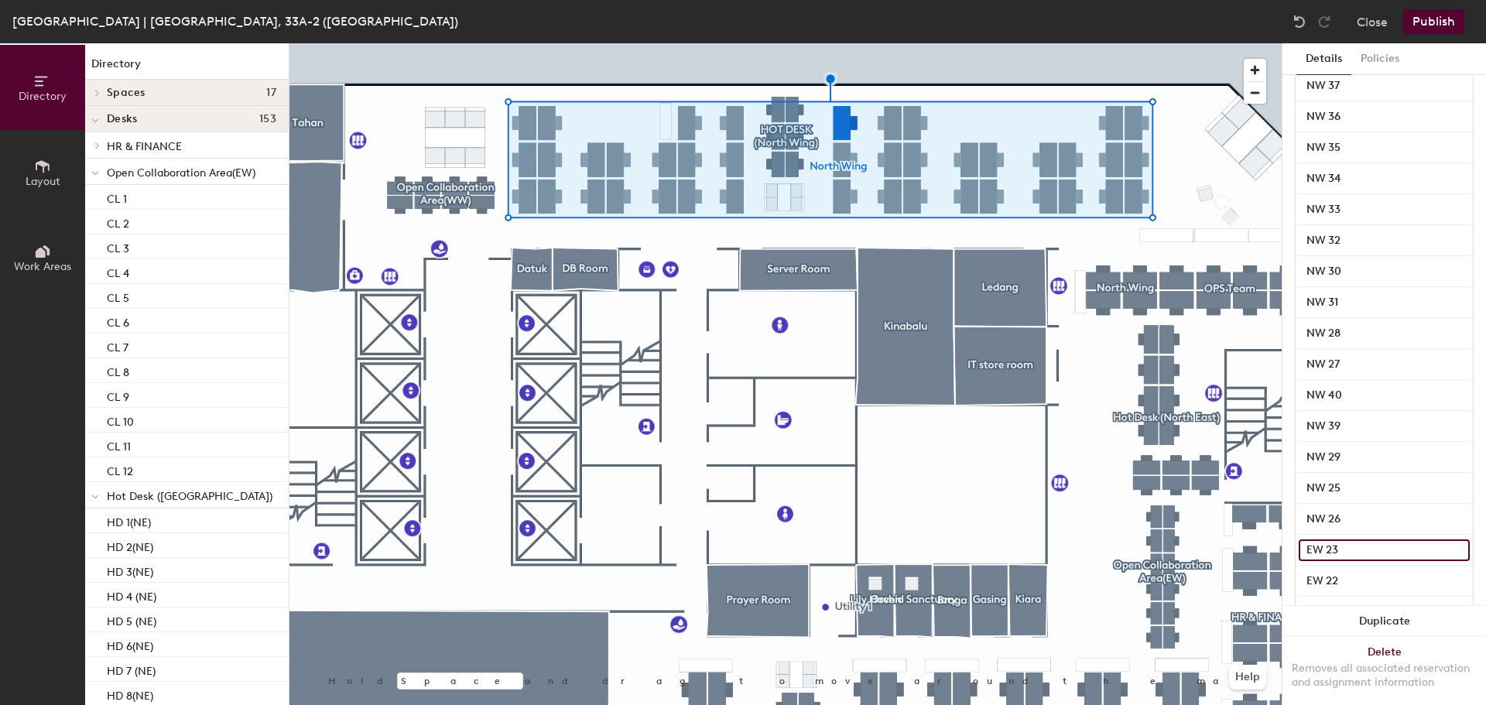
click at [1318, 555] on input "EW 23" at bounding box center [1383, 550] width 171 height 22
type input "NW 23"
click at [1323, 583] on input "EW 22" at bounding box center [1383, 581] width 171 height 22
click at [1323, 580] on input "EW 22" at bounding box center [1383, 581] width 171 height 22
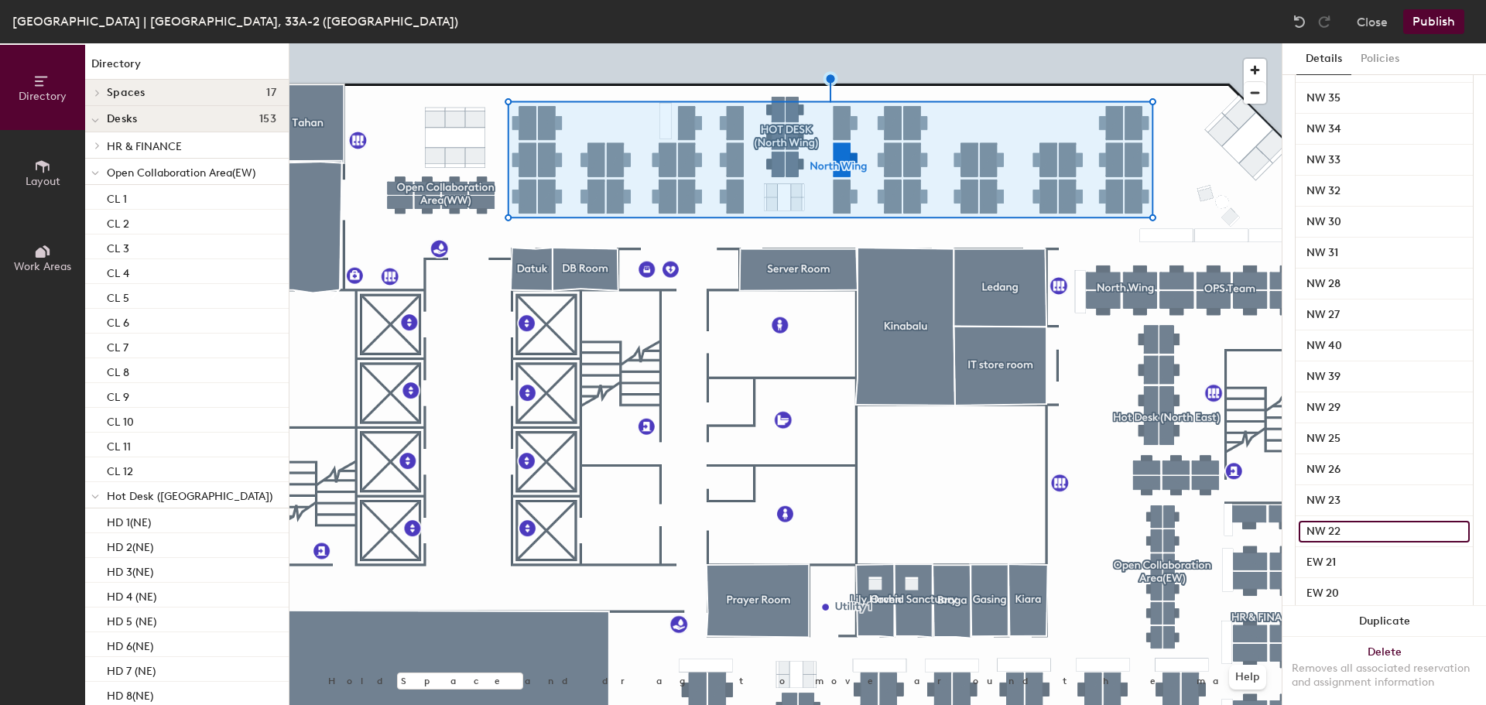
scroll to position [464, 0]
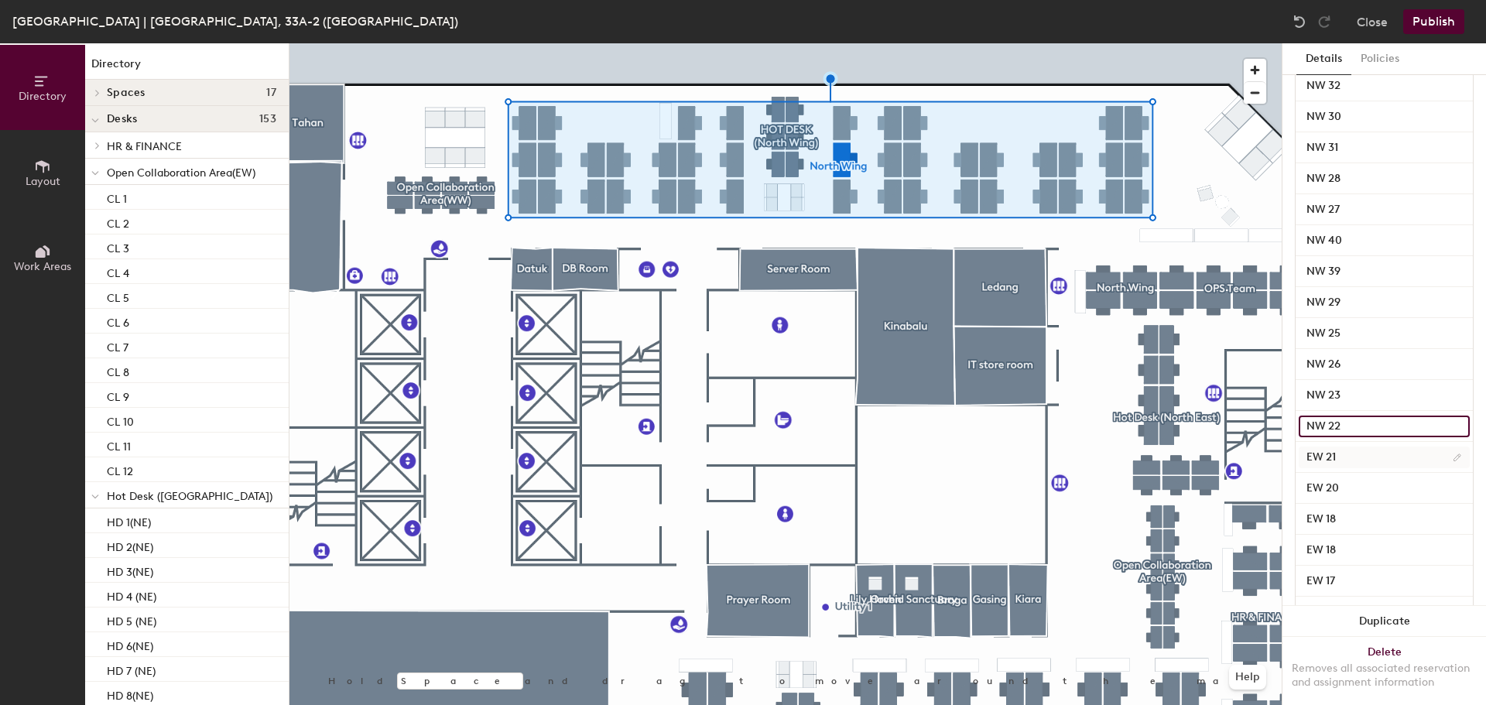
type input "NW 22"
click at [1324, 457] on input "EW 21" at bounding box center [1383, 457] width 171 height 22
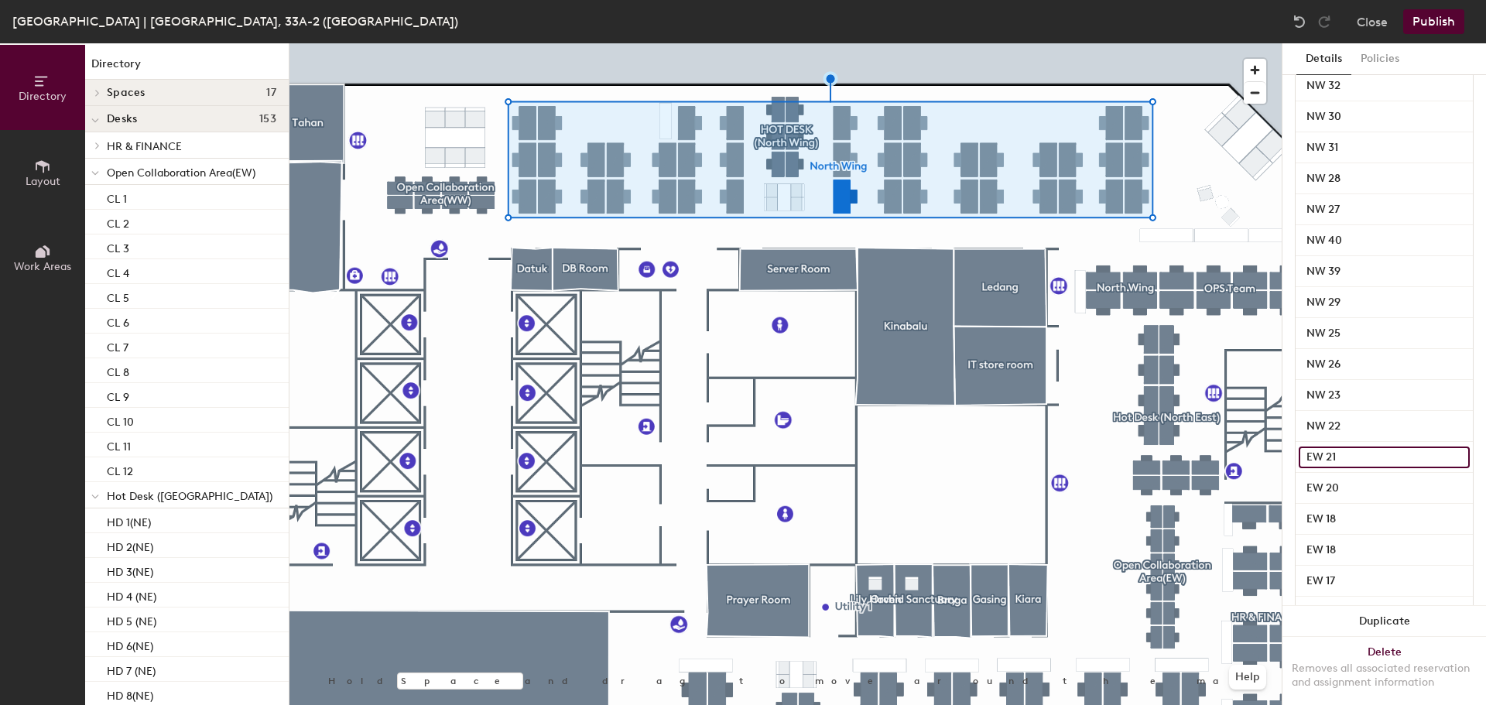
click at [1323, 457] on input "EW 21" at bounding box center [1383, 457] width 171 height 22
type input "NW 21"
click at [1328, 488] on input "EW 20" at bounding box center [1383, 488] width 171 height 22
click at [1319, 488] on input "EW 20" at bounding box center [1383, 488] width 171 height 22
click at [1320, 485] on input "EW 20" at bounding box center [1383, 488] width 171 height 22
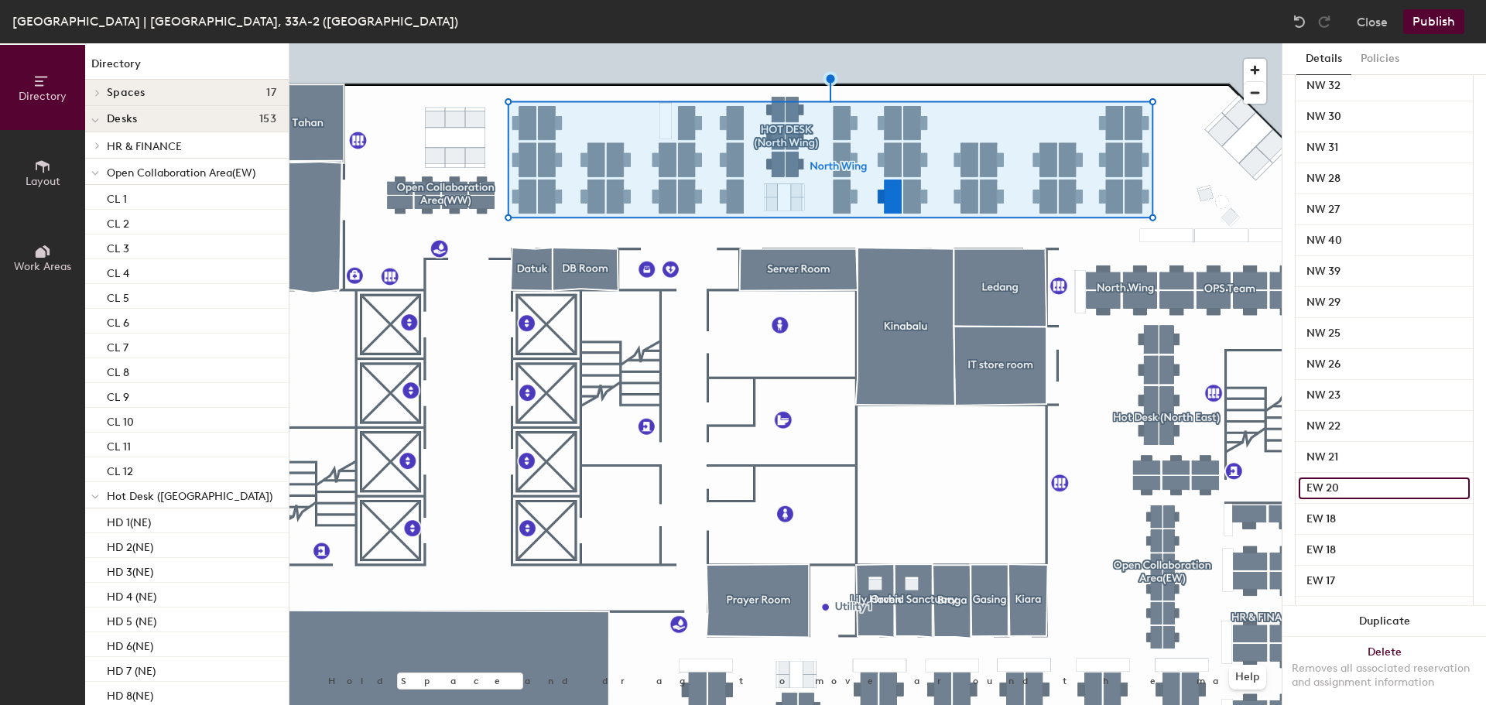
click at [1305, 496] on input "EW 20" at bounding box center [1383, 488] width 171 height 22
click at [1325, 484] on input "EW 20" at bounding box center [1383, 488] width 171 height 22
click at [1321, 487] on input "EW 20" at bounding box center [1383, 488] width 171 height 22
type input "NW 20"
click at [1322, 521] on input "EW 18" at bounding box center [1383, 519] width 171 height 22
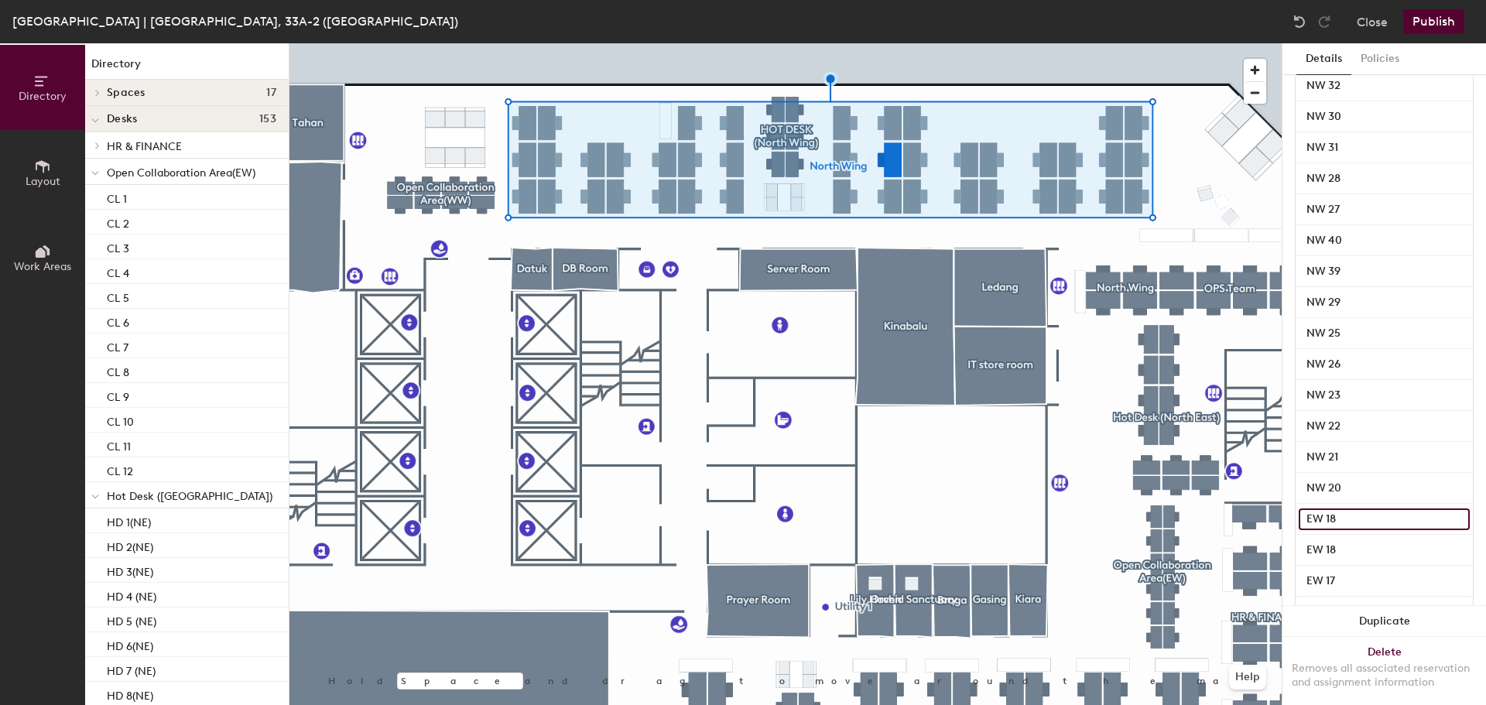
click at [1322, 521] on input "EW 18" at bounding box center [1383, 519] width 171 height 22
click at [1323, 520] on input "EW 18" at bounding box center [1383, 519] width 171 height 22
type input "NW 18"
click at [1315, 546] on input "EW 18" at bounding box center [1383, 550] width 171 height 22
click at [1325, 546] on input "EW 18" at bounding box center [1383, 550] width 171 height 22
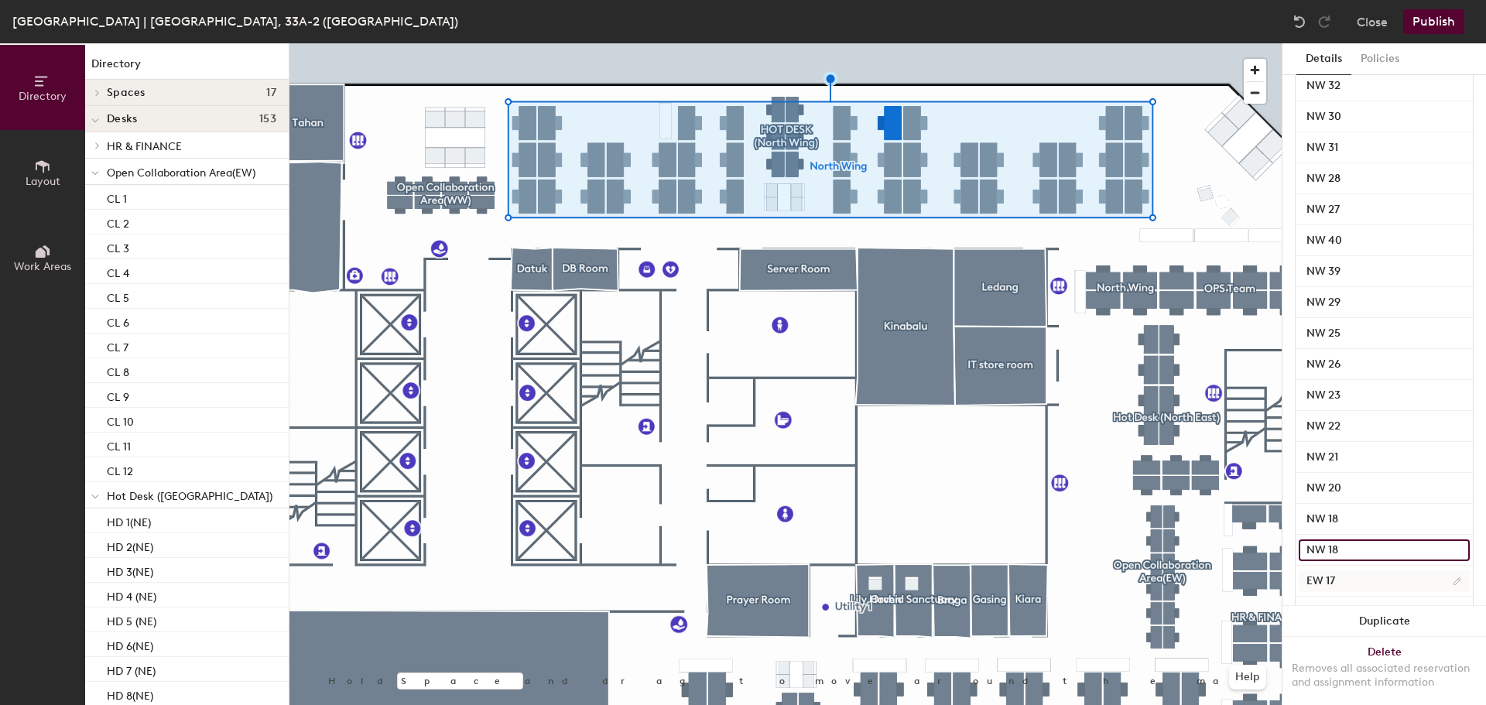
type input "NW 18"
click at [1331, 578] on input "EW 17" at bounding box center [1383, 581] width 171 height 22
click at [1323, 583] on input "EW 17" at bounding box center [1383, 581] width 171 height 22
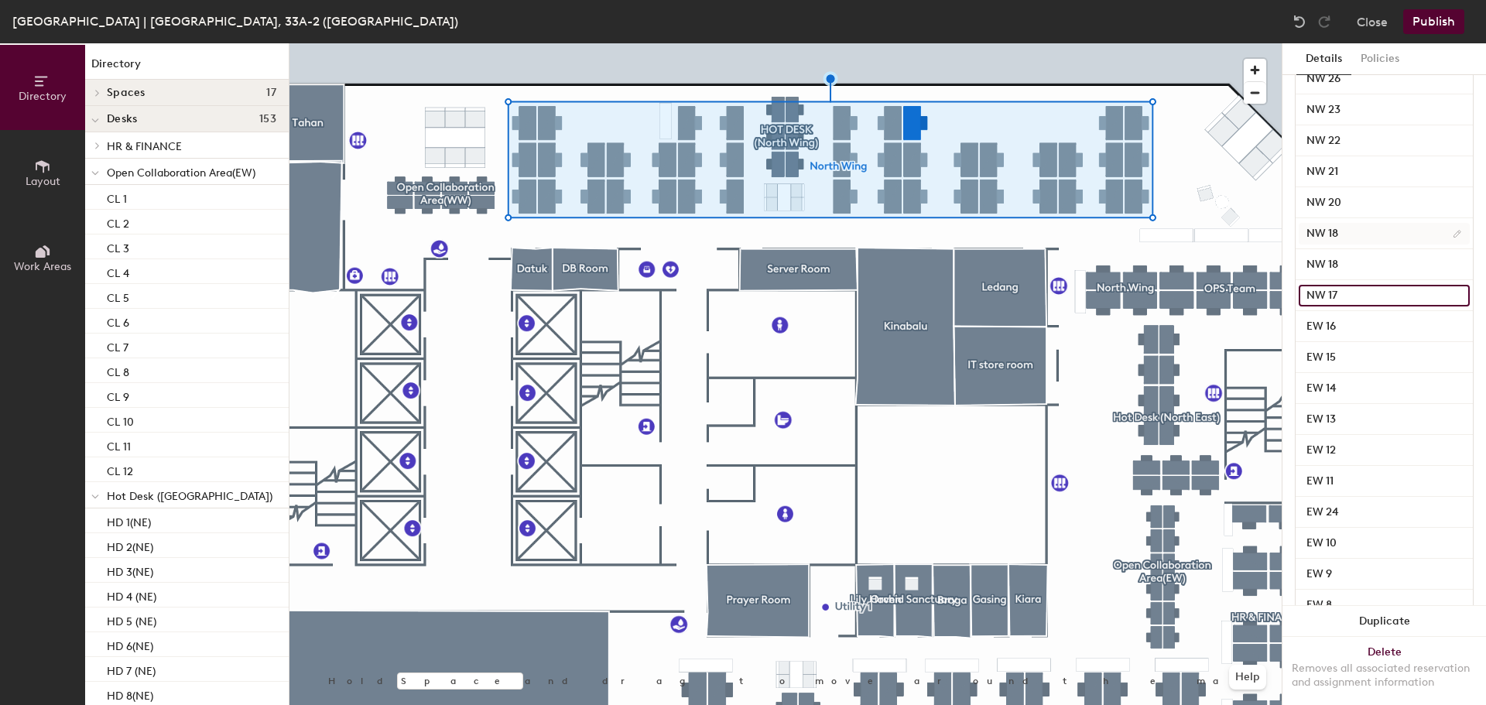
scroll to position [774, 0]
type input "NW 17"
click at [1318, 300] on input "EW 16" at bounding box center [1383, 303] width 171 height 22
click at [1322, 298] on input "EW 16" at bounding box center [1383, 303] width 171 height 22
type input "NW 16"
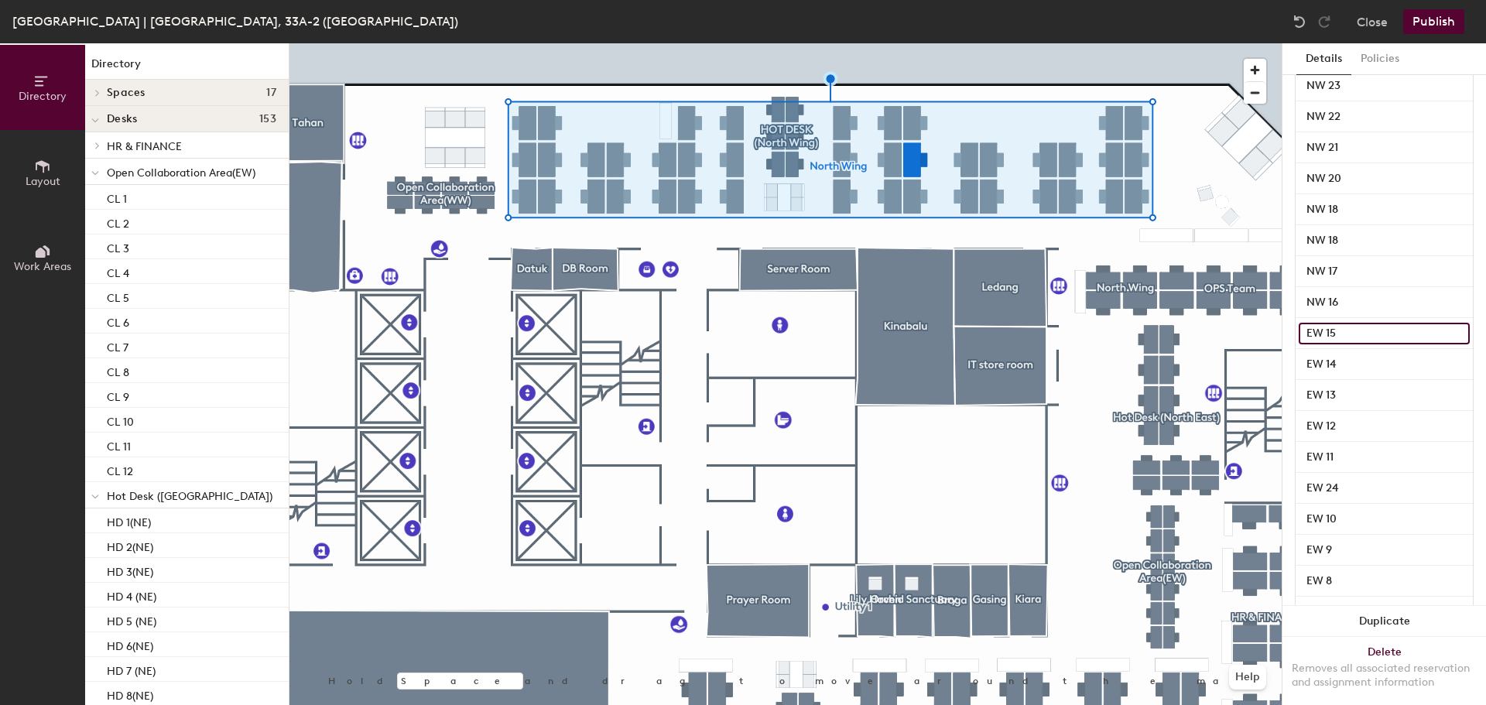
click at [1321, 330] on input "EW 15" at bounding box center [1383, 334] width 171 height 22
type input "NW 15"
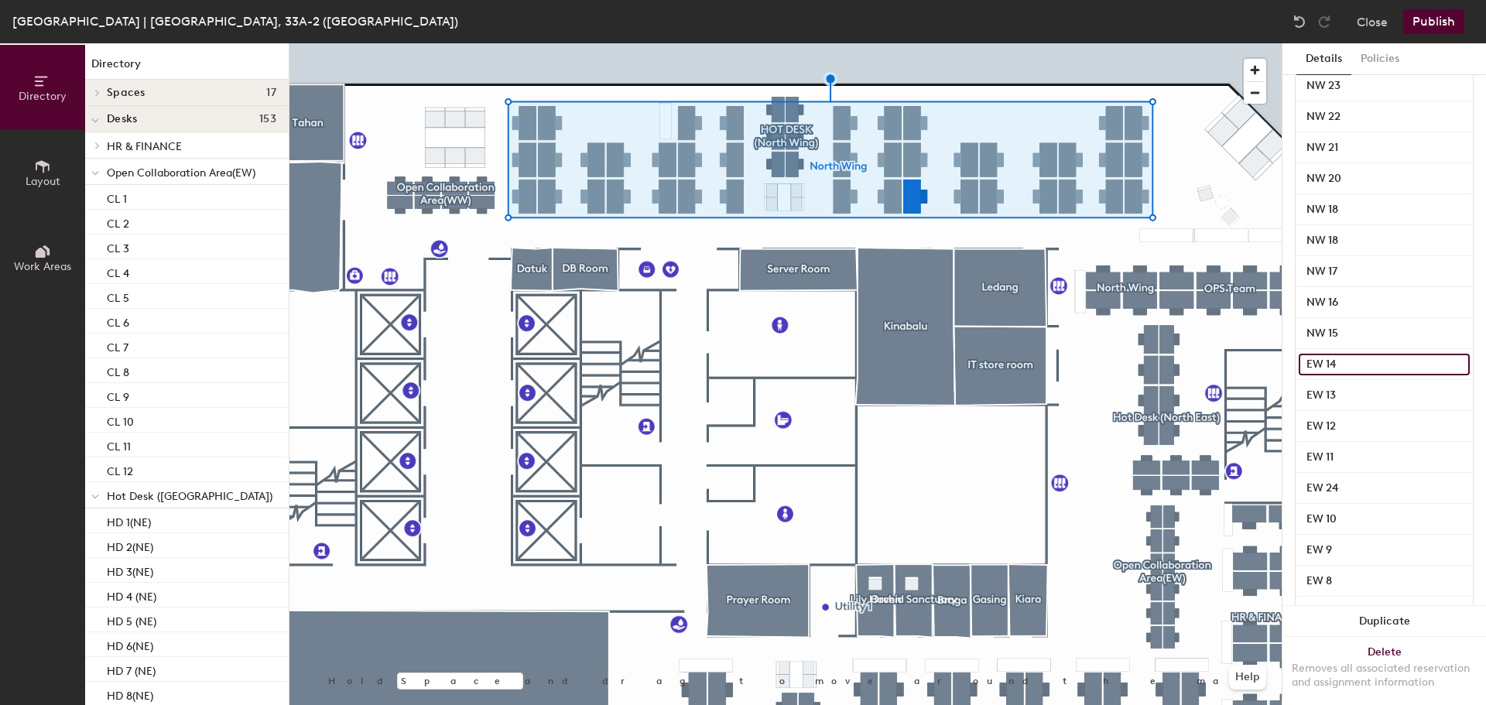
click at [1327, 361] on input "EW 14" at bounding box center [1383, 365] width 171 height 22
click at [1318, 367] on input "EW 14" at bounding box center [1383, 365] width 171 height 22
type input "NW 14"
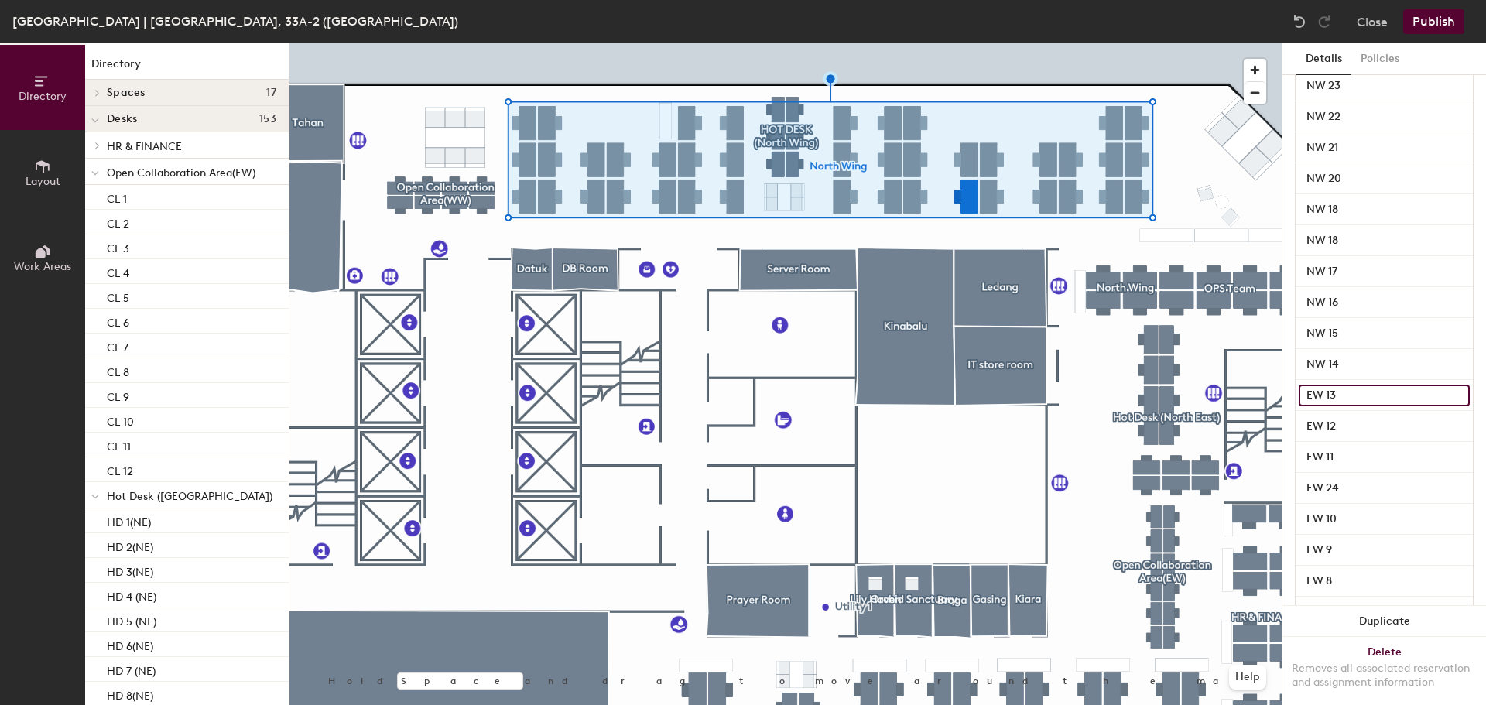
click at [1321, 395] on input "EW 13" at bounding box center [1383, 396] width 171 height 22
click at [1321, 392] on input "EW 13" at bounding box center [1383, 396] width 171 height 22
type input "NW 13"
click at [1319, 421] on input "EW 12" at bounding box center [1383, 427] width 171 height 22
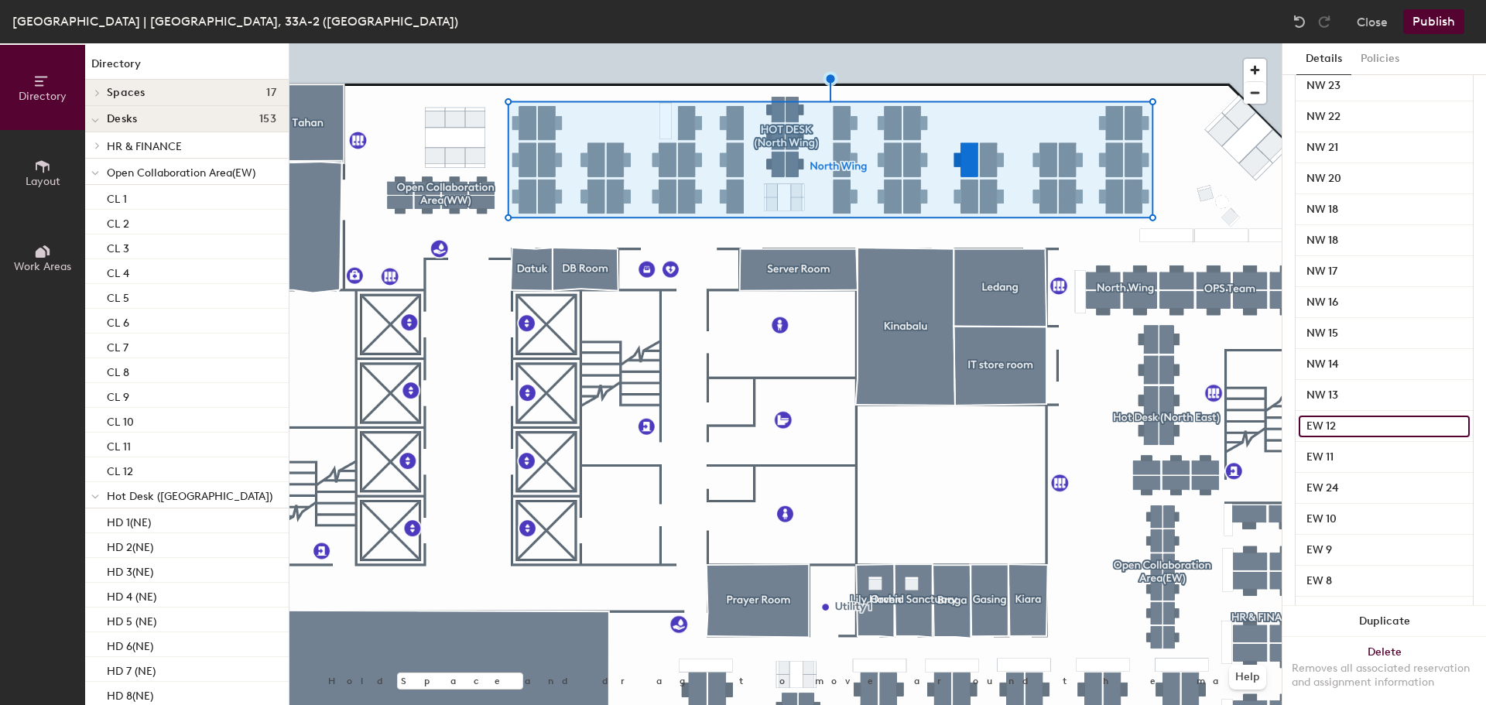
click at [1319, 425] on input "EW 12" at bounding box center [1383, 427] width 171 height 22
type input "NW 12"
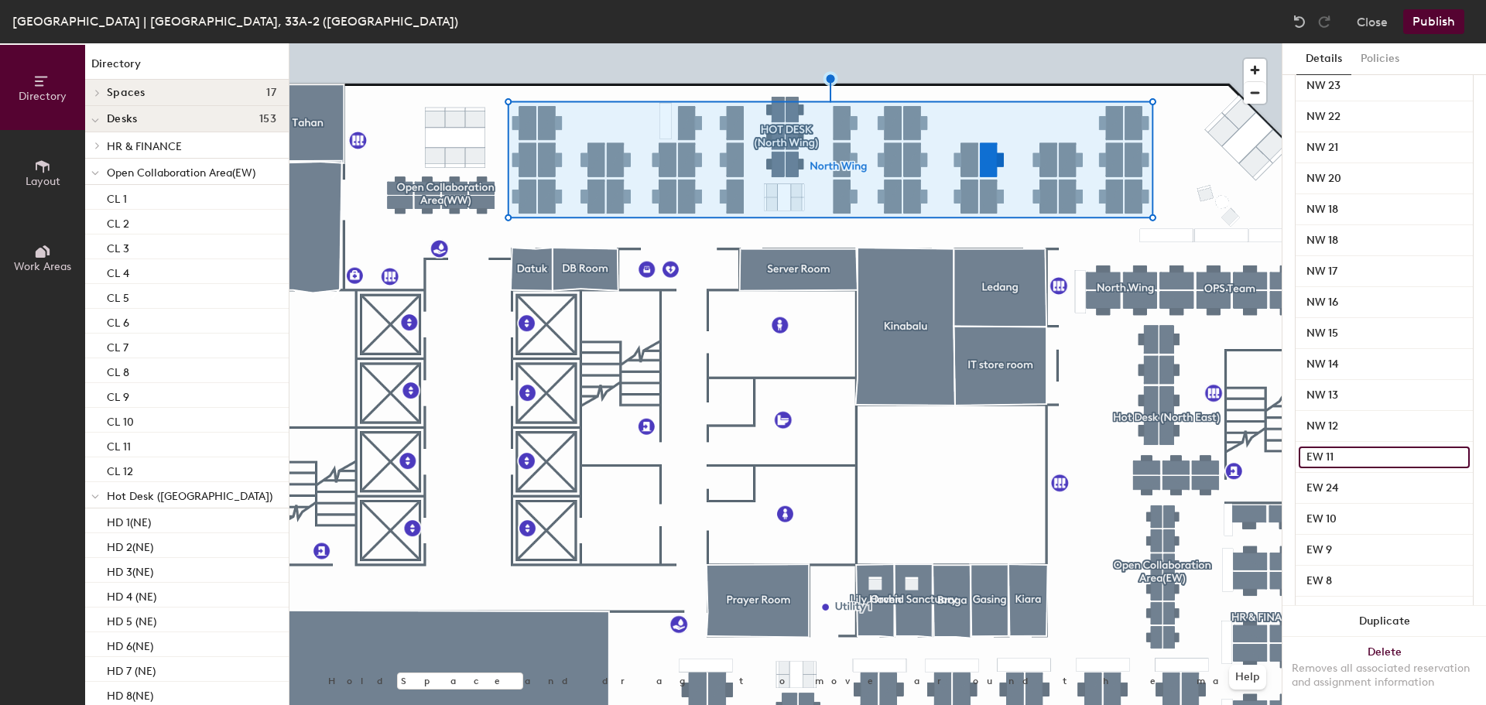
click at [1317, 450] on input "EW 11" at bounding box center [1383, 457] width 171 height 22
click at [1324, 455] on input "EW 11" at bounding box center [1383, 457] width 171 height 22
type input "NW 11"
click at [1319, 491] on input "EW 24" at bounding box center [1383, 488] width 171 height 22
click at [1326, 485] on input "EW 24" at bounding box center [1383, 488] width 171 height 22
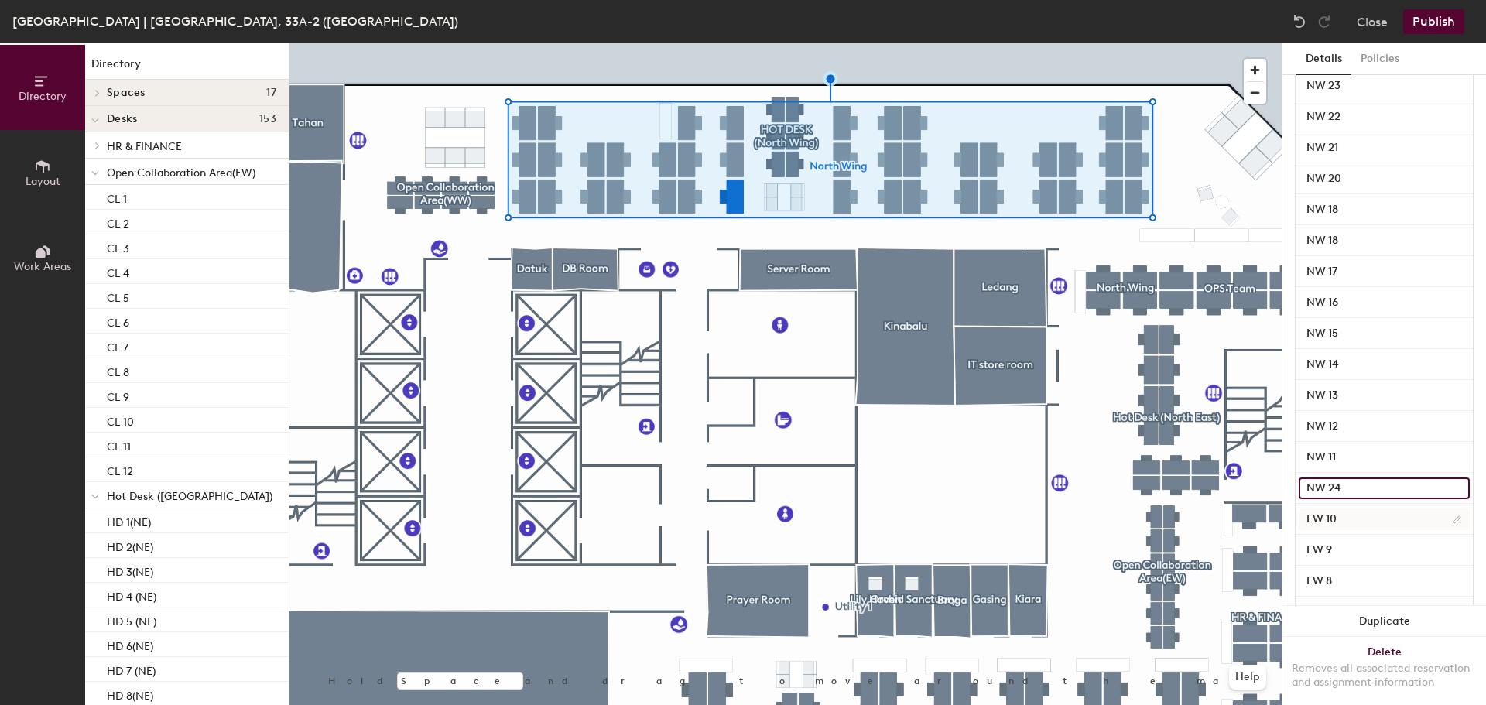
type input "NW 24"
click at [1310, 523] on input "EW 10" at bounding box center [1383, 519] width 171 height 22
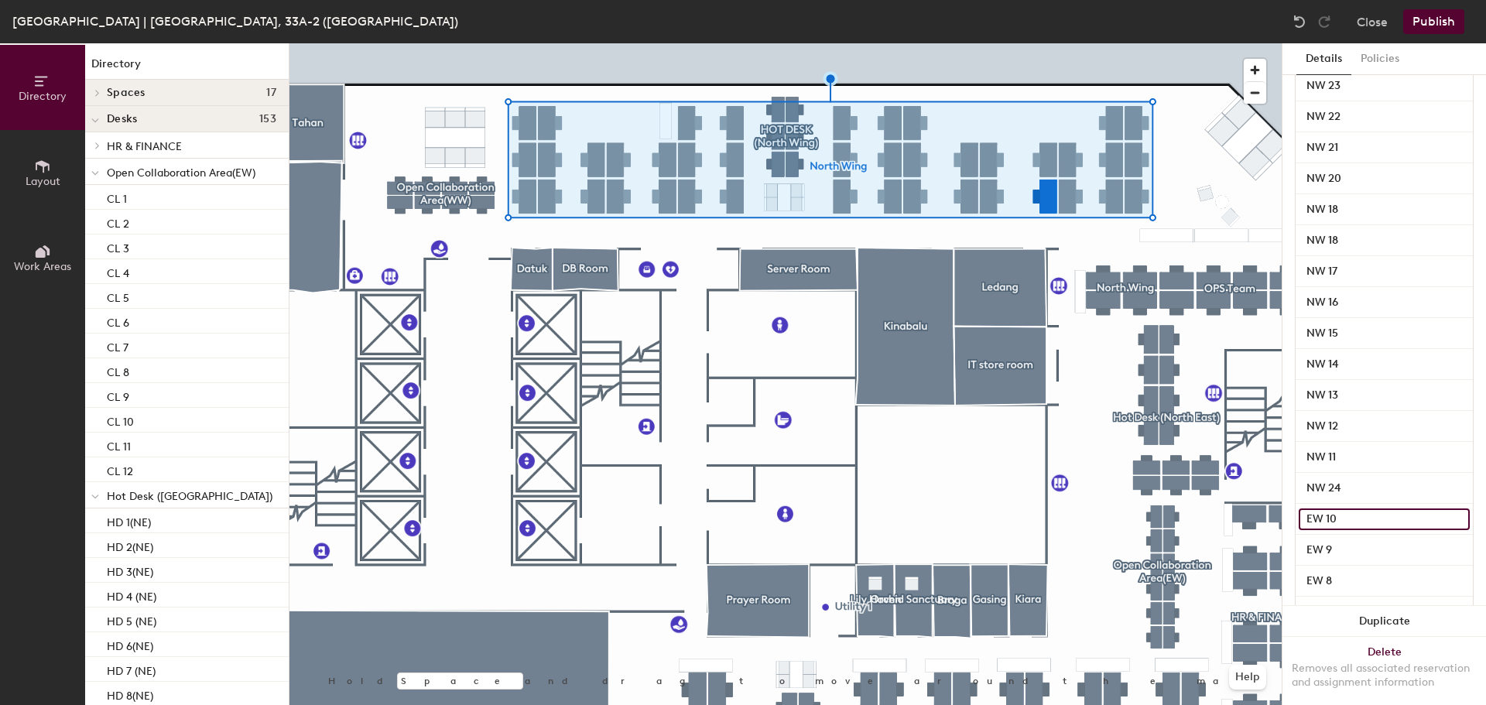
click at [1325, 521] on input "EW 10" at bounding box center [1383, 519] width 171 height 22
type input "NW 10"
click at [1313, 549] on input "EW 9" at bounding box center [1383, 550] width 171 height 22
click at [1325, 549] on input "EW 9" at bounding box center [1383, 550] width 171 height 22
type input "NW 9"
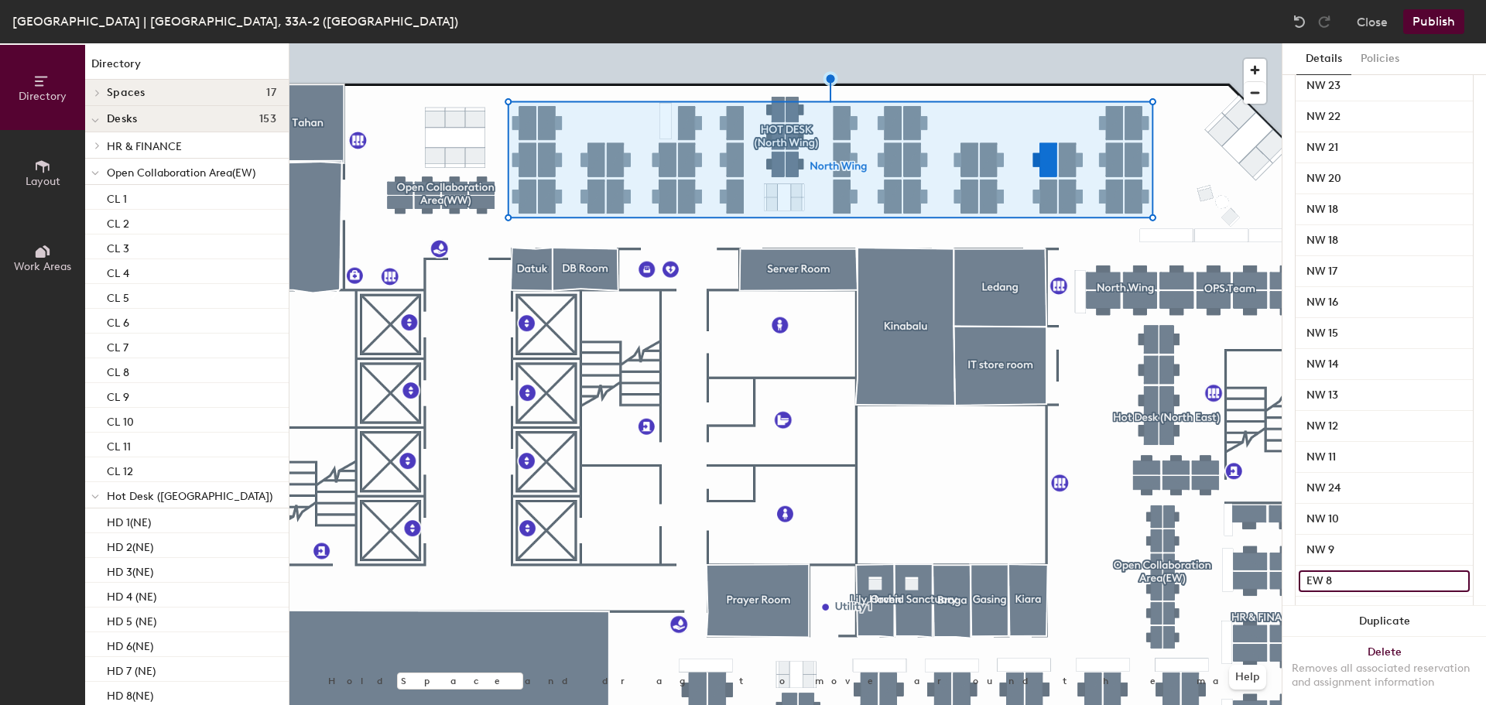
click at [1315, 580] on input "EW 8" at bounding box center [1383, 581] width 171 height 22
click at [1322, 576] on input "EW 8" at bounding box center [1383, 581] width 171 height 22
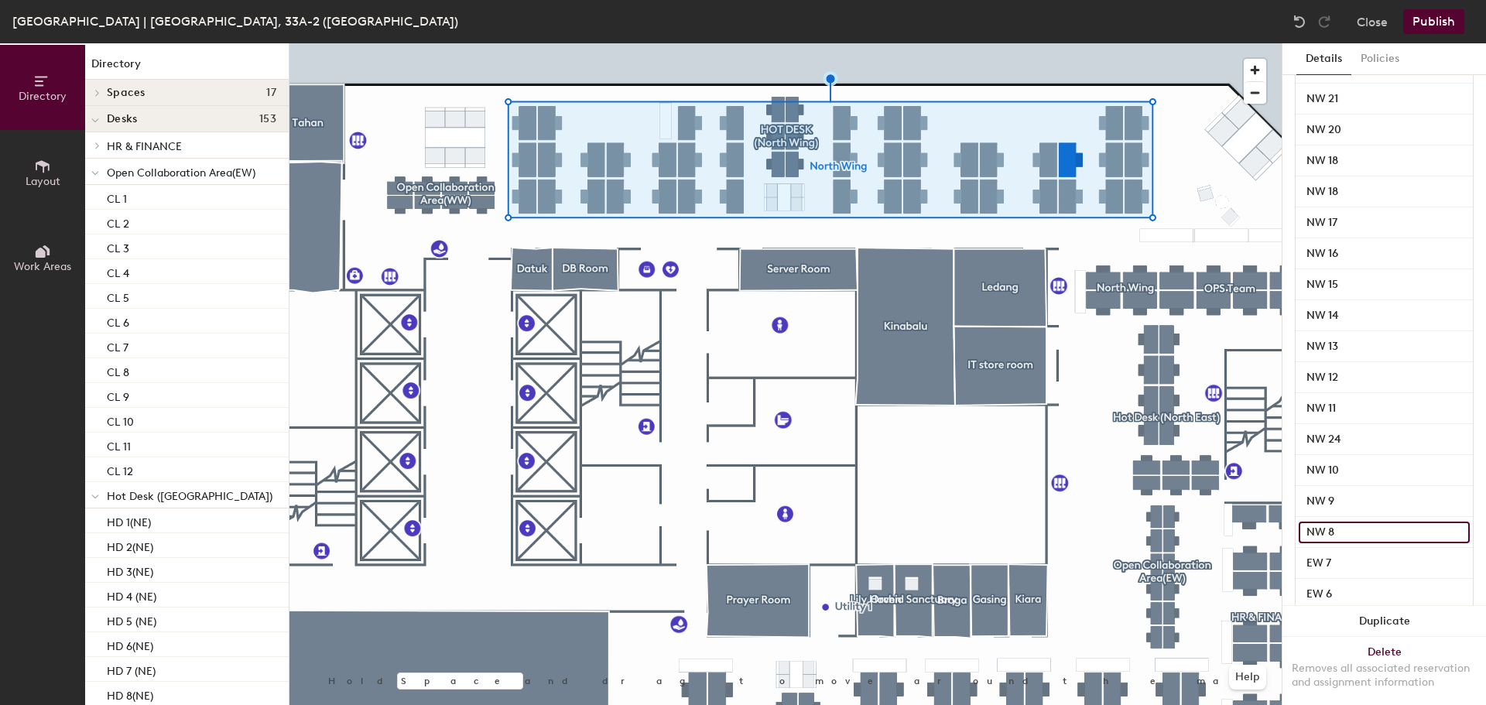
scroll to position [1006, 0]
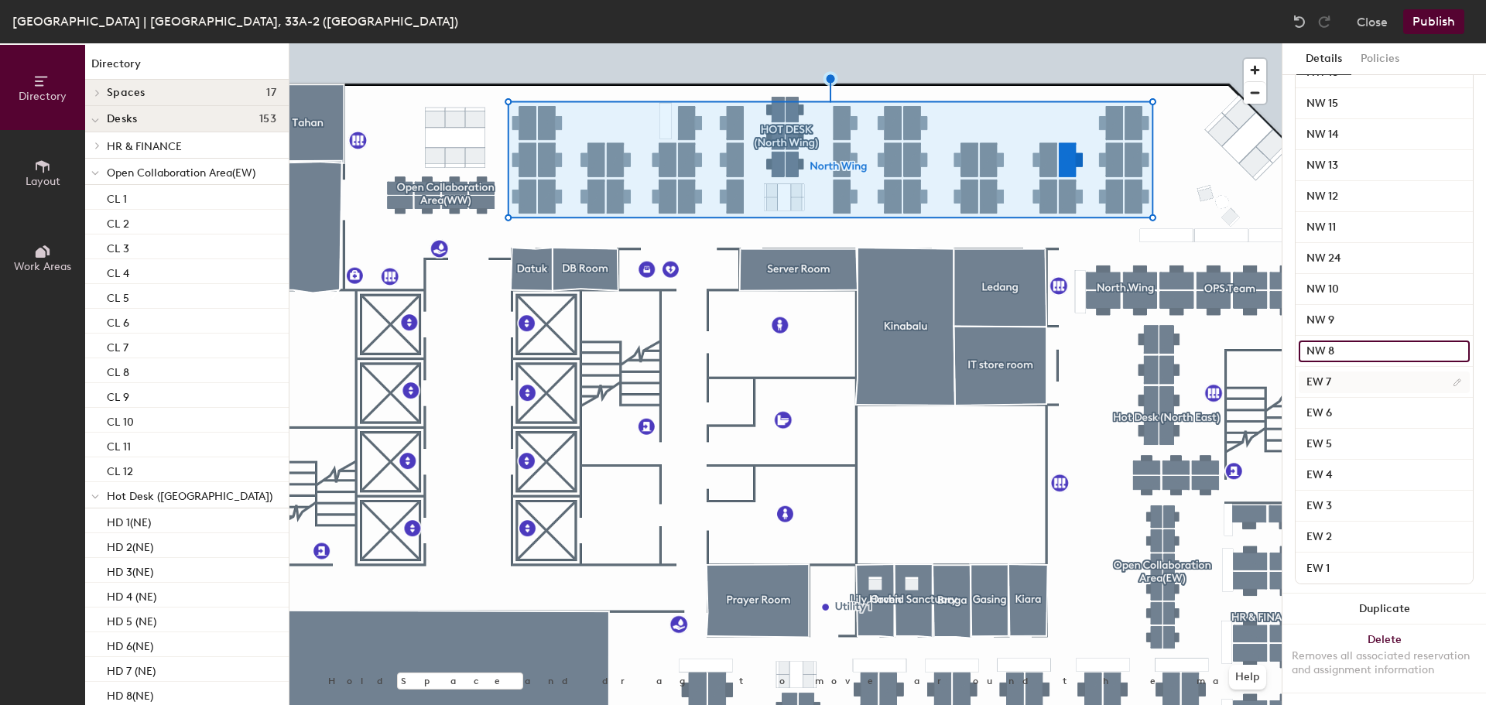
type input "NW 8"
click at [1314, 378] on input "EW 7" at bounding box center [1383, 382] width 171 height 22
click at [1322, 378] on input "EW 7" at bounding box center [1383, 382] width 171 height 22
type input "NW 7"
click at [1320, 405] on input "EW 6" at bounding box center [1383, 413] width 171 height 22
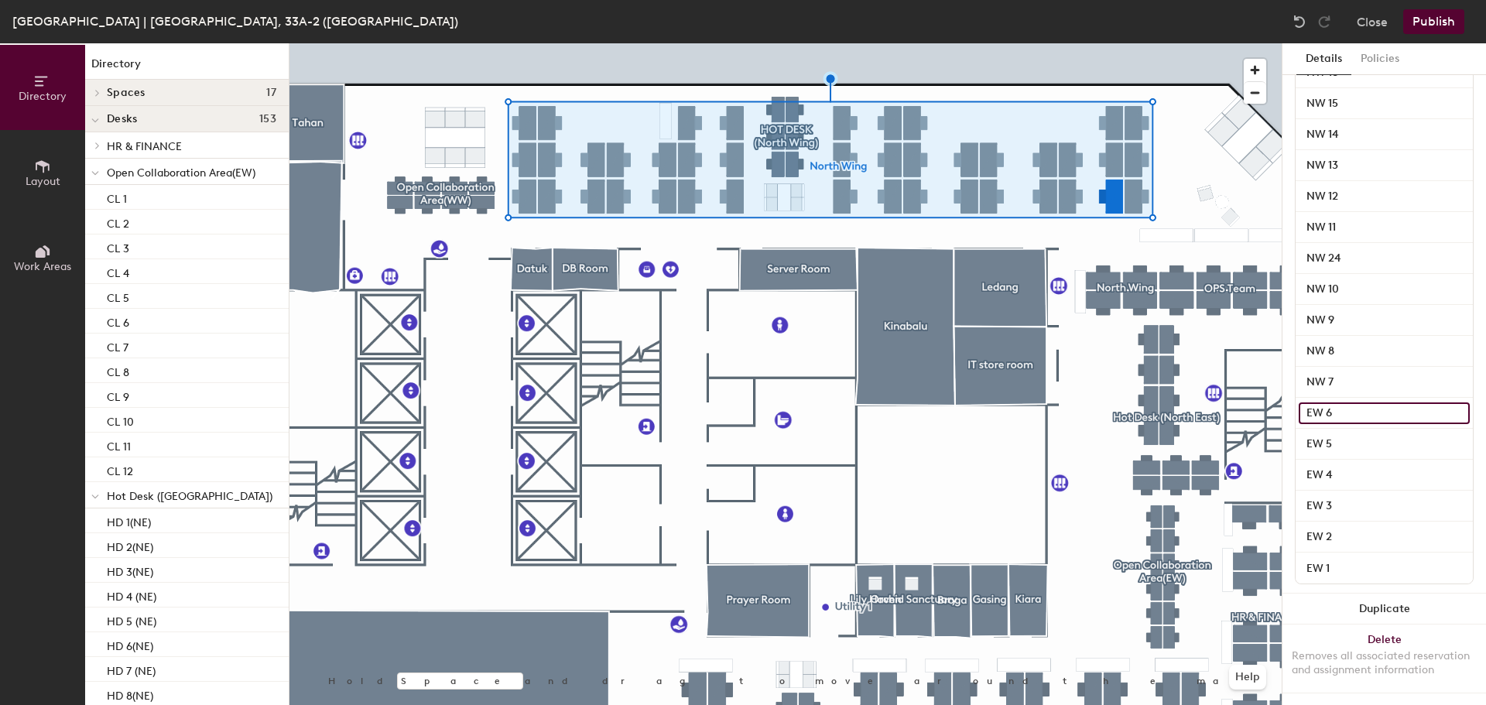
click at [1320, 408] on input "EW 6" at bounding box center [1383, 413] width 171 height 22
type input "NW 6"
click at [1304, 440] on input "EW 5" at bounding box center [1383, 444] width 171 height 22
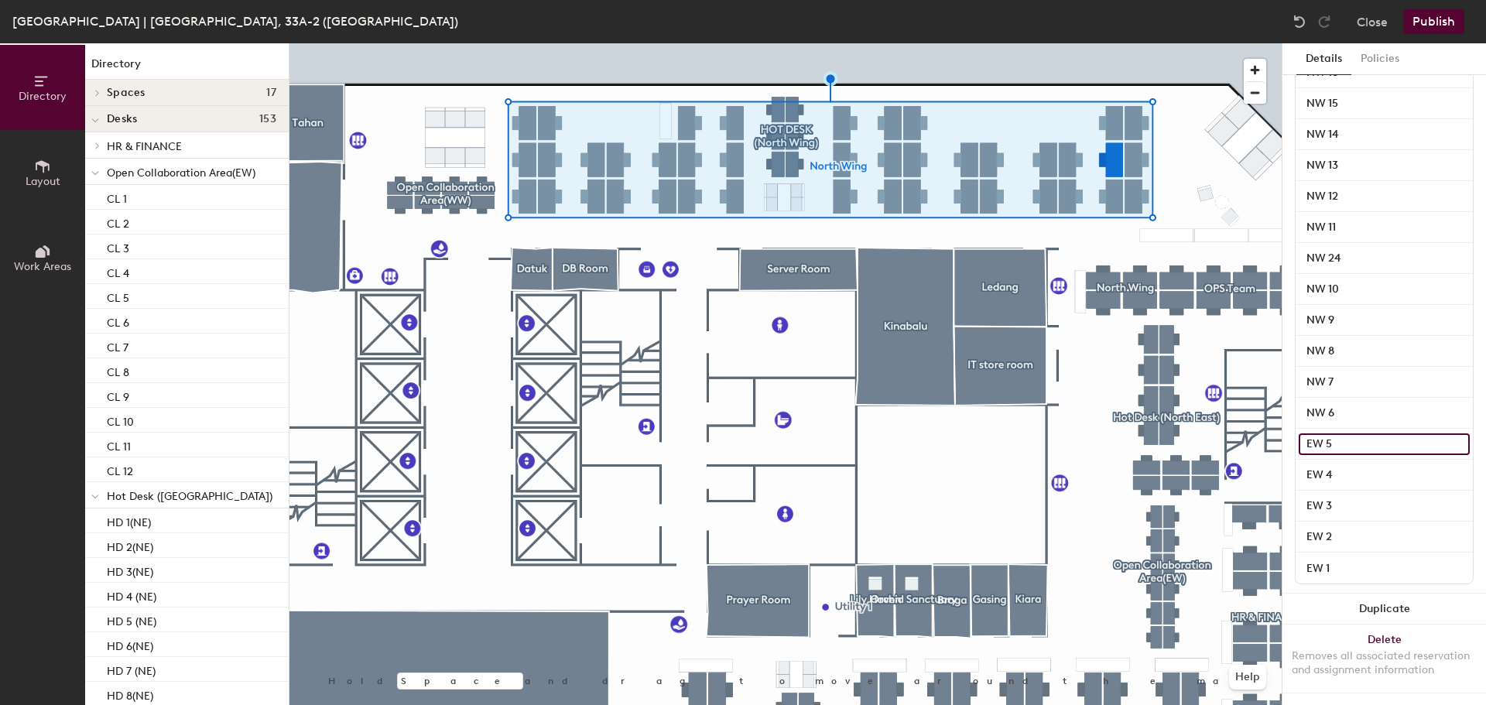
click at [1318, 442] on input "EW 5" at bounding box center [1383, 444] width 171 height 22
click at [1324, 440] on input "EW 5" at bounding box center [1383, 444] width 171 height 22
type input "NW 5"
click at [1317, 470] on input "EW 4" at bounding box center [1383, 475] width 171 height 22
click at [1319, 470] on input "EW 4" at bounding box center [1383, 475] width 171 height 22
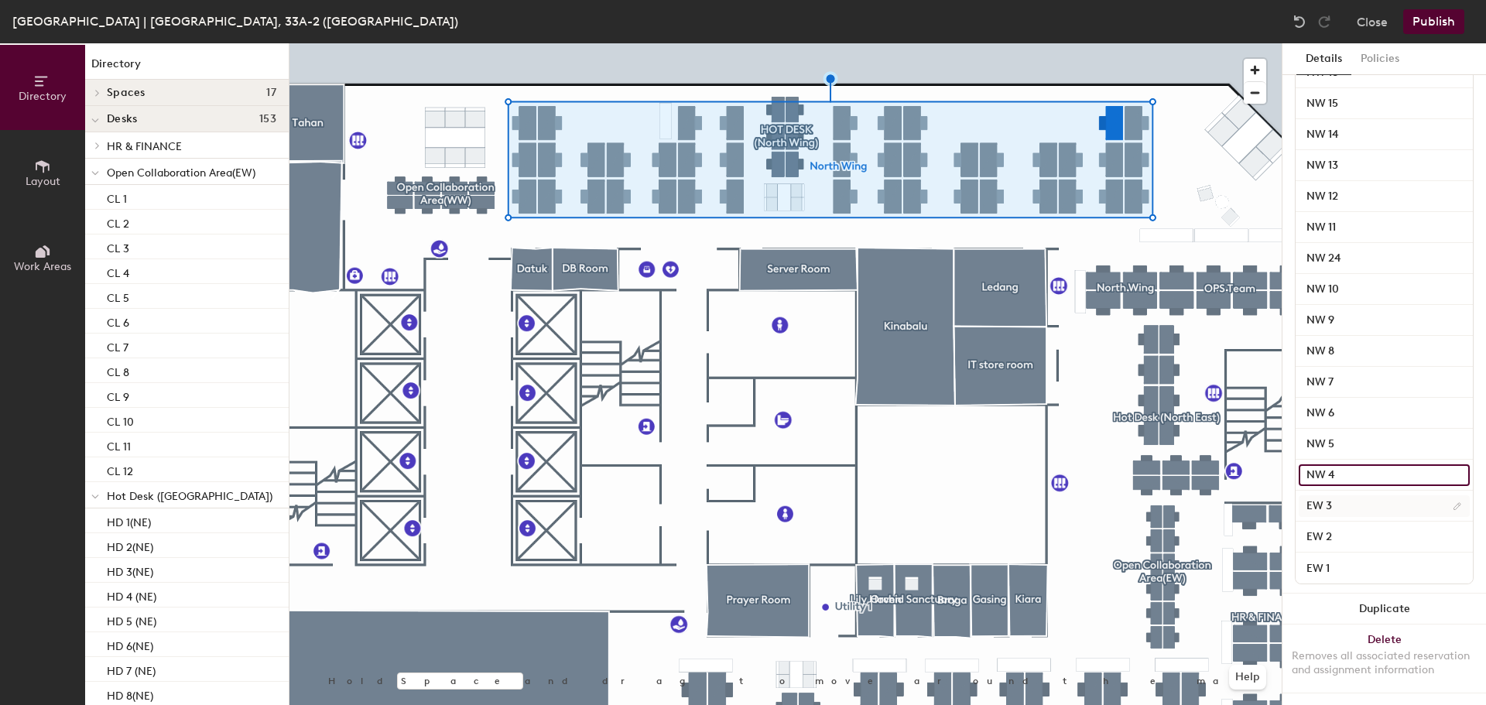
type input "NW 4"
click at [1321, 498] on input "EW 3" at bounding box center [1383, 506] width 171 height 22
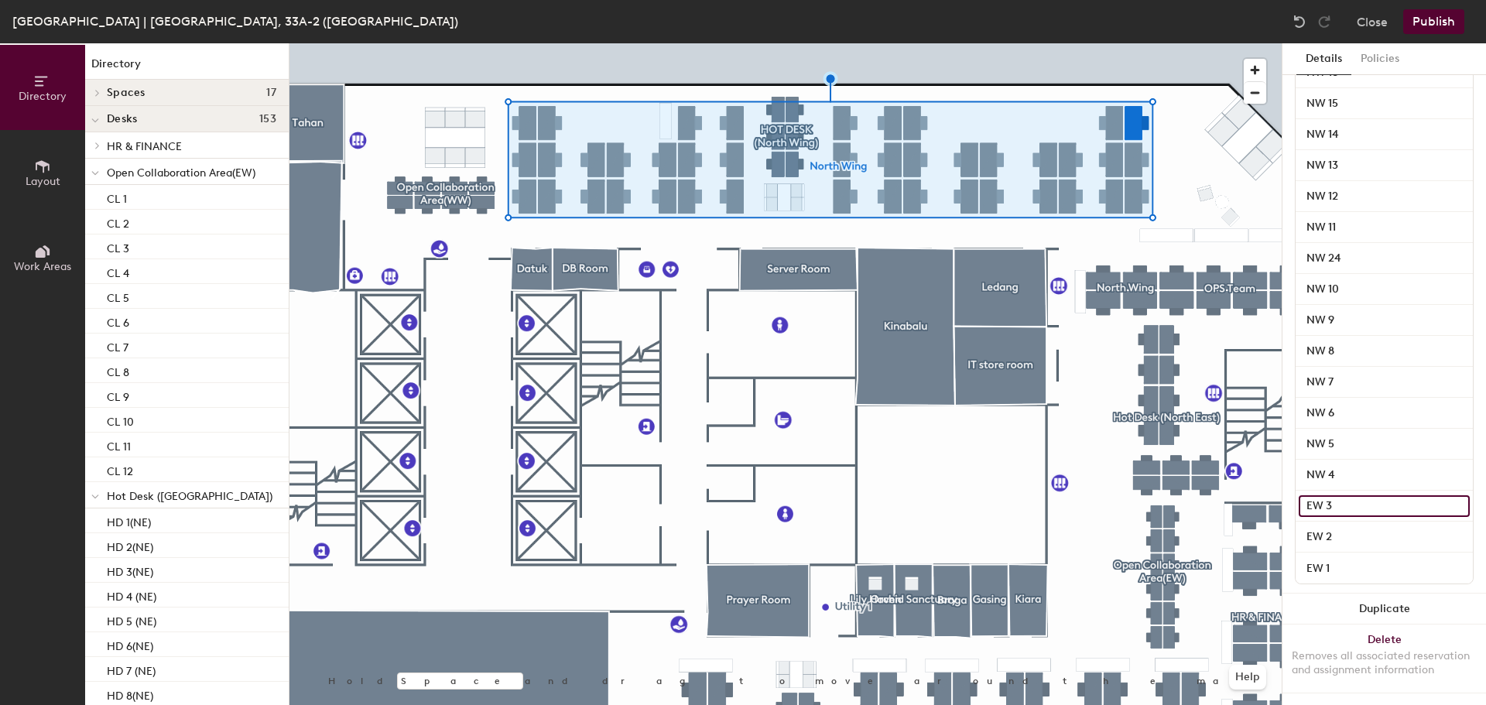
click at [1320, 504] on input "EW 3" at bounding box center [1383, 506] width 171 height 22
type input "NW 3"
click at [1319, 529] on input "EW 2" at bounding box center [1383, 537] width 171 height 22
click at [1326, 530] on input "EW 2" at bounding box center [1383, 537] width 171 height 22
click at [1319, 535] on input "EW 2" at bounding box center [1383, 537] width 171 height 22
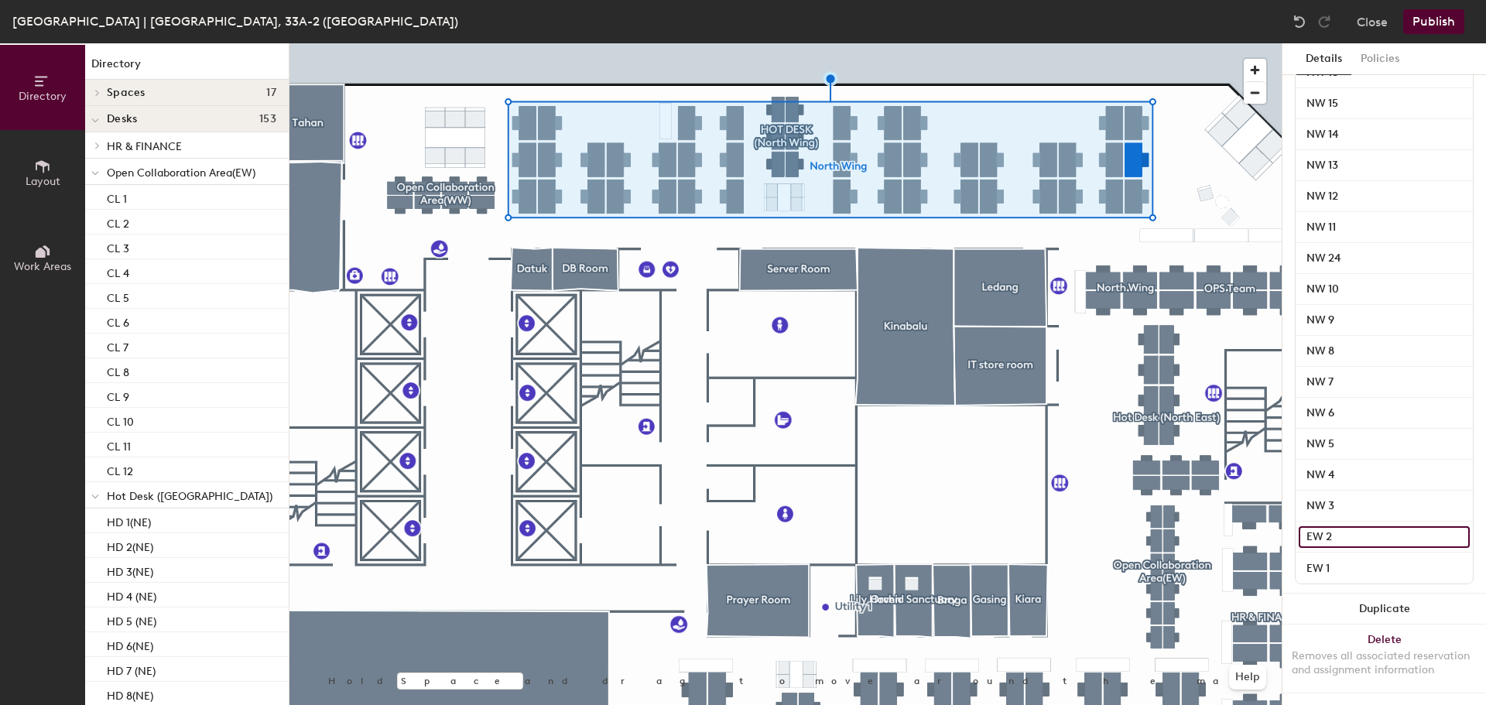
click at [1319, 529] on input "EW 2" at bounding box center [1383, 537] width 171 height 22
type input "NW 2"
click at [1314, 565] on input "EW 1" at bounding box center [1383, 568] width 171 height 22
click at [1324, 565] on input "EW 1" at bounding box center [1383, 568] width 171 height 22
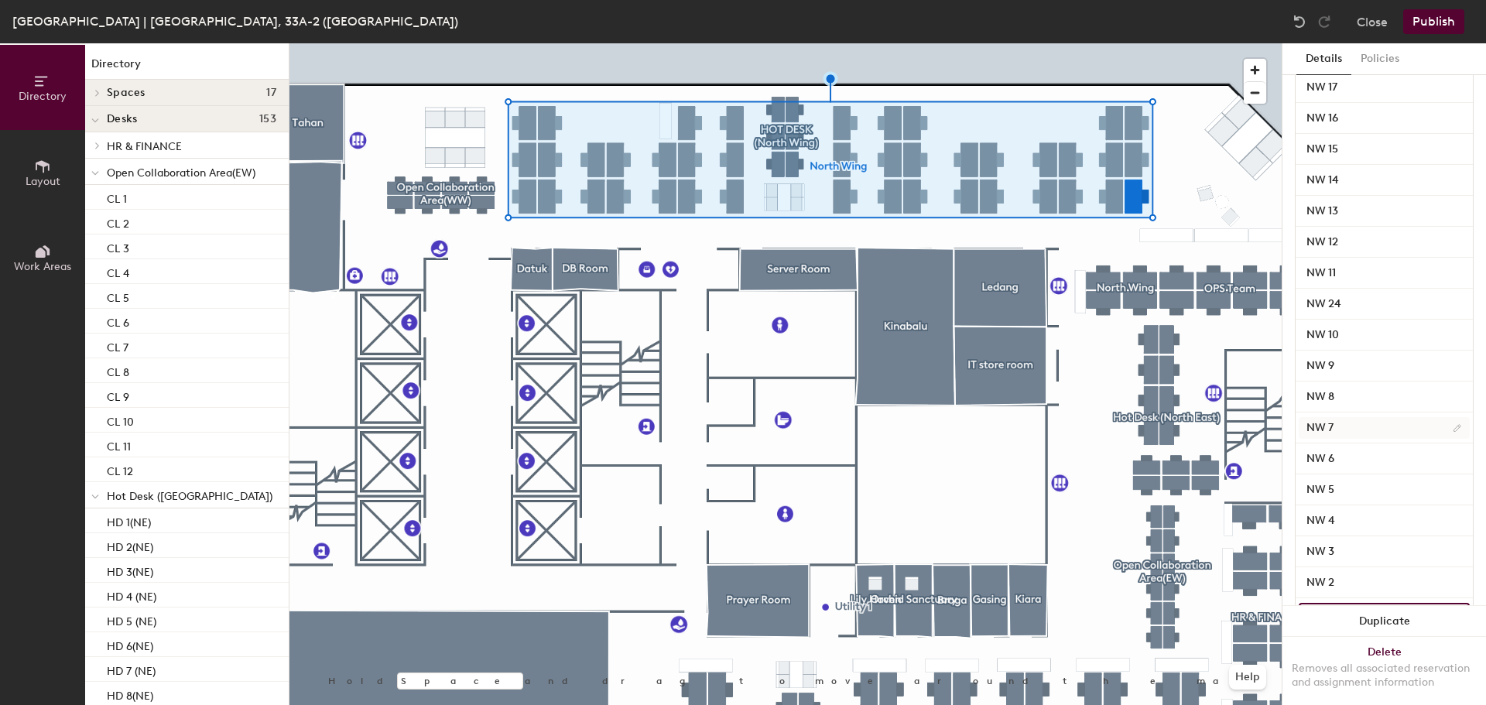
scroll to position [1018, 0]
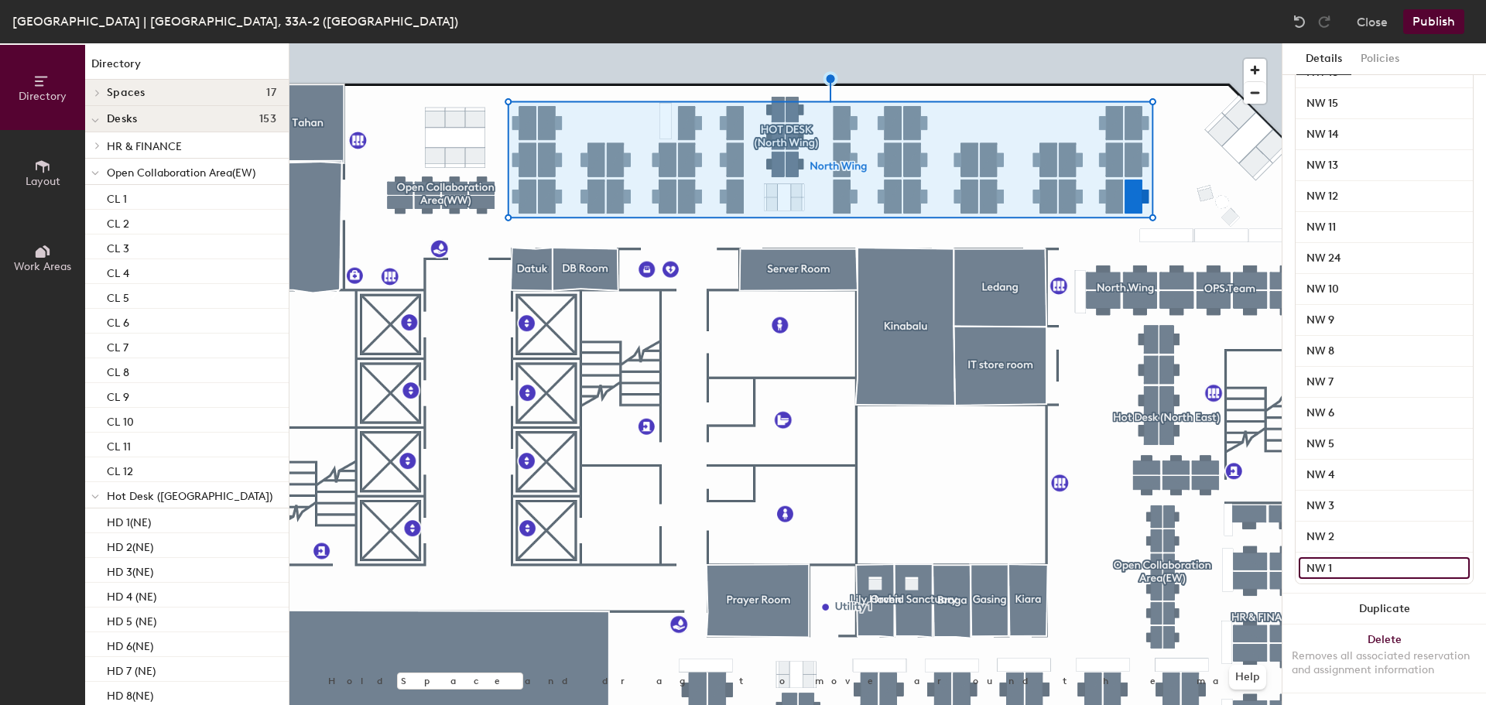
type input "NW 1"
click at [1432, 19] on button "Publish" at bounding box center [1433, 21] width 61 height 25
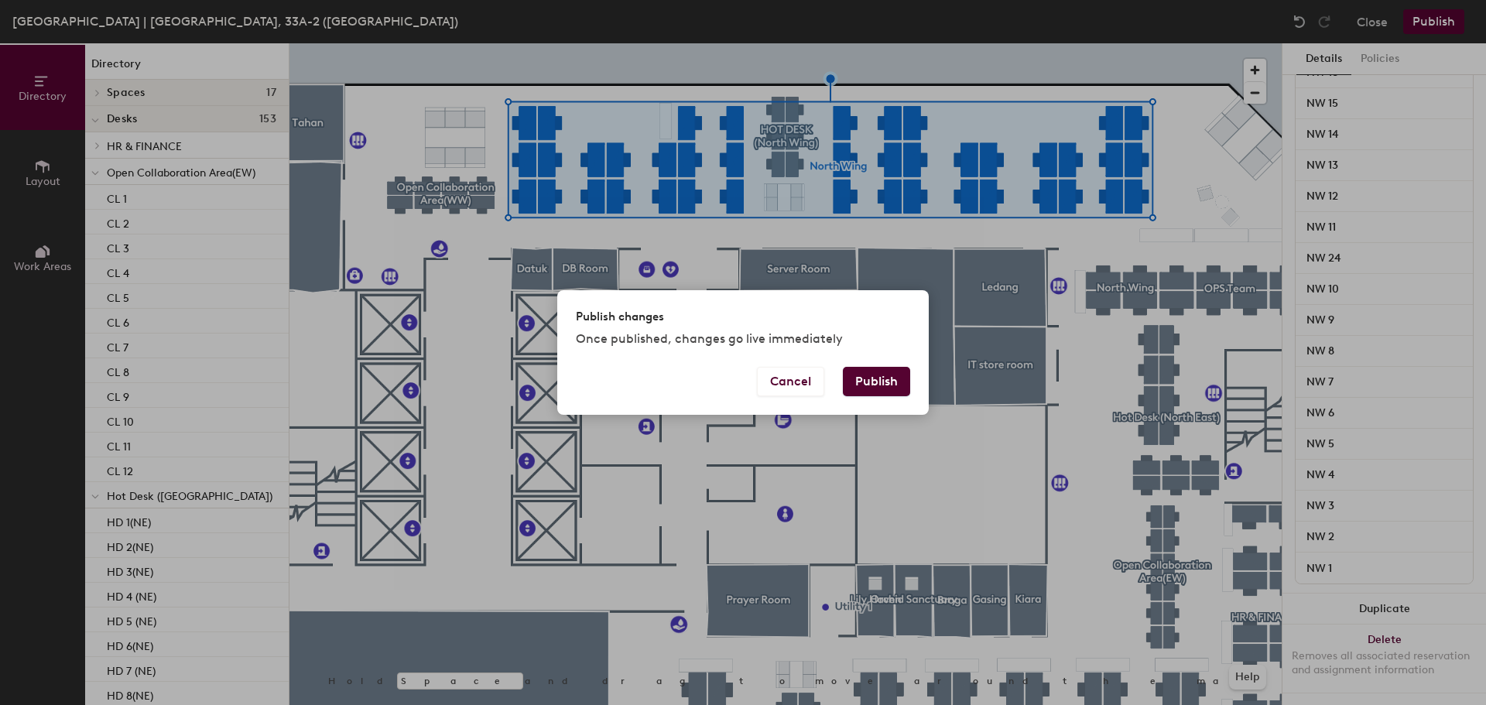
click at [880, 371] on button "Publish" at bounding box center [876, 381] width 67 height 29
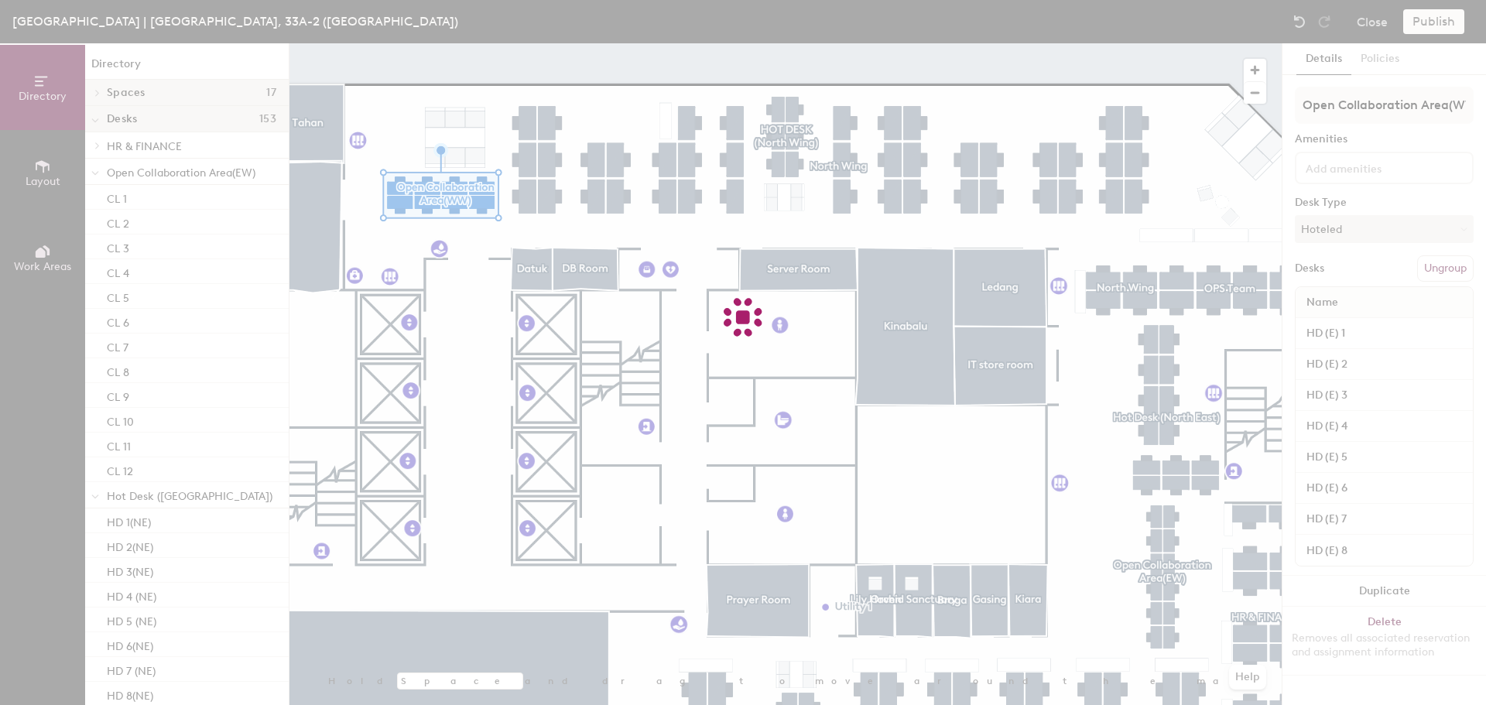
click at [480, 204] on div at bounding box center [743, 352] width 1486 height 705
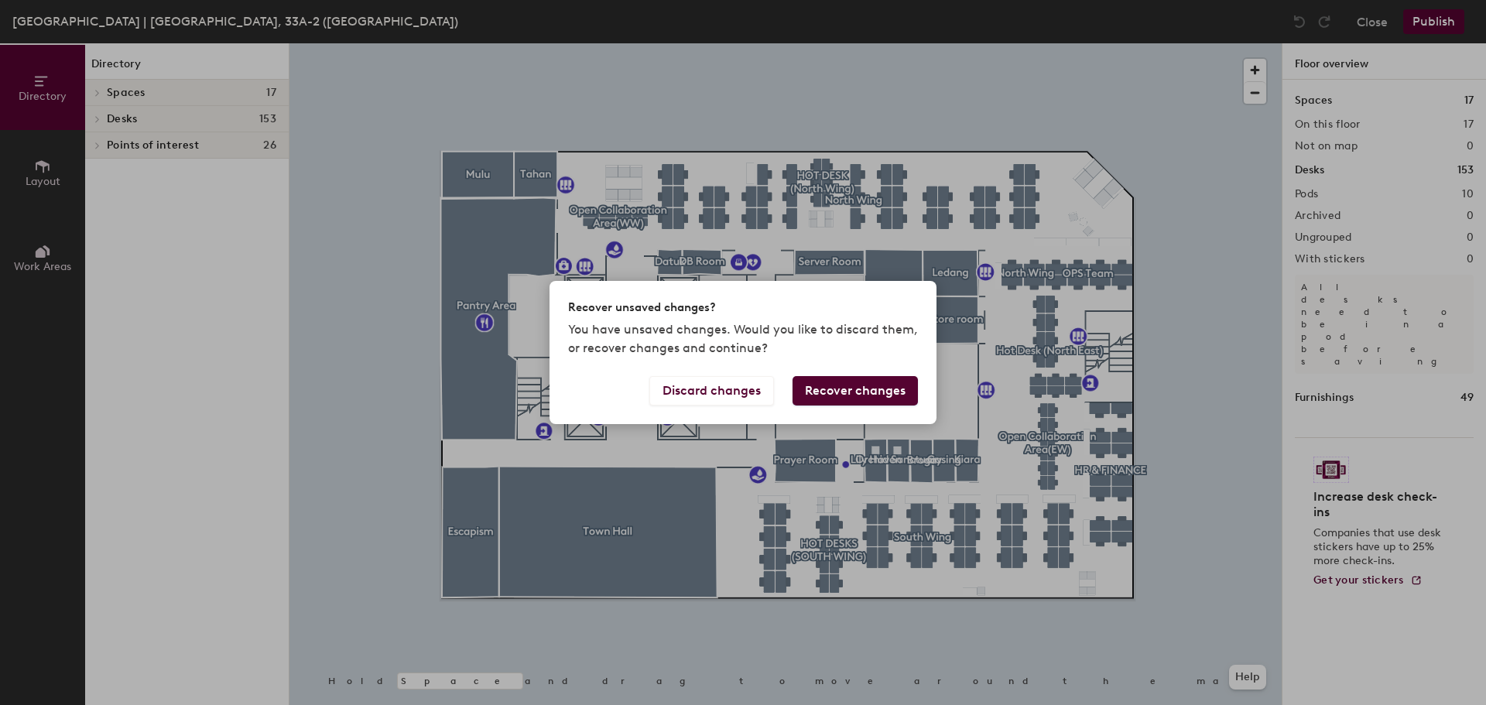
click at [881, 388] on button "Recover changes" at bounding box center [854, 390] width 125 height 29
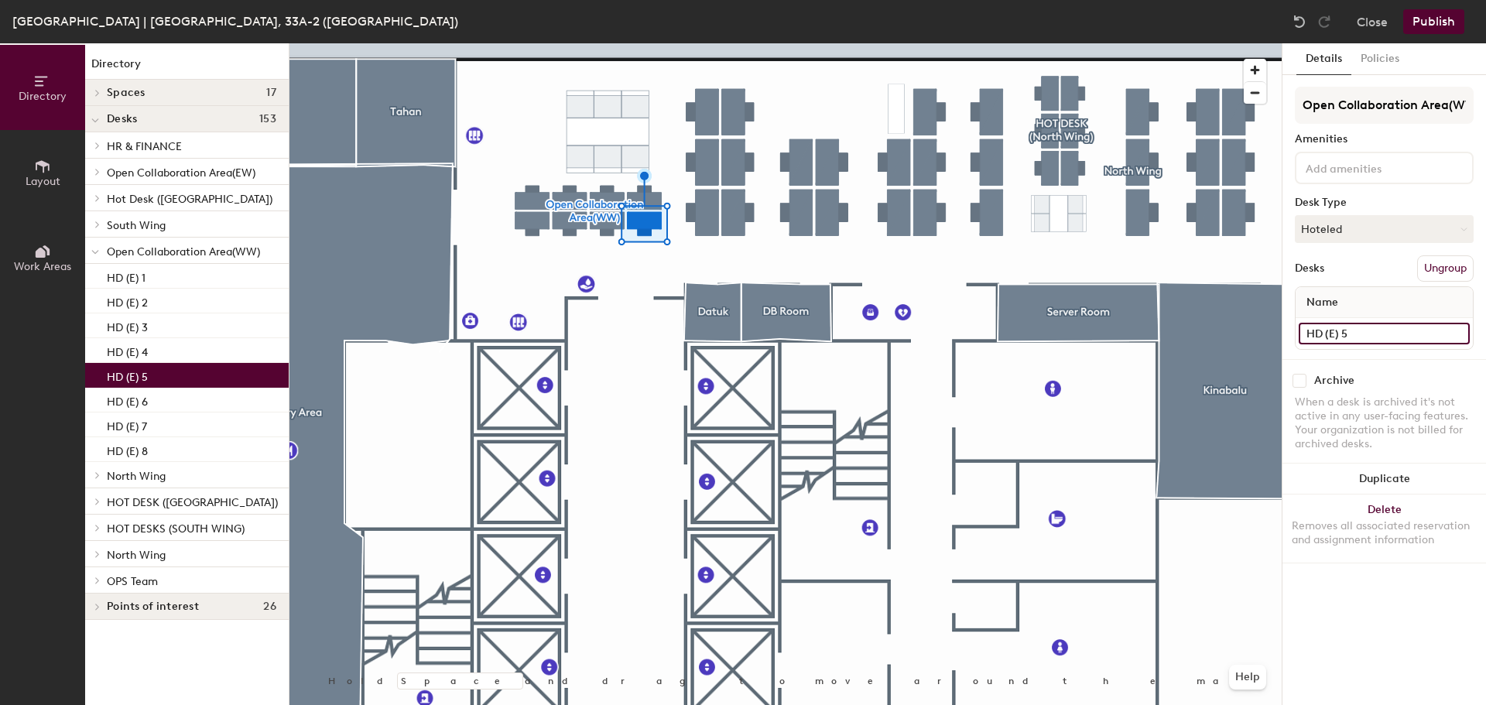
click at [1331, 334] on input "HD (E) 5" at bounding box center [1383, 334] width 171 height 22
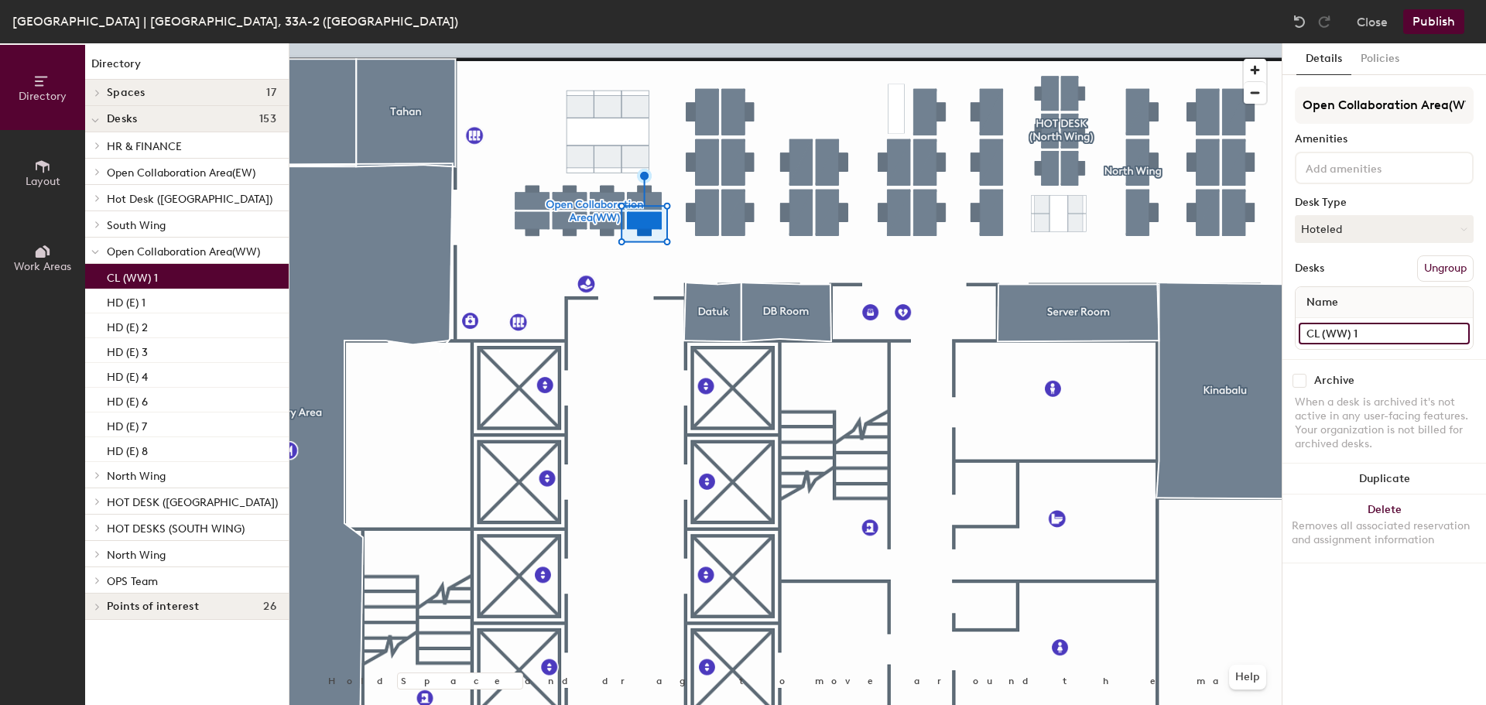
click at [1238, 327] on div "Directory Layout Work Areas Directory Spaces 17 Broga Datuk DB Room Escapism Ga…" at bounding box center [743, 374] width 1486 height 662
type input "CL (WW) 1"
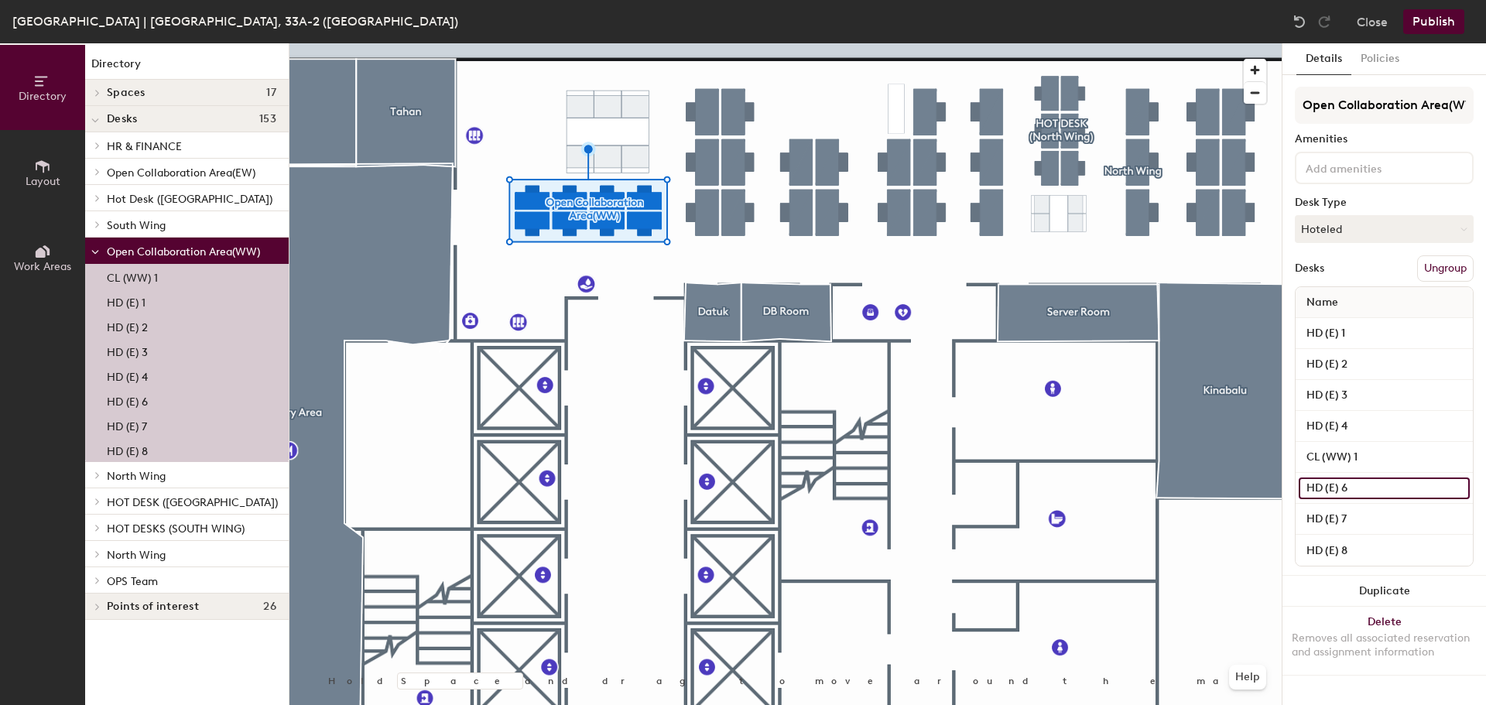
click at [1384, 484] on input "HD (E) 6" at bounding box center [1383, 488] width 171 height 22
paste input "CL (WW) 1"
click at [1387, 491] on input "CL (WW) 2" at bounding box center [1383, 488] width 171 height 22
type input "CL (WW) 2"
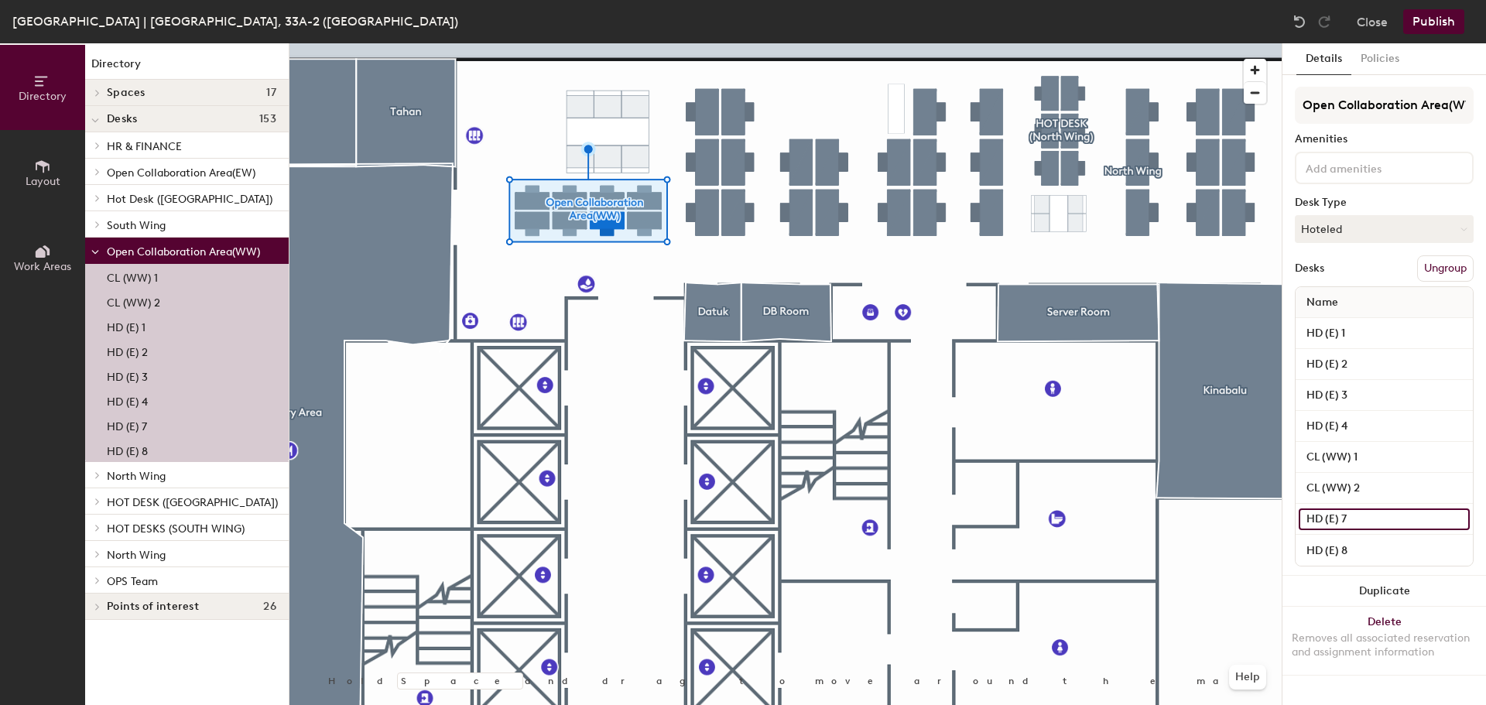
click at [1374, 509] on input "HD (E) 7" at bounding box center [1383, 519] width 171 height 22
paste input "CL (WW) 2"
type input "CL (WW) 3"
click at [1380, 553] on input "HD (E) 8" at bounding box center [1383, 550] width 171 height 22
paste input "CL (WW) 2"
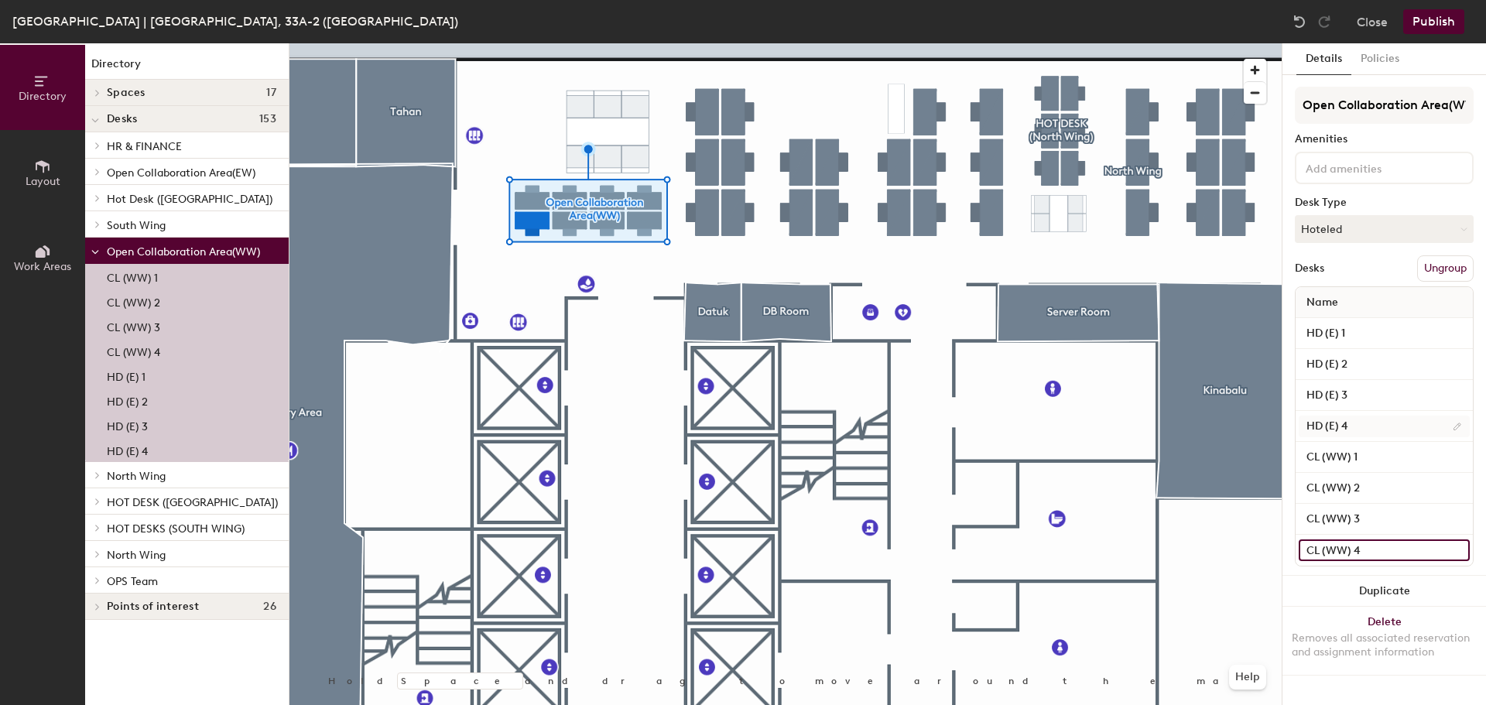
type input "CL (WW) 4"
click at [1386, 428] on input "HD (E) 4" at bounding box center [1383, 427] width 171 height 22
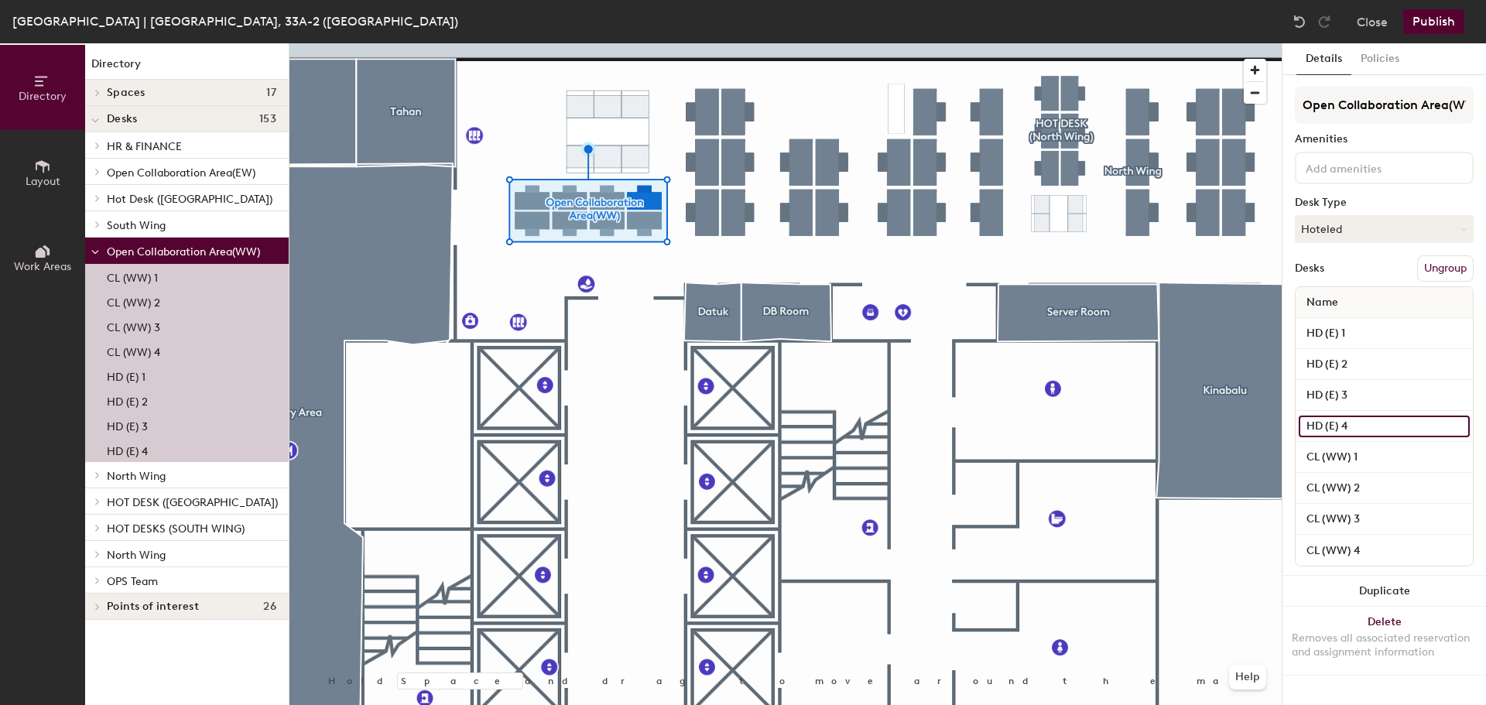
paste input "CL (WW) 2"
type input "CL (WW) 5"
click at [1383, 385] on input "HD (E) 3" at bounding box center [1383, 396] width 171 height 22
paste input "CL (WW) 2"
type input "CL (WW) 6"
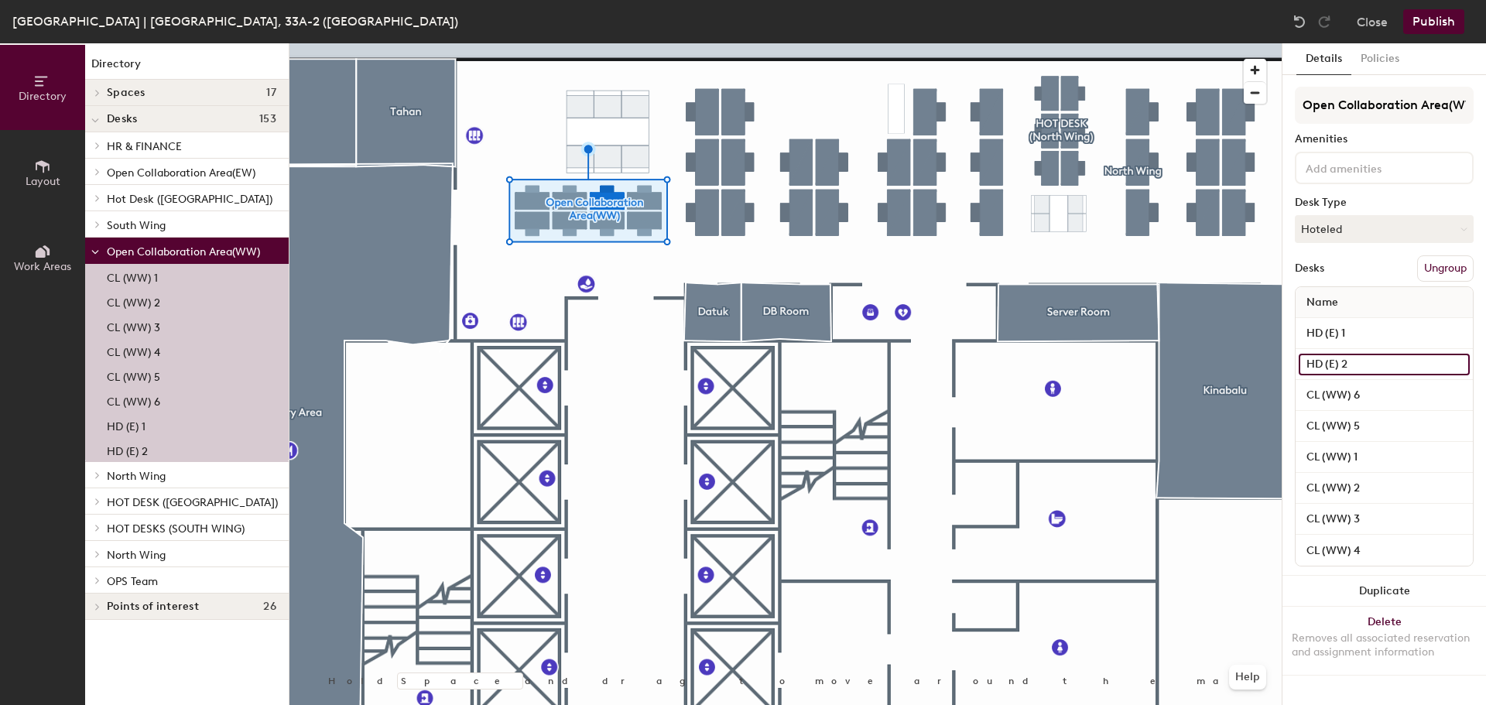
click at [1380, 371] on input "HD (E) 2" at bounding box center [1383, 365] width 171 height 22
paste input "CL (WW"
type input "CL (WW) 7"
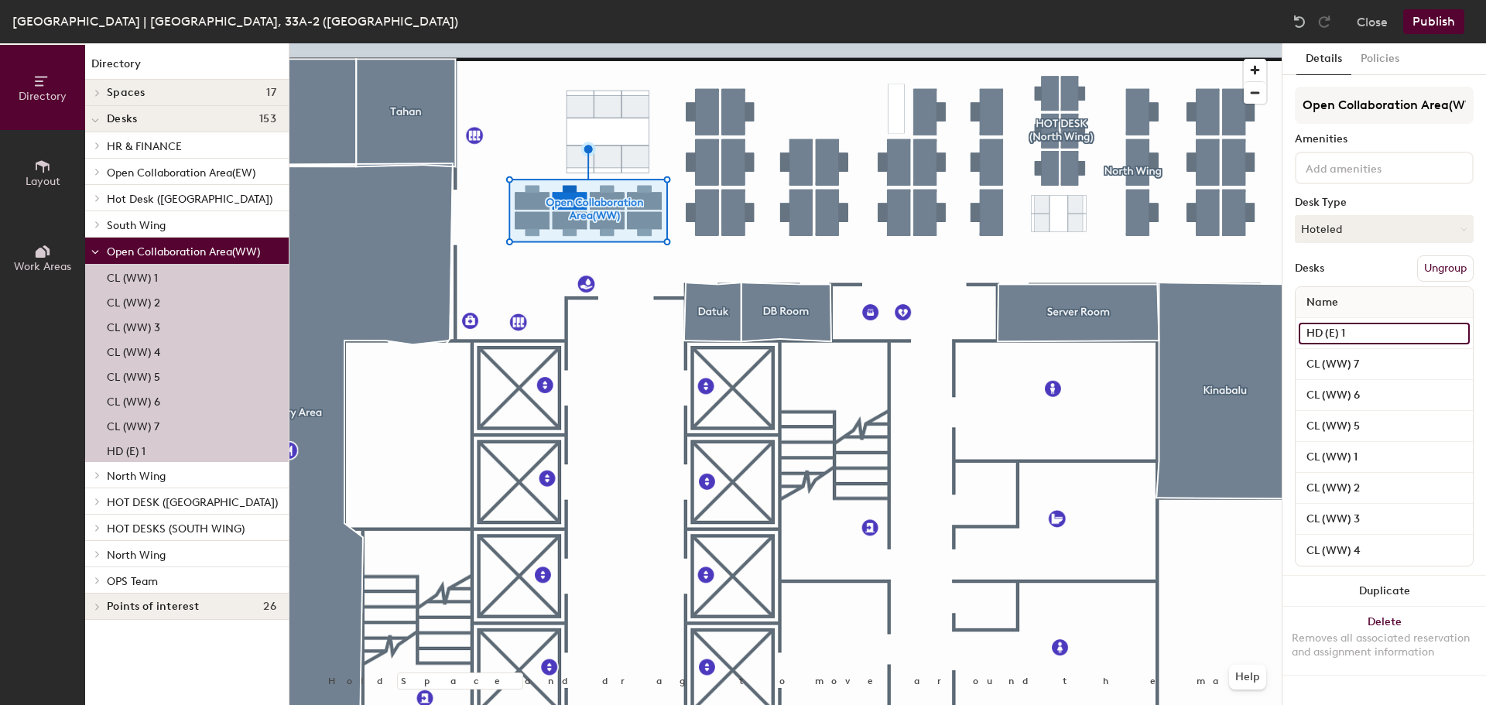
click at [1364, 337] on input "HD (E) 1" at bounding box center [1383, 334] width 171 height 22
paste input "CL (WW) 2"
type input "CL (WW) 8"
click at [1442, 25] on button "Publish" at bounding box center [1433, 21] width 61 height 25
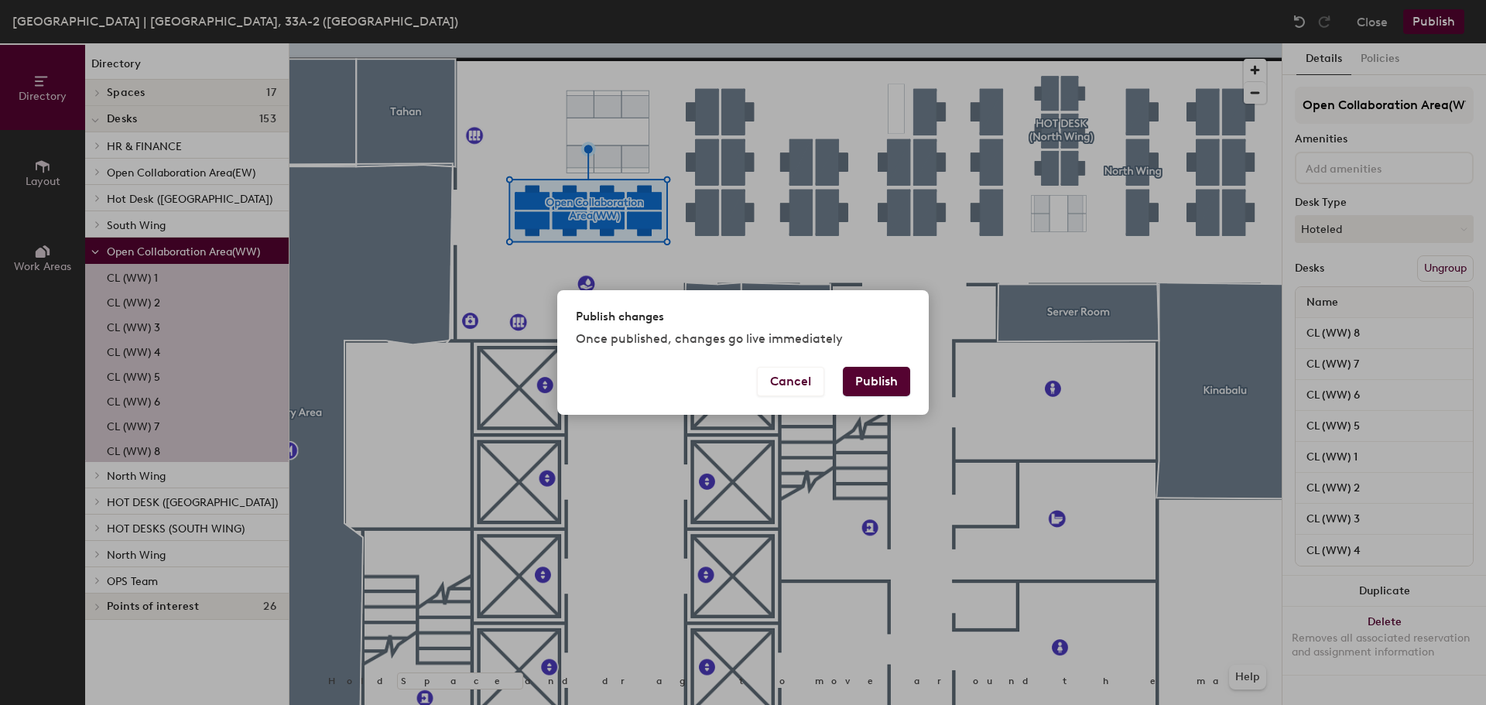
click at [890, 381] on button "Publish" at bounding box center [876, 381] width 67 height 29
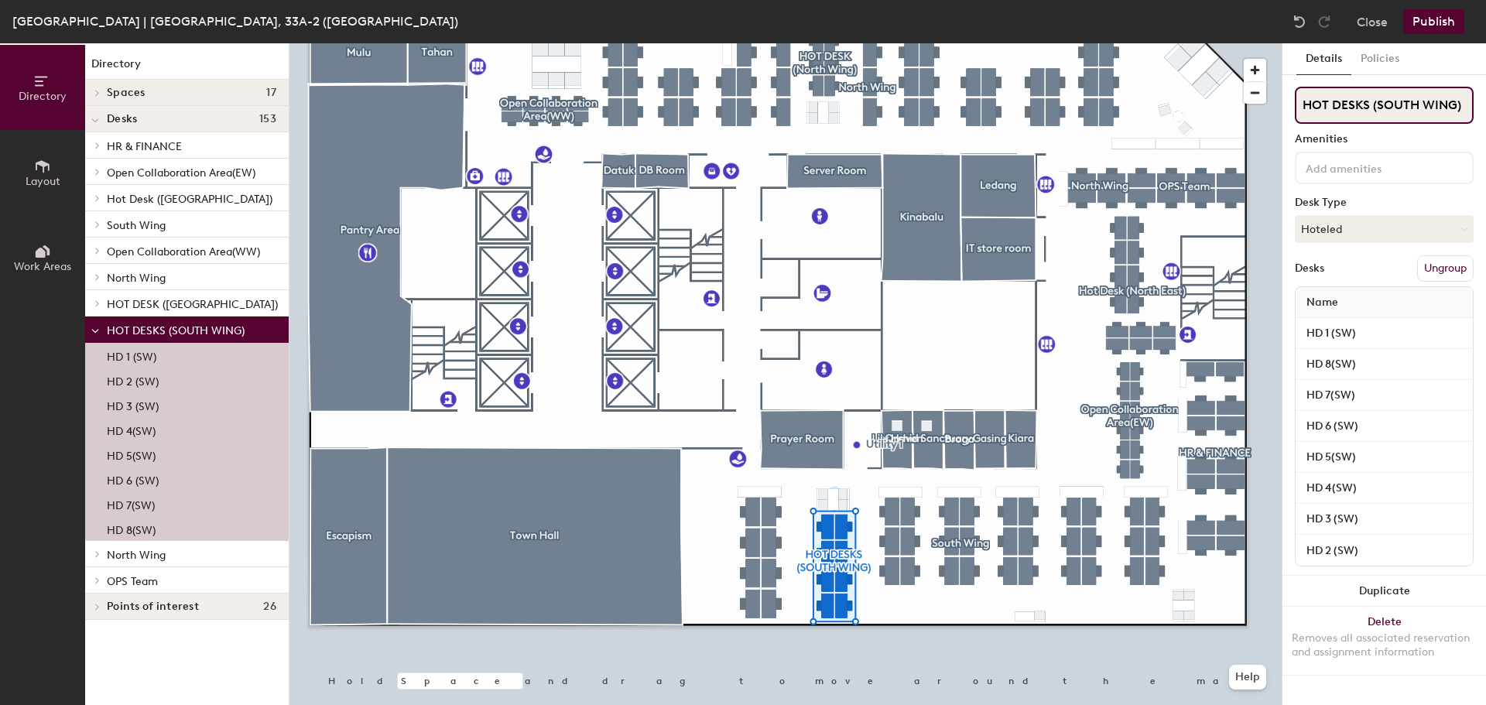
drag, startPoint x: 1456, startPoint y: 99, endPoint x: 1474, endPoint y: 96, distance: 18.8
click at [1456, 98] on input "HOT DESKS (SOUTH WING)" at bounding box center [1384, 105] width 179 height 37
type input "HOT DESKS (SW)"
click at [1439, 19] on button "Publish" at bounding box center [1433, 21] width 61 height 25
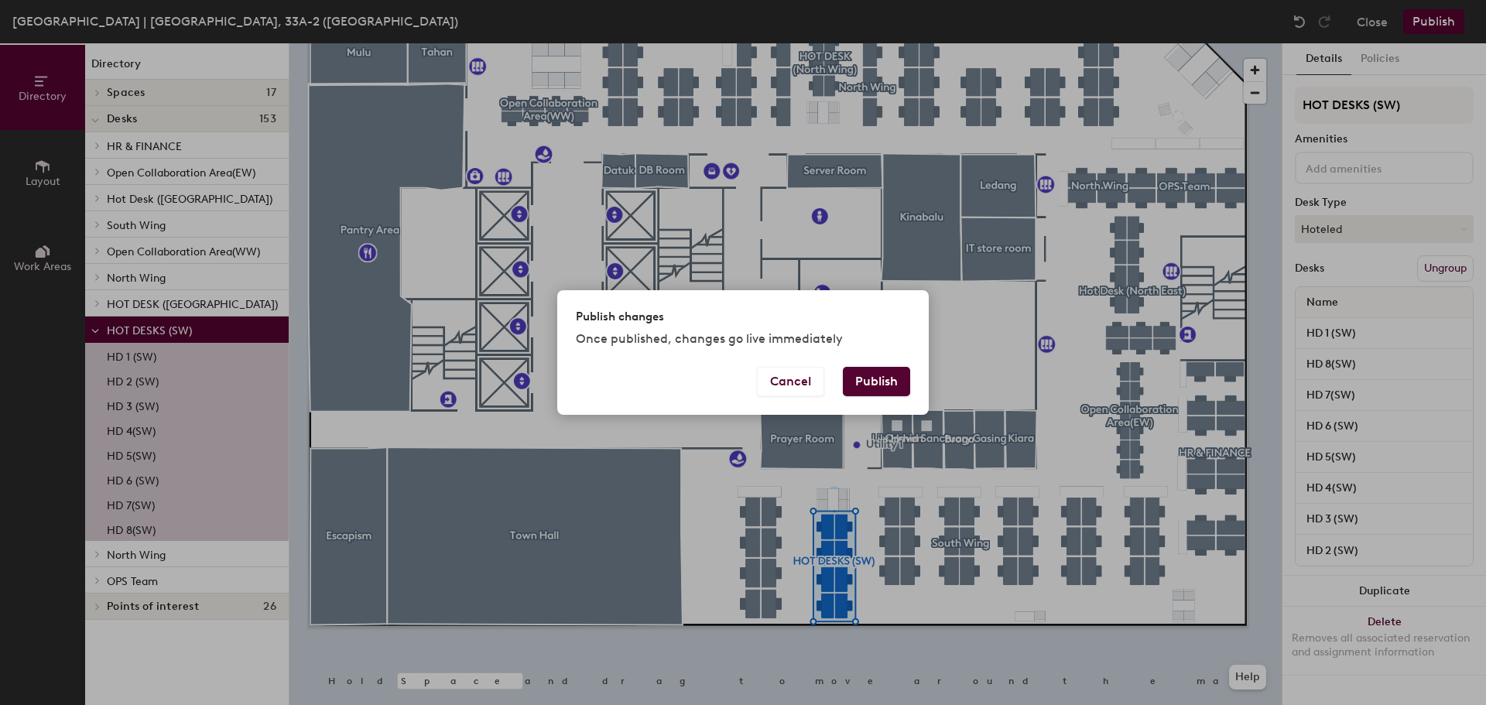
click at [878, 375] on button "Publish" at bounding box center [876, 381] width 67 height 29
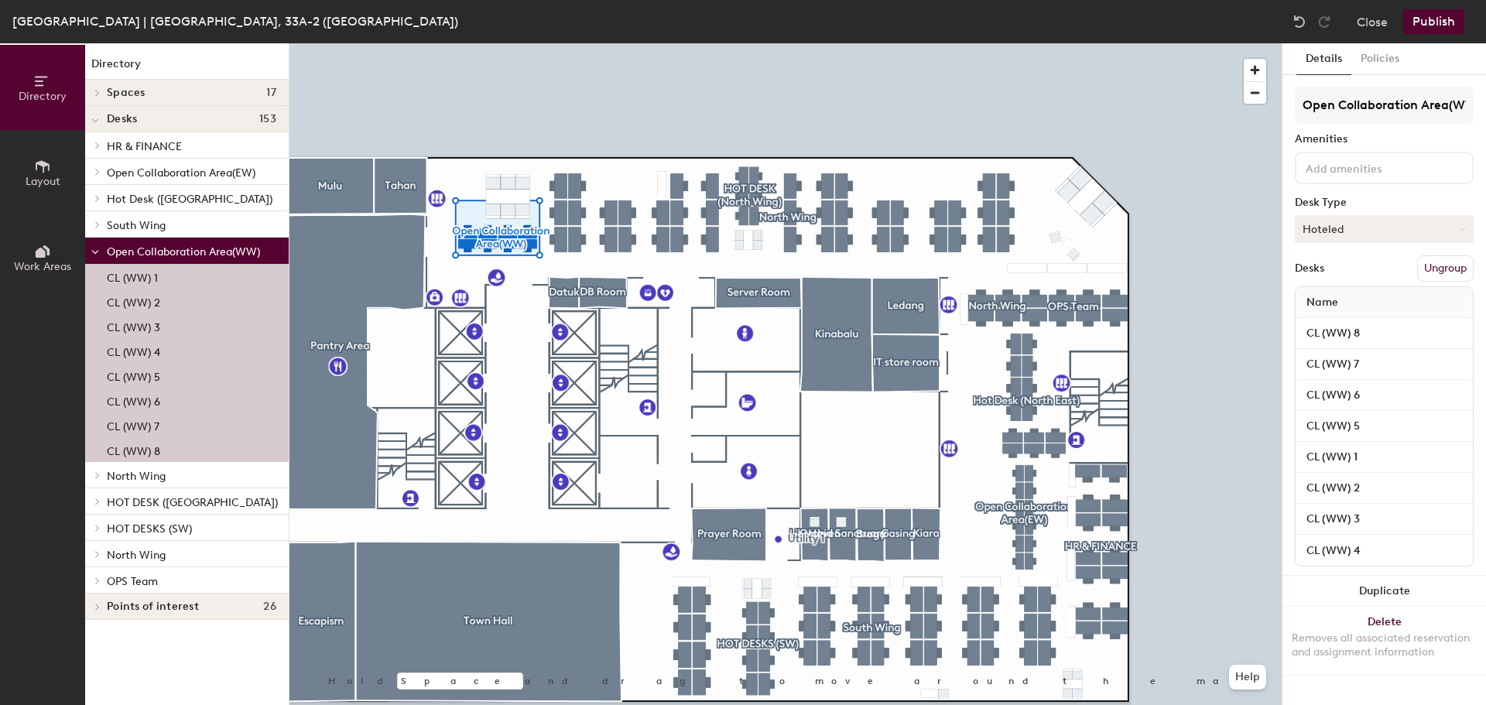
click at [1426, 228] on button "Hoteled" at bounding box center [1384, 229] width 179 height 28
click at [1386, 281] on div "Assigned" at bounding box center [1372, 276] width 155 height 23
click at [1438, 21] on button "Publish" at bounding box center [1433, 21] width 61 height 25
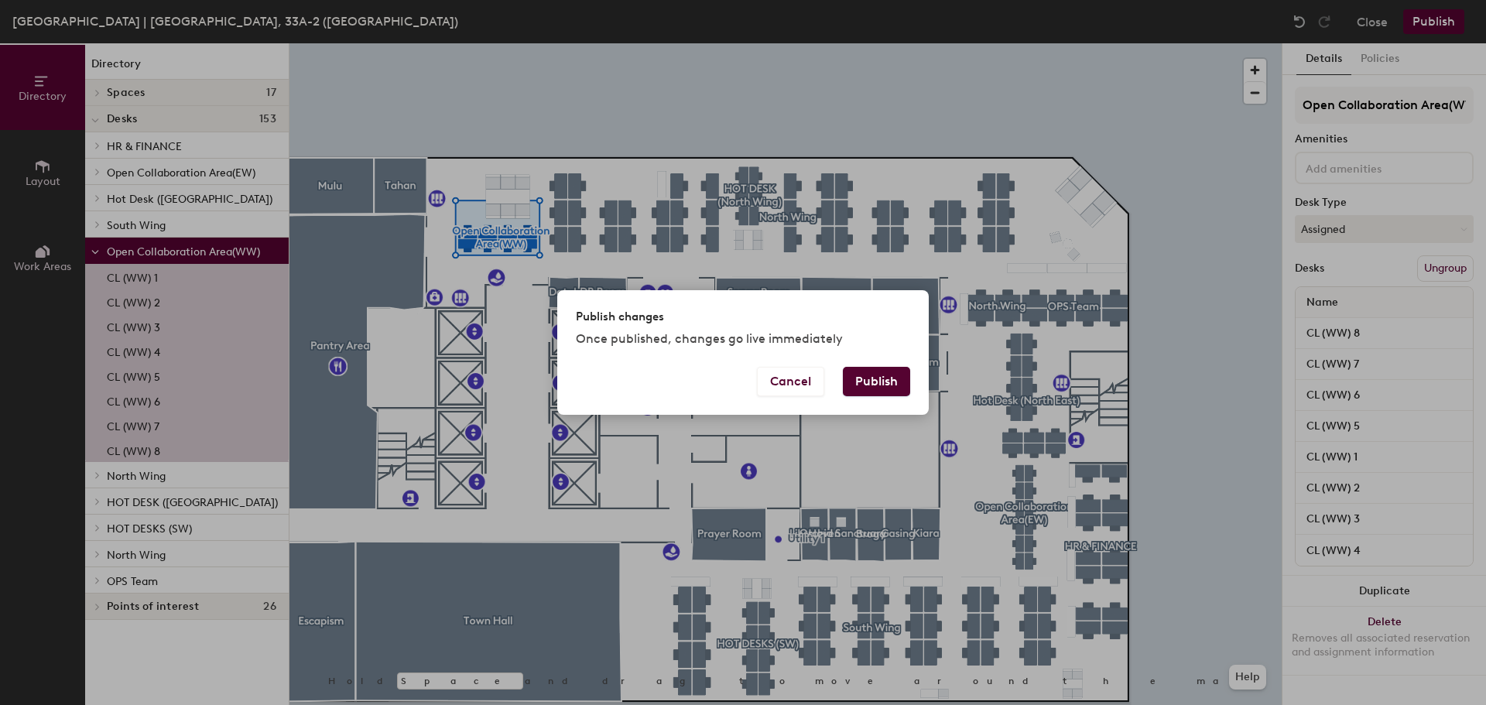
click at [866, 378] on button "Publish" at bounding box center [876, 381] width 67 height 29
